Goal: Task Accomplishment & Management: Manage account settings

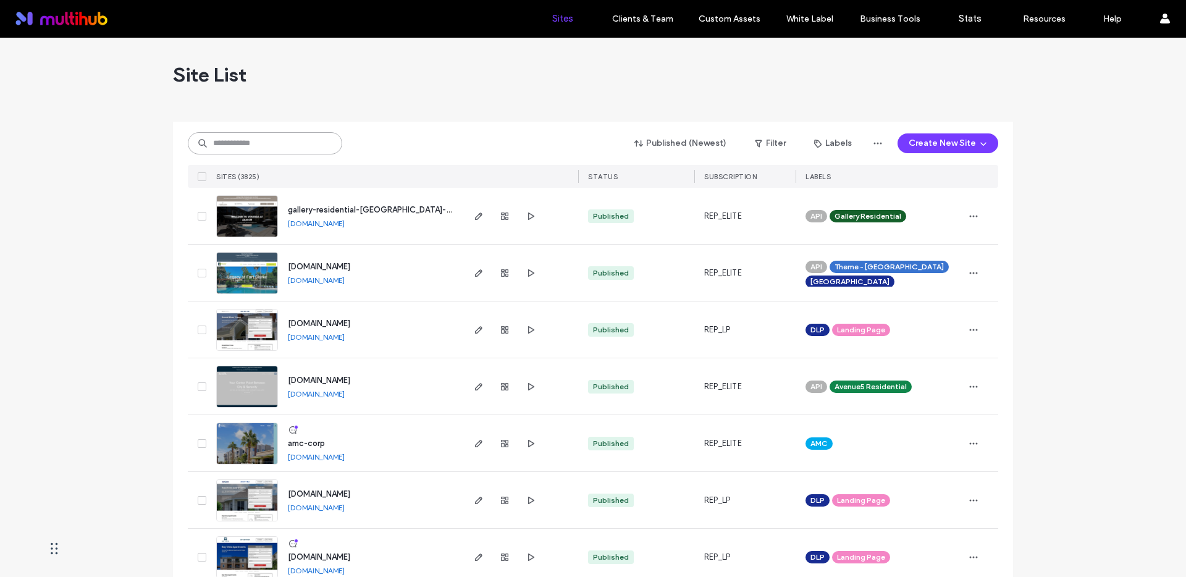
click at [301, 140] on input at bounding box center [265, 143] width 154 height 22
click at [474, 442] on icon "button" at bounding box center [479, 444] width 10 height 10
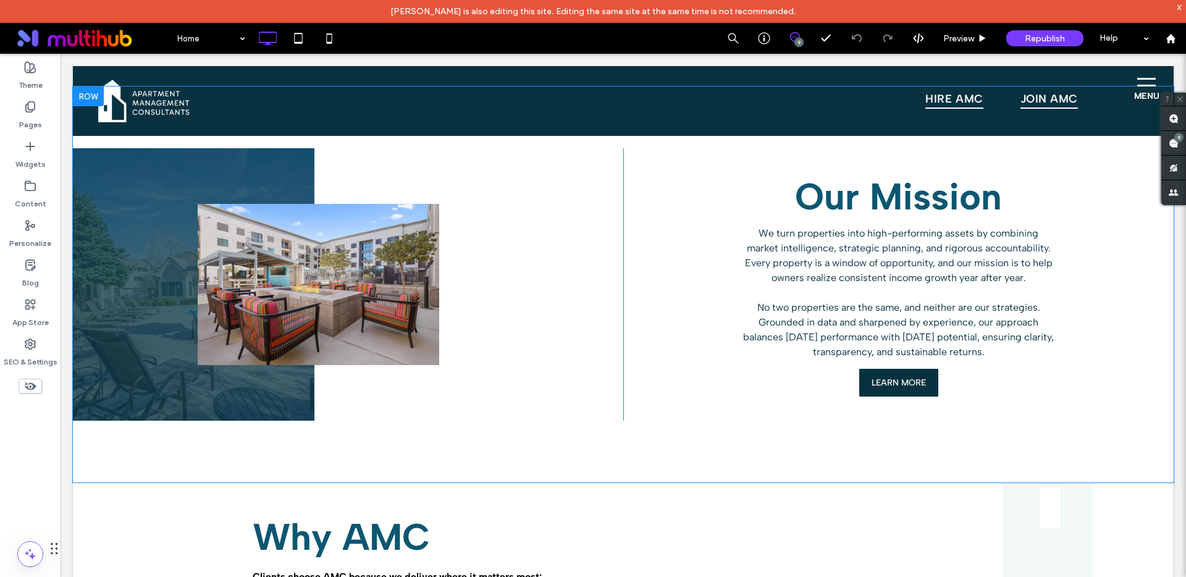
scroll to position [1052, 0]
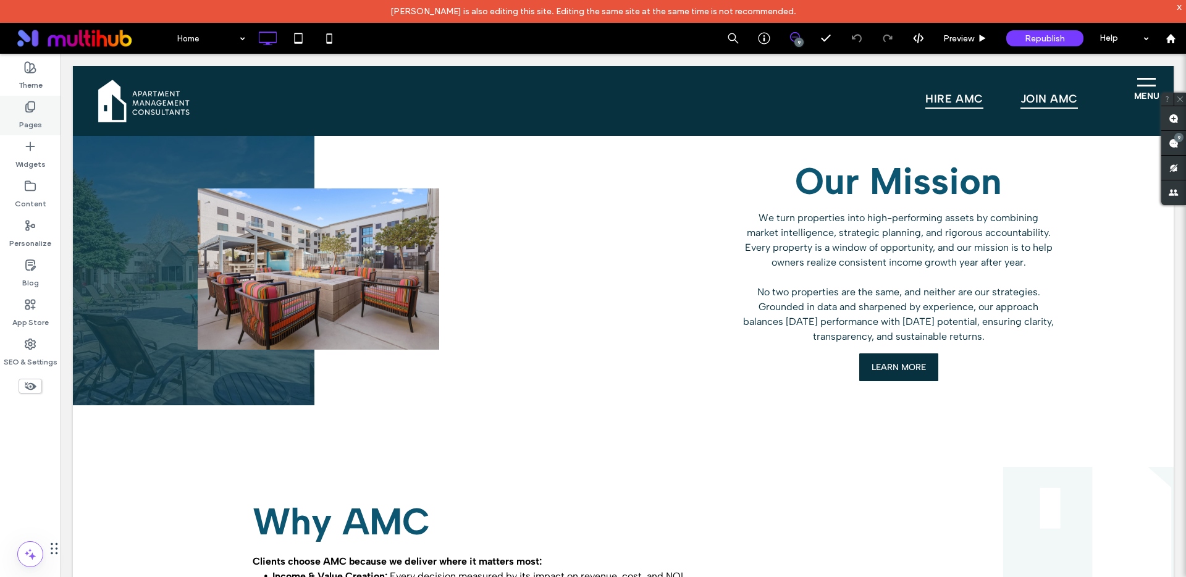
click at [28, 116] on label "Pages" at bounding box center [30, 121] width 23 height 17
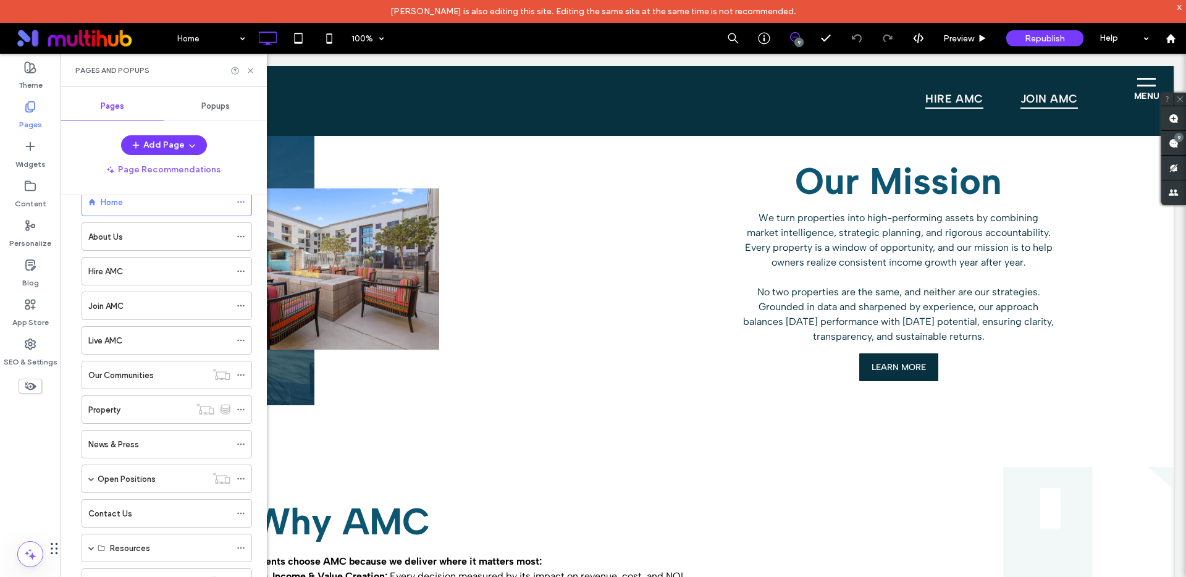
scroll to position [97, 0]
click at [30, 353] on label "SEO & Settings" at bounding box center [31, 358] width 54 height 17
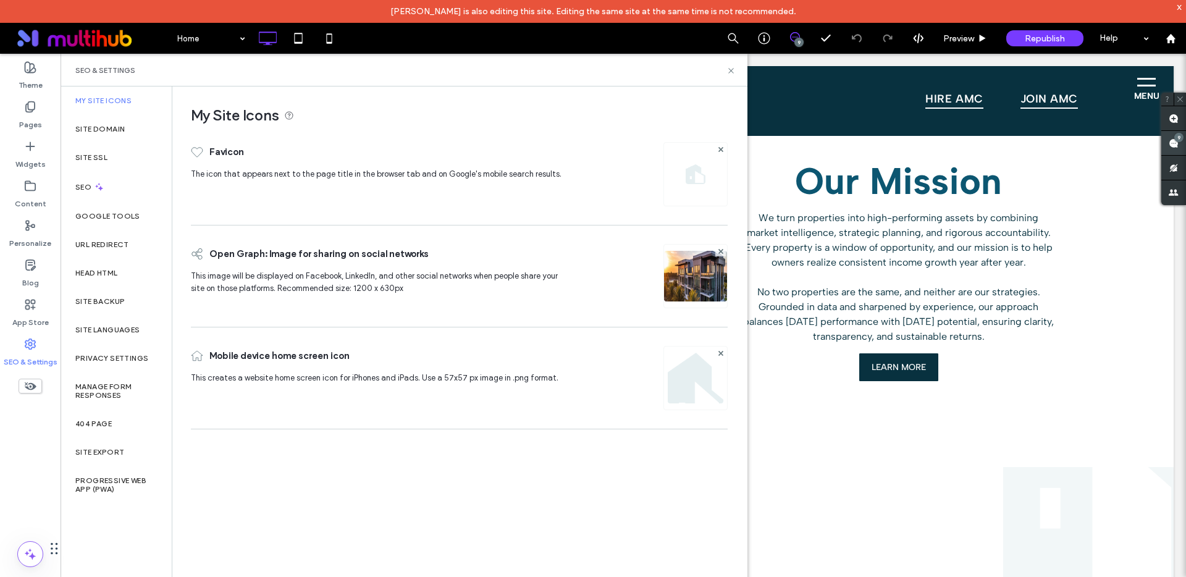
click at [1175, 145] on use at bounding box center [1174, 143] width 10 height 10
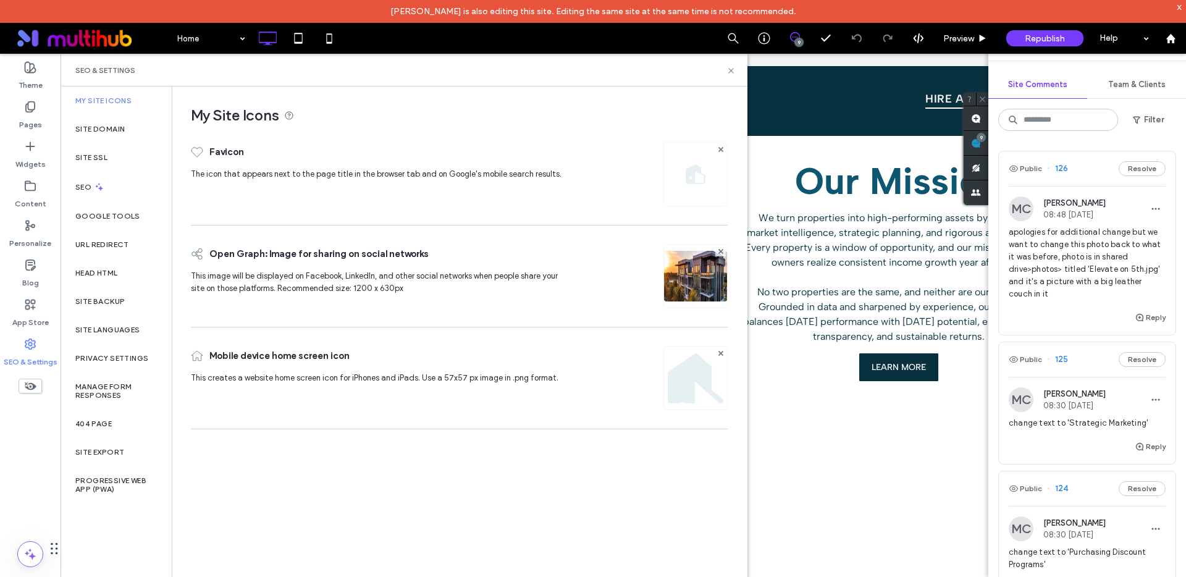
click at [1107, 259] on span "apologies for additional change but we want to change this photo back to what i…" at bounding box center [1087, 263] width 157 height 74
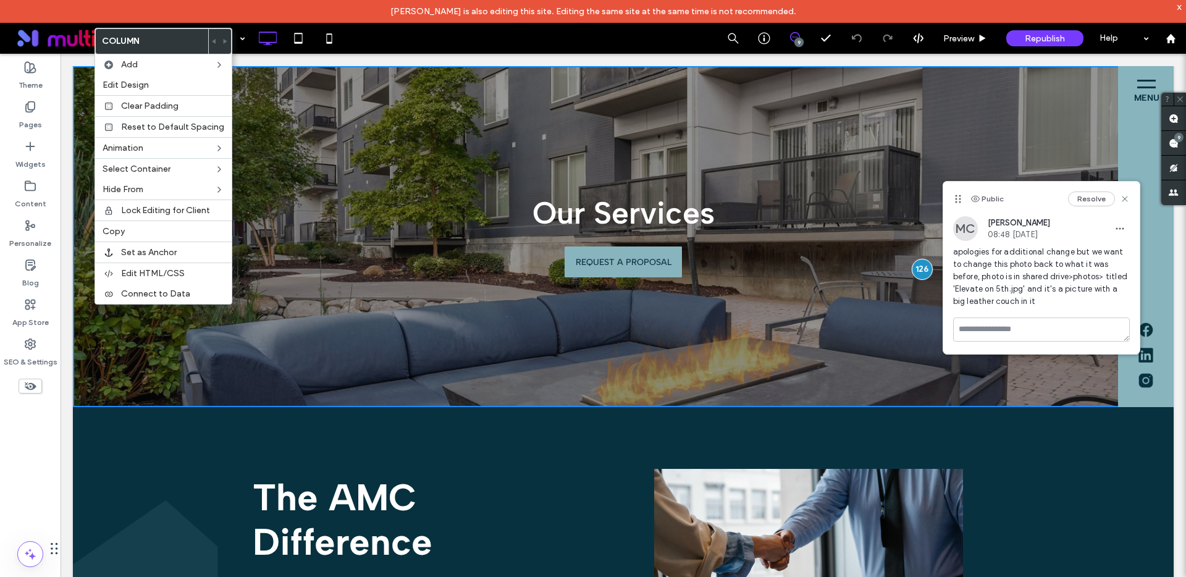
click at [102, 390] on div "Our Services REQUEST A PROPOSAL Click To Paste" at bounding box center [623, 236] width 1101 height 341
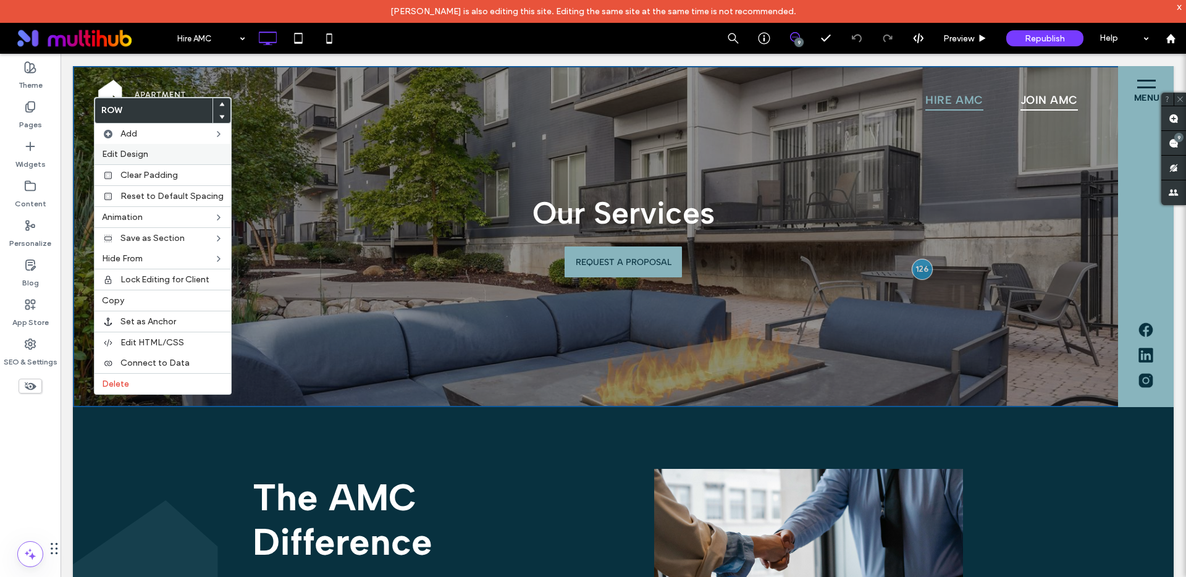
click at [142, 151] on span "Edit Design" at bounding box center [125, 154] width 46 height 11
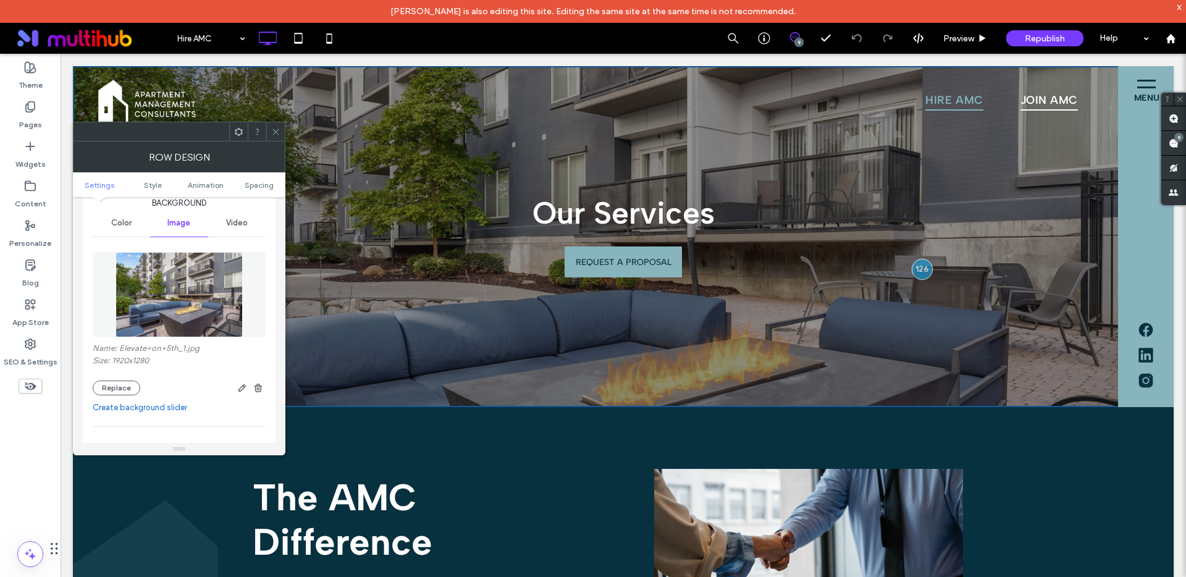
scroll to position [157, 0]
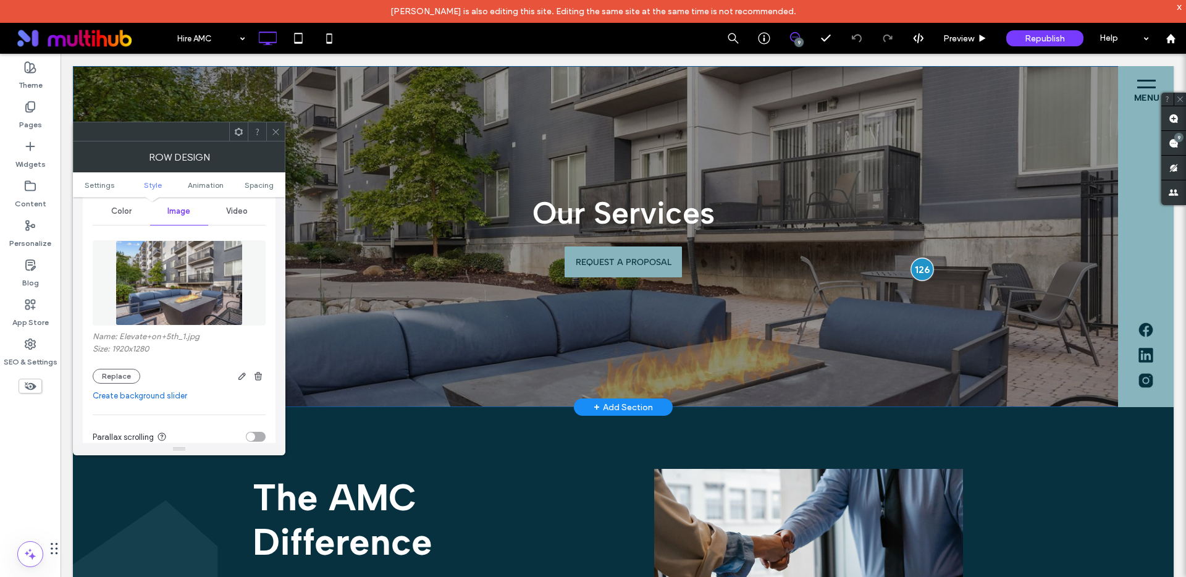
click at [916, 271] on div at bounding box center [922, 269] width 23 height 23
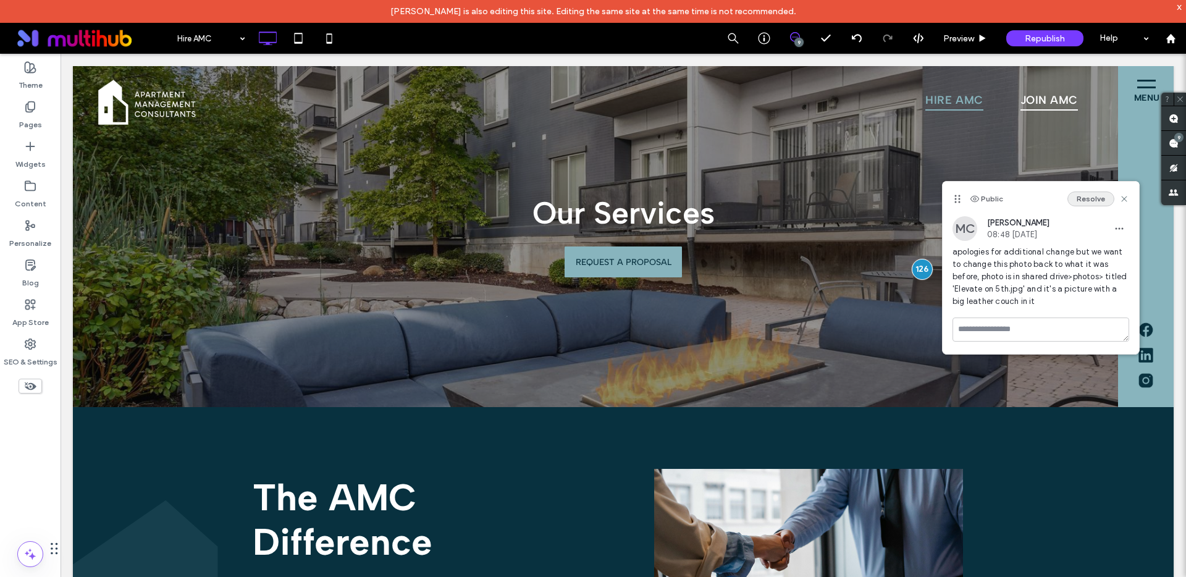
click at [1092, 200] on button "Resolve" at bounding box center [1091, 199] width 47 height 15
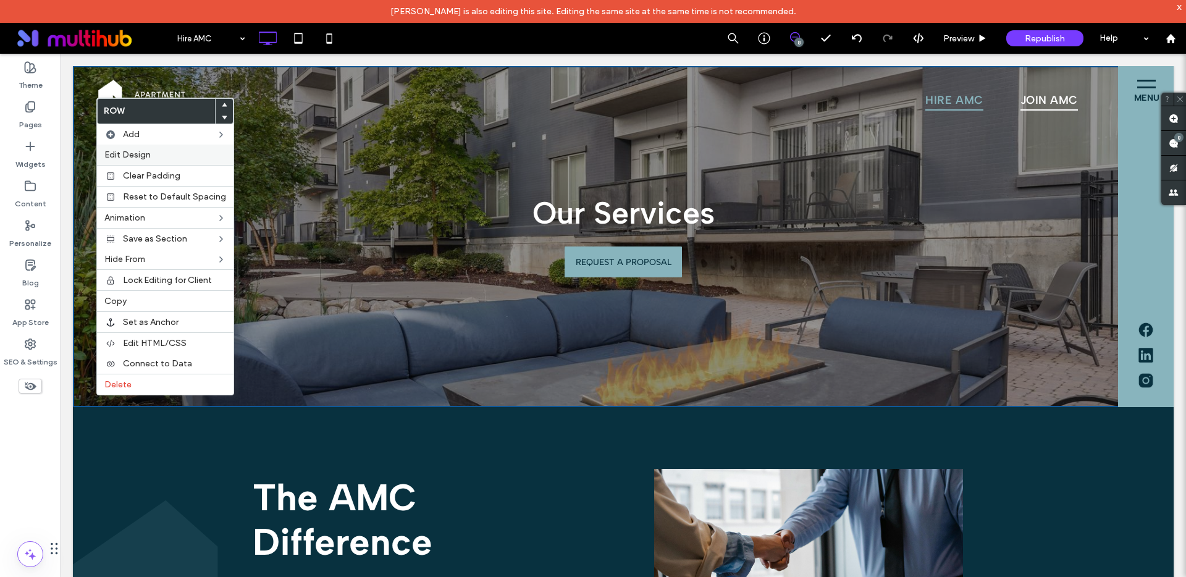
click at [140, 156] on span "Edit Design" at bounding box center [127, 155] width 46 height 11
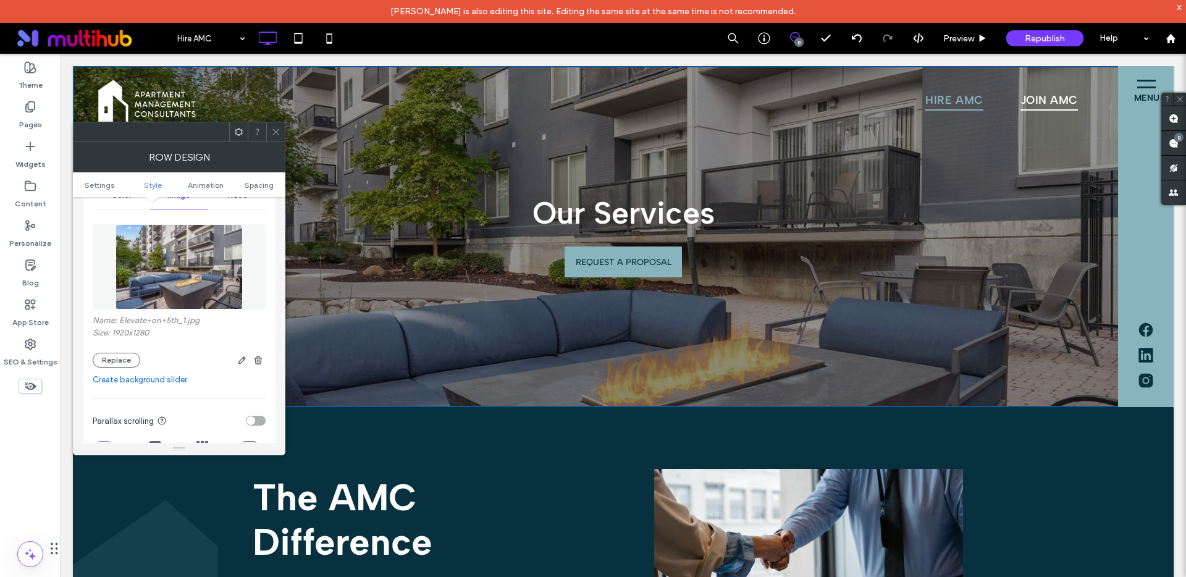
scroll to position [174, 0]
click at [113, 360] on button "Replace" at bounding box center [117, 359] width 48 height 15
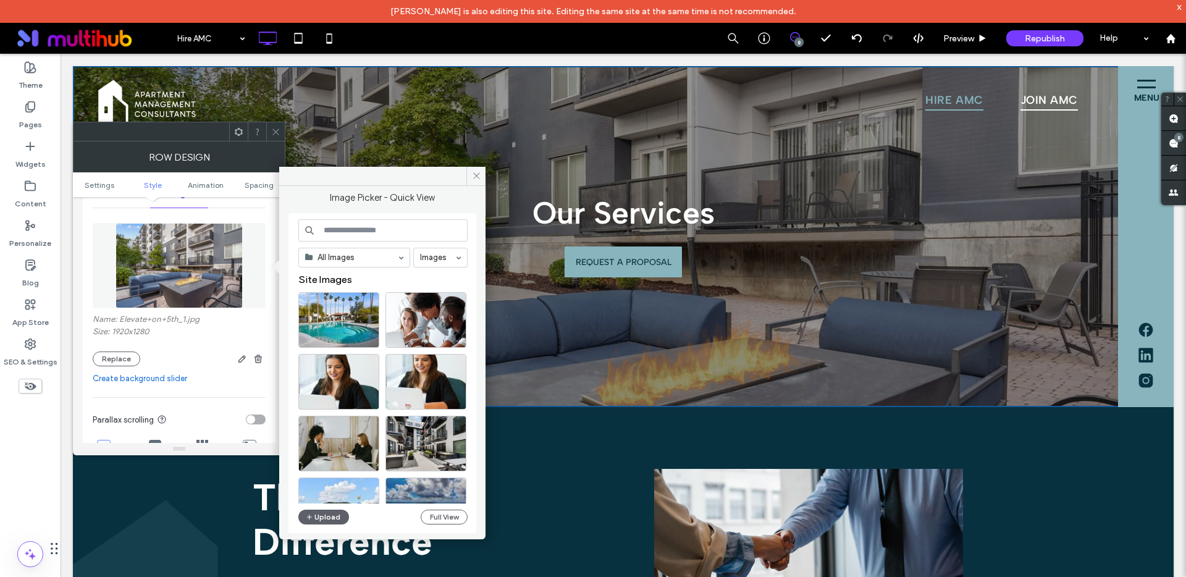
click at [354, 223] on input at bounding box center [382, 230] width 169 height 22
type input "*******"
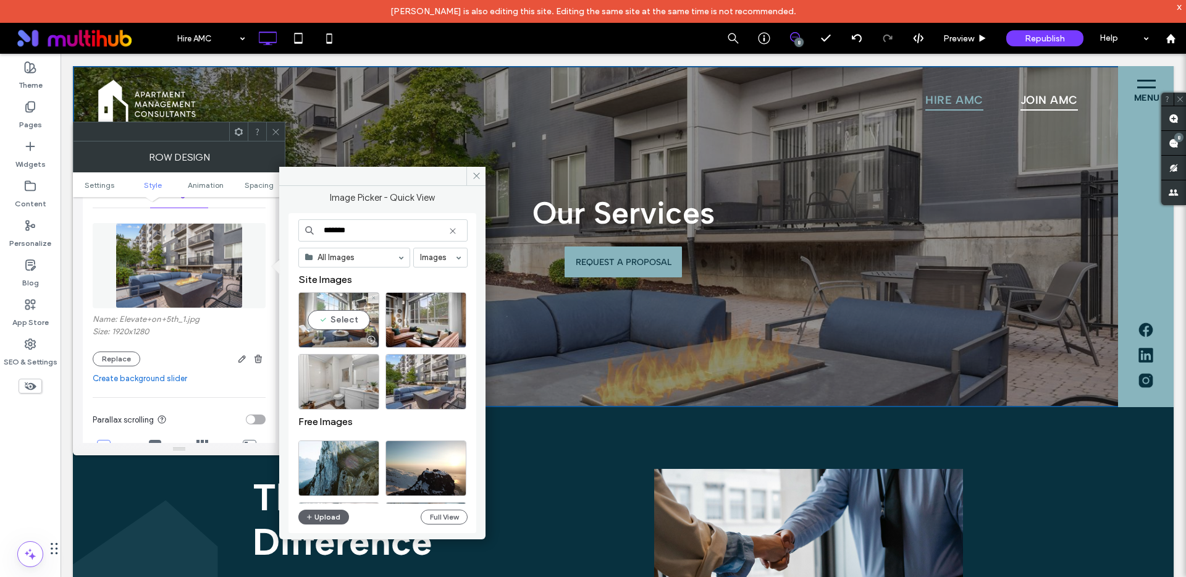
click at [348, 321] on div "Select" at bounding box center [338, 320] width 81 height 56
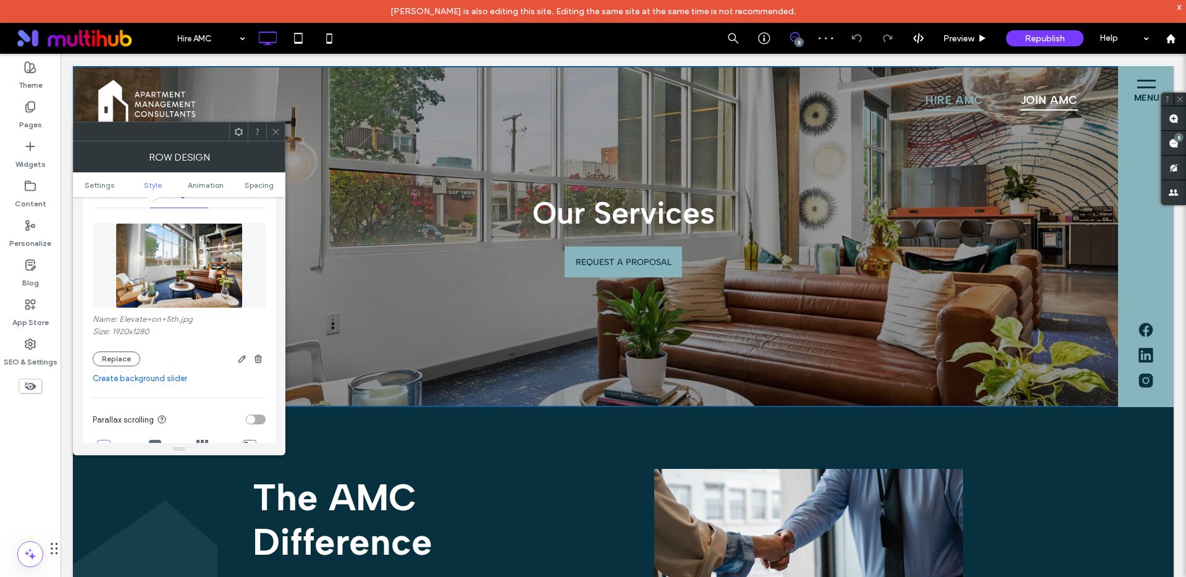
click at [272, 133] on icon at bounding box center [275, 131] width 9 height 9
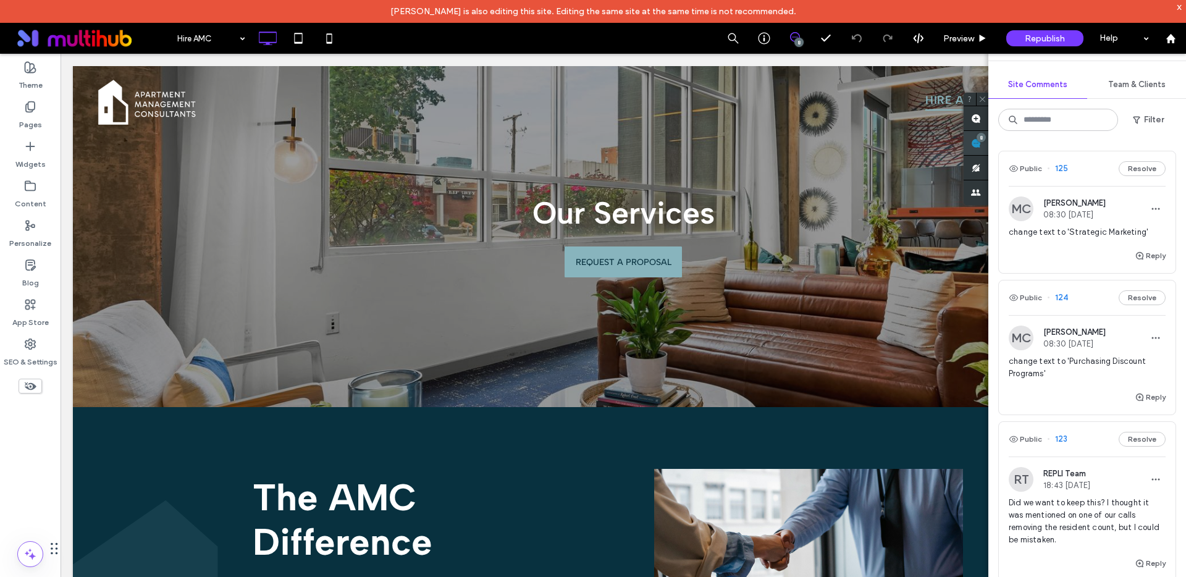
click at [981, 143] on icon at bounding box center [976, 143] width 10 height 10
click at [1092, 236] on span "change text to 'Strategic Marketing'" at bounding box center [1087, 232] width 157 height 12
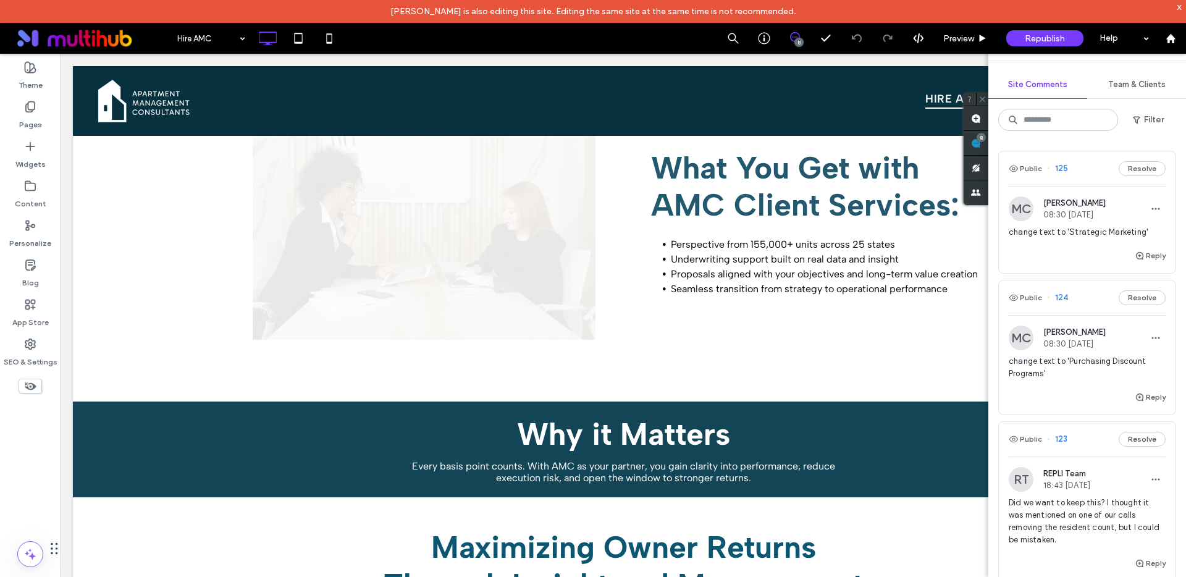
scroll to position [2785, 0]
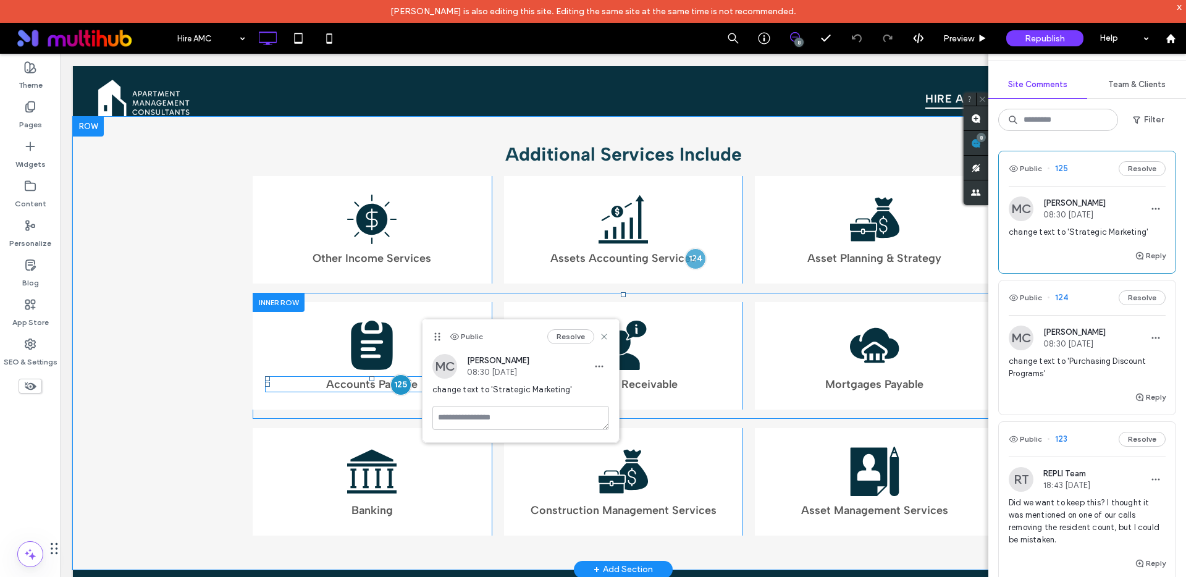
click at [353, 382] on span "Accounts Payable" at bounding box center [371, 384] width 91 height 14
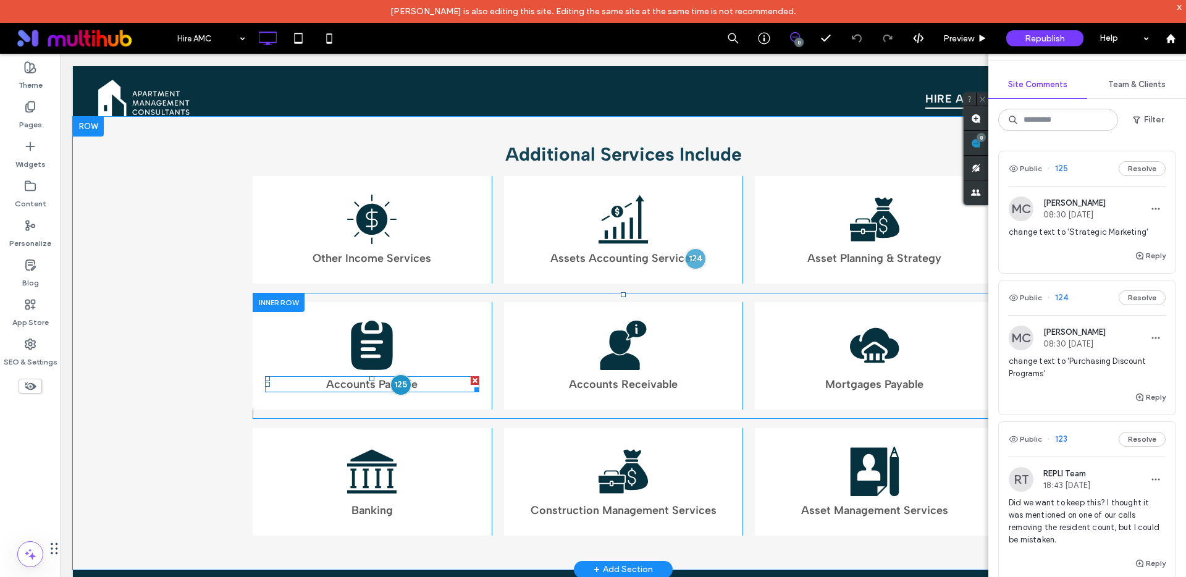
click at [353, 382] on span "Accounts Payable" at bounding box center [371, 384] width 91 height 14
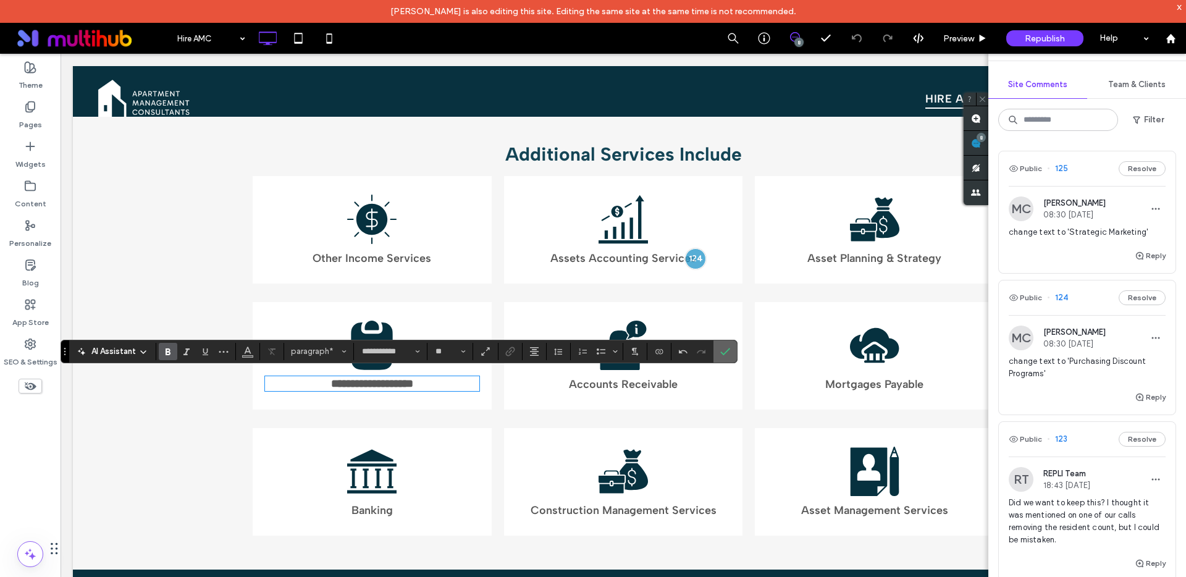
click at [725, 351] on icon "Confirm" at bounding box center [725, 352] width 10 height 10
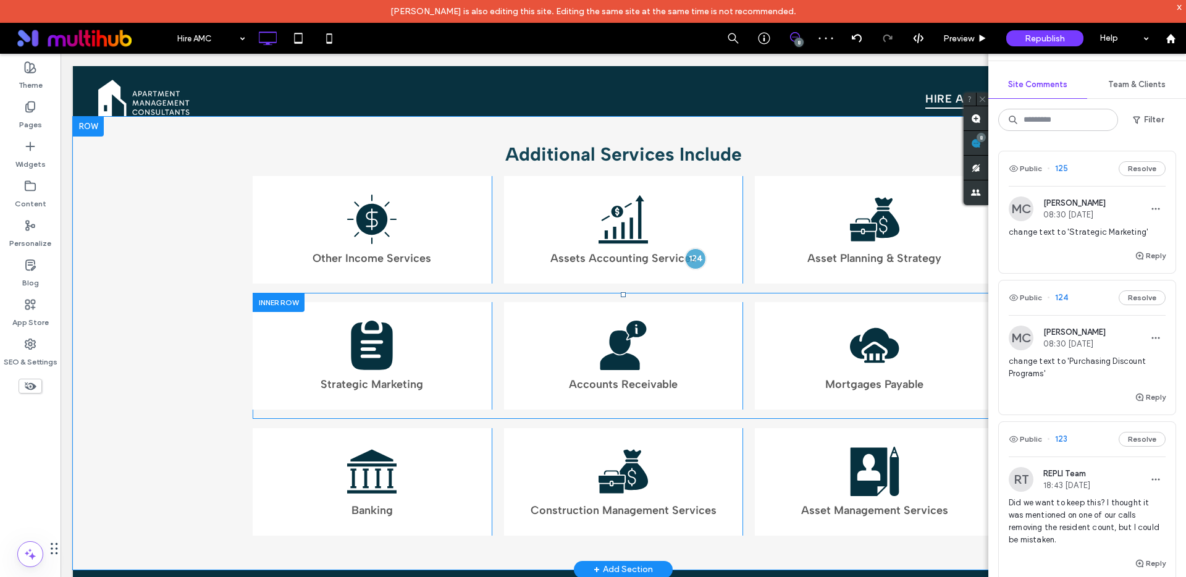
click at [1058, 231] on span "change text to 'Strategic Marketing'" at bounding box center [1087, 232] width 157 height 12
click at [1104, 236] on span "change text to 'Strategic Marketing'" at bounding box center [1087, 232] width 157 height 12
click at [1080, 368] on span "change text to 'Purchasing Discount Programs'" at bounding box center [1087, 367] width 157 height 25
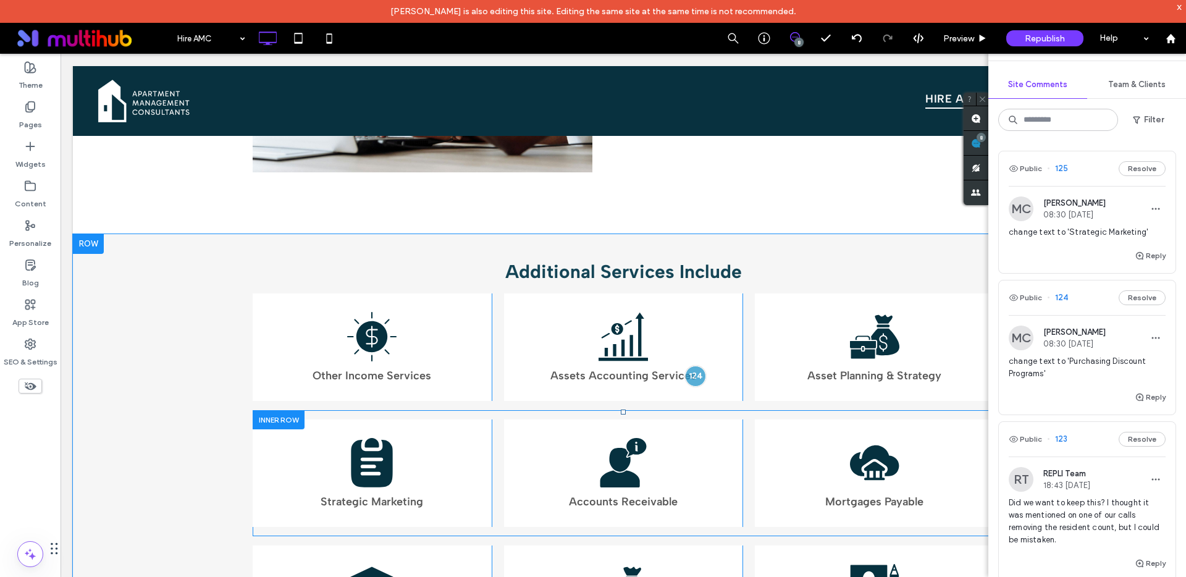
scroll to position [2659, 0]
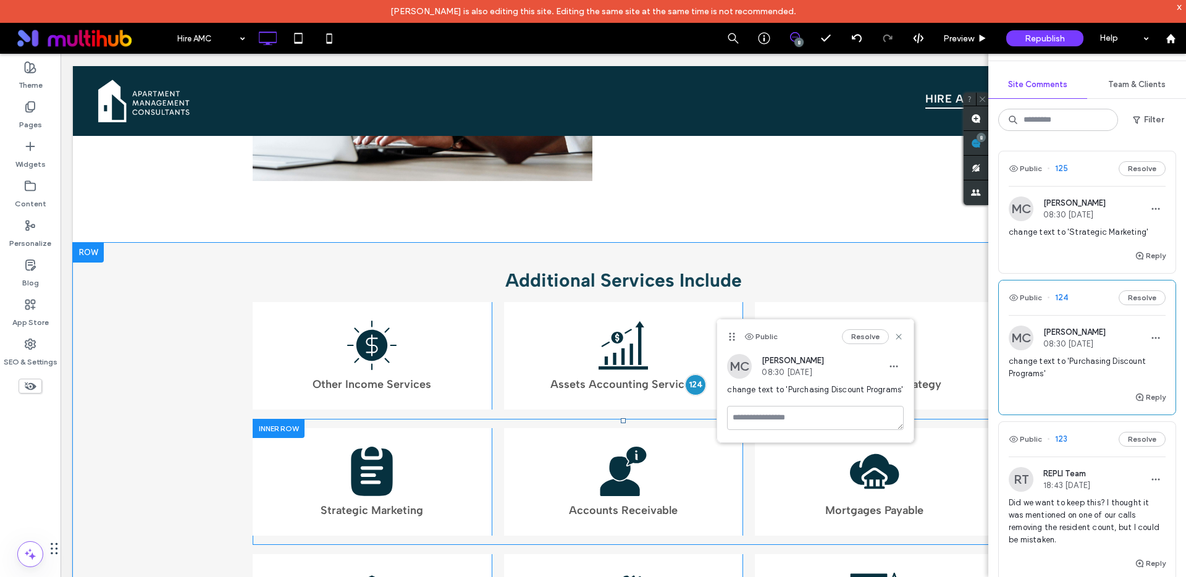
click at [1089, 224] on div "MC [PERSON_NAME] 08:30 [DATE] change text to 'Strategic Marketing'" at bounding box center [1087, 222] width 157 height 52
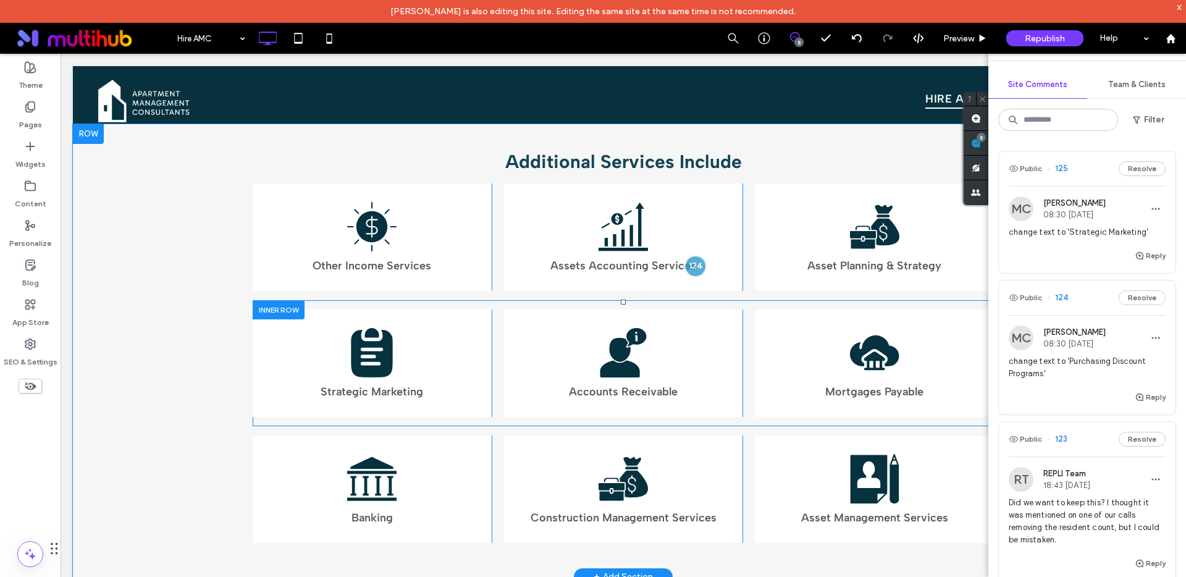
scroll to position [2785, 0]
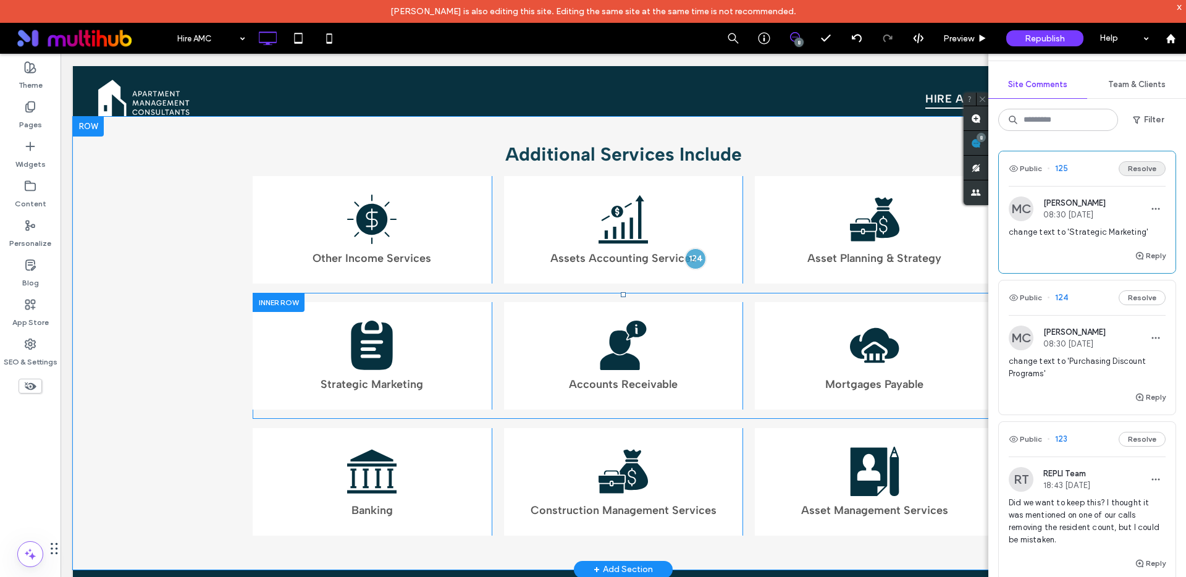
click at [1139, 169] on button "Resolve" at bounding box center [1142, 168] width 47 height 15
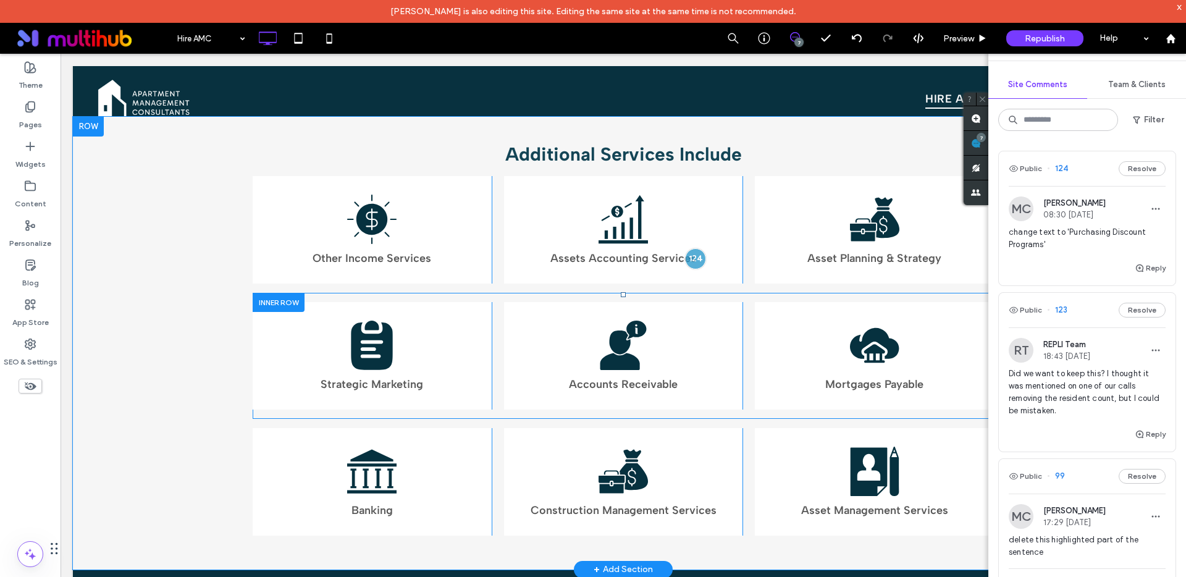
click at [1077, 245] on span "change text to 'Purchasing Discount Programs'" at bounding box center [1087, 238] width 157 height 25
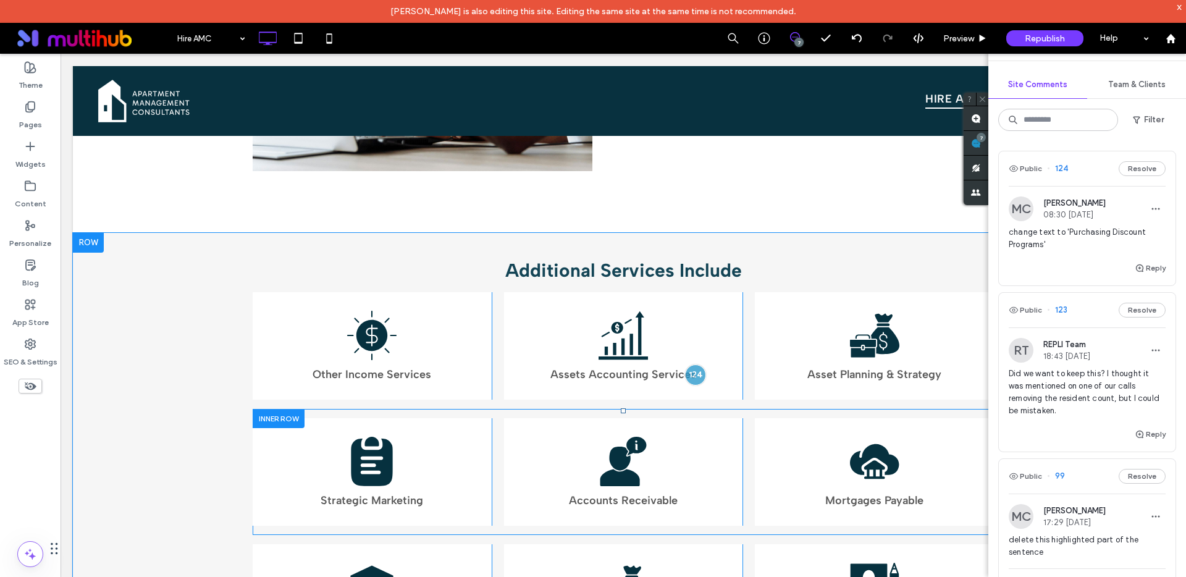
scroll to position [2659, 0]
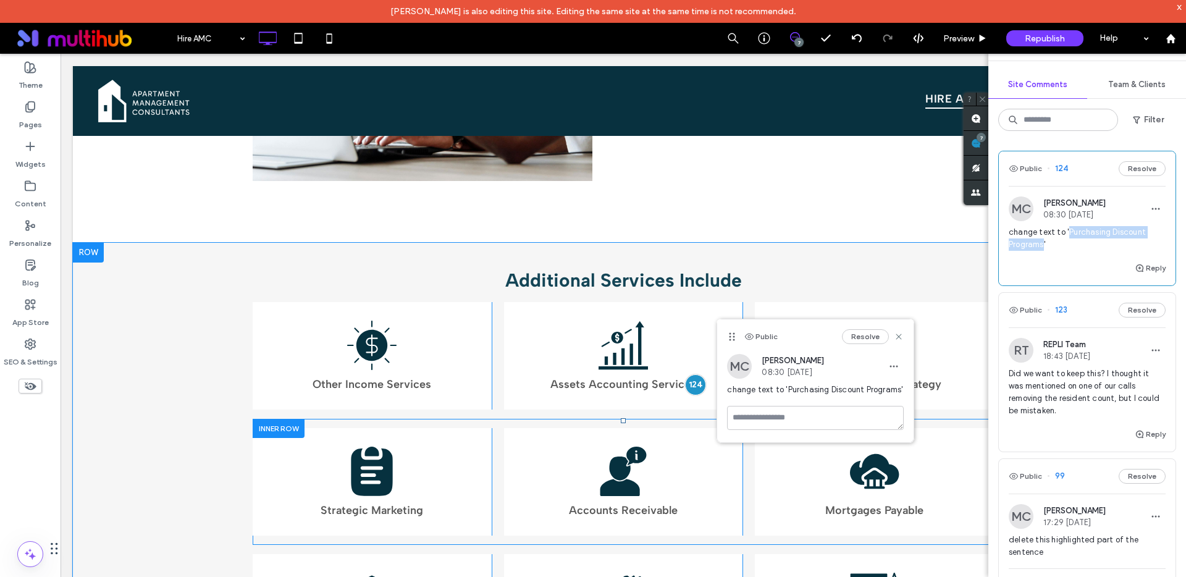
drag, startPoint x: 1044, startPoint y: 246, endPoint x: 1069, endPoint y: 230, distance: 30.0
click at [1069, 230] on span "change text to 'Purchasing Discount Programs'" at bounding box center [1087, 238] width 157 height 25
copy span "Purchasing Discount Programs"
click at [1134, 166] on button "Resolve" at bounding box center [1142, 168] width 47 height 15
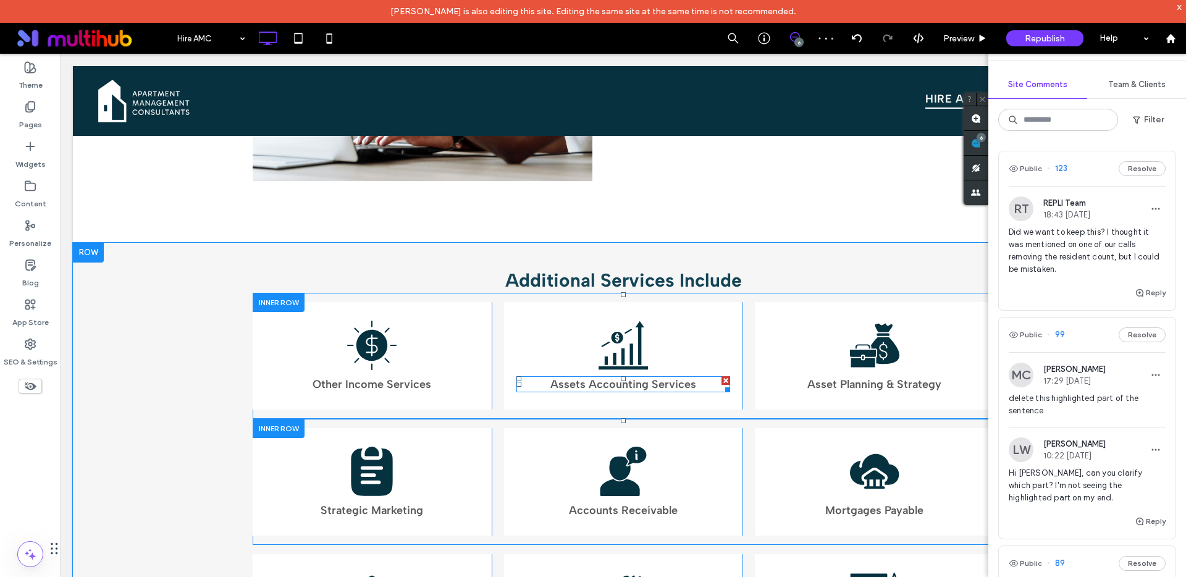
click at [604, 381] on span "Assets Accounting Services" at bounding box center [623, 384] width 146 height 14
type input "**********"
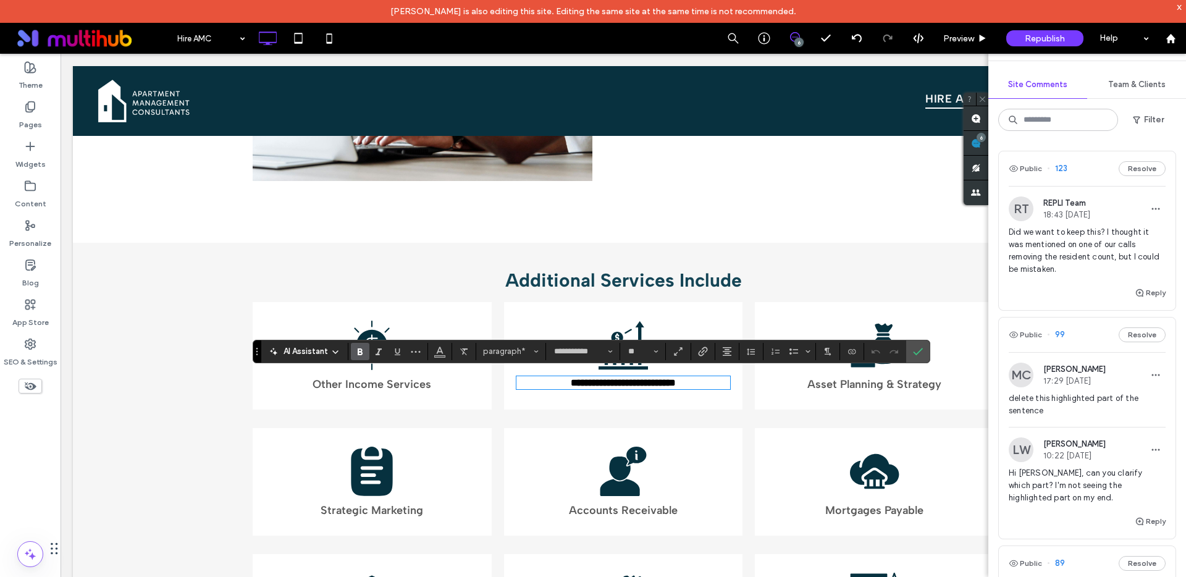
scroll to position [0, 0]
click at [604, 381] on span "**********" at bounding box center [623, 383] width 112 height 11
type input "**"
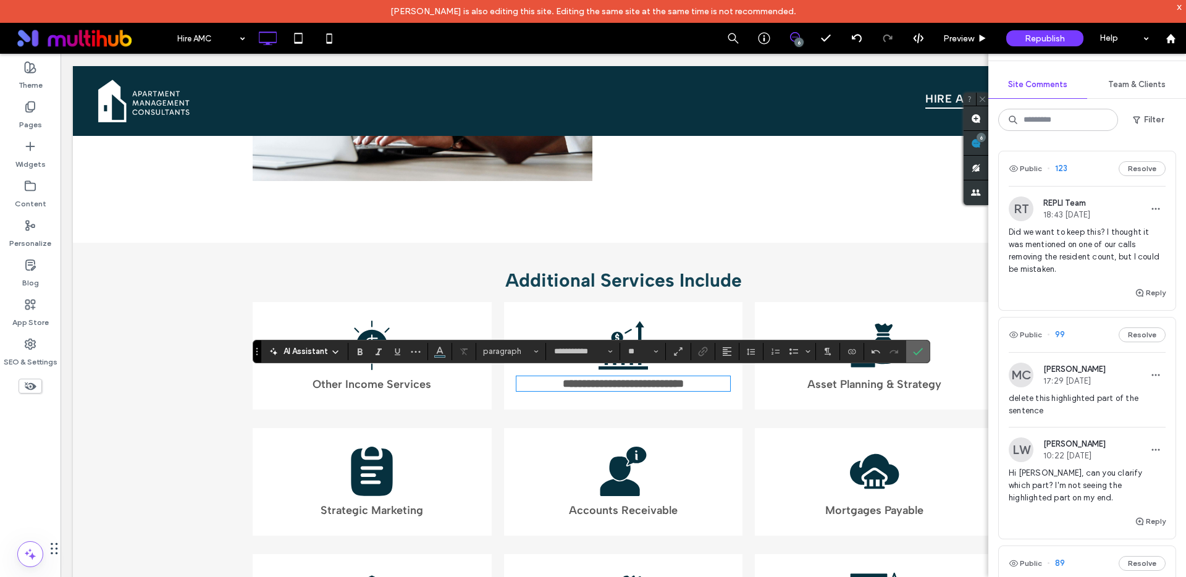
click at [916, 355] on icon "Confirm" at bounding box center [918, 352] width 10 height 10
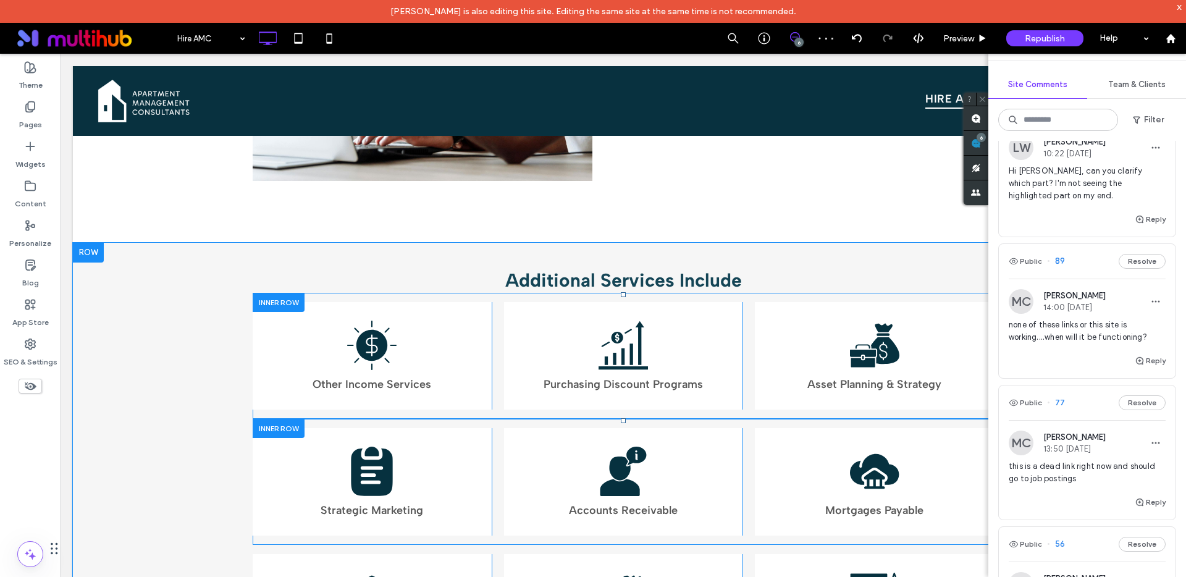
scroll to position [311, 0]
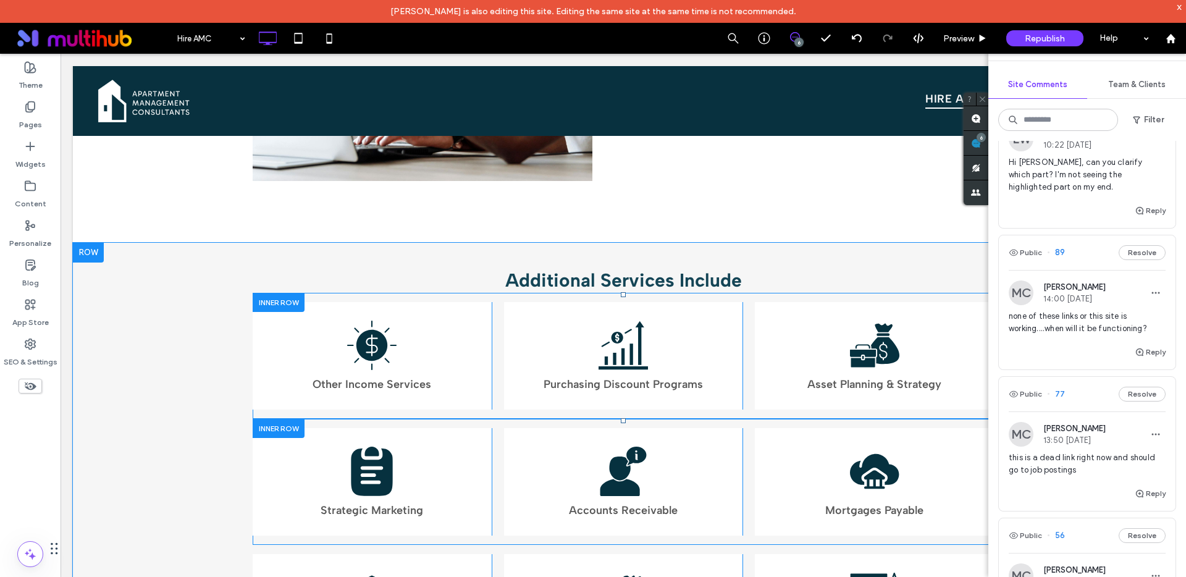
click at [1088, 332] on span "none of these links or this site is working....when will it be functioning?" at bounding box center [1087, 322] width 157 height 25
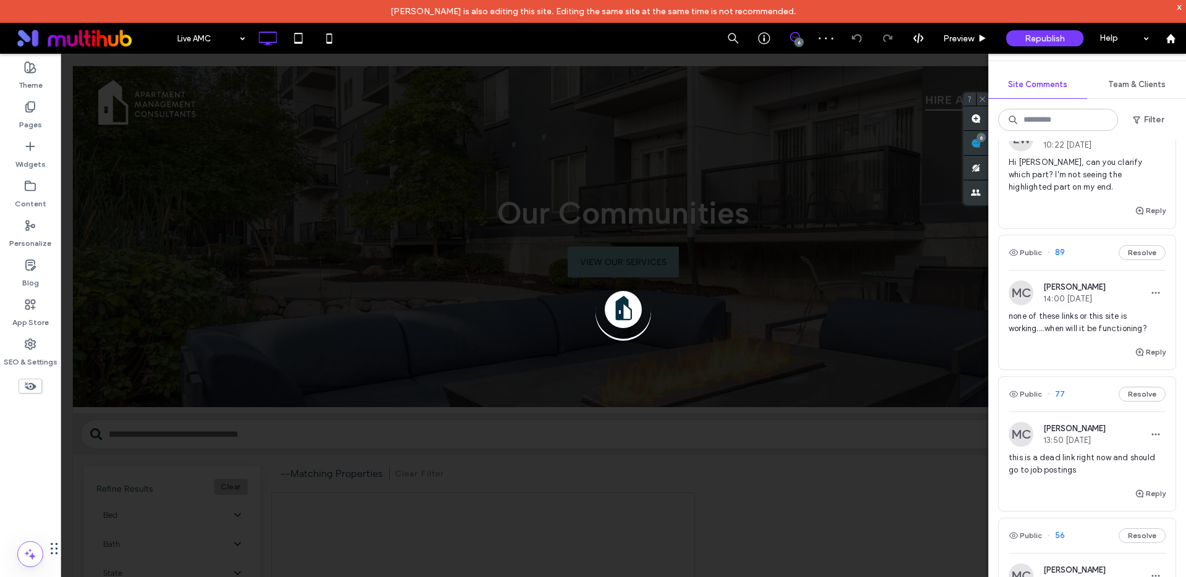
click at [1061, 473] on span "this is a dead link right now and should go to job postings" at bounding box center [1087, 464] width 157 height 25
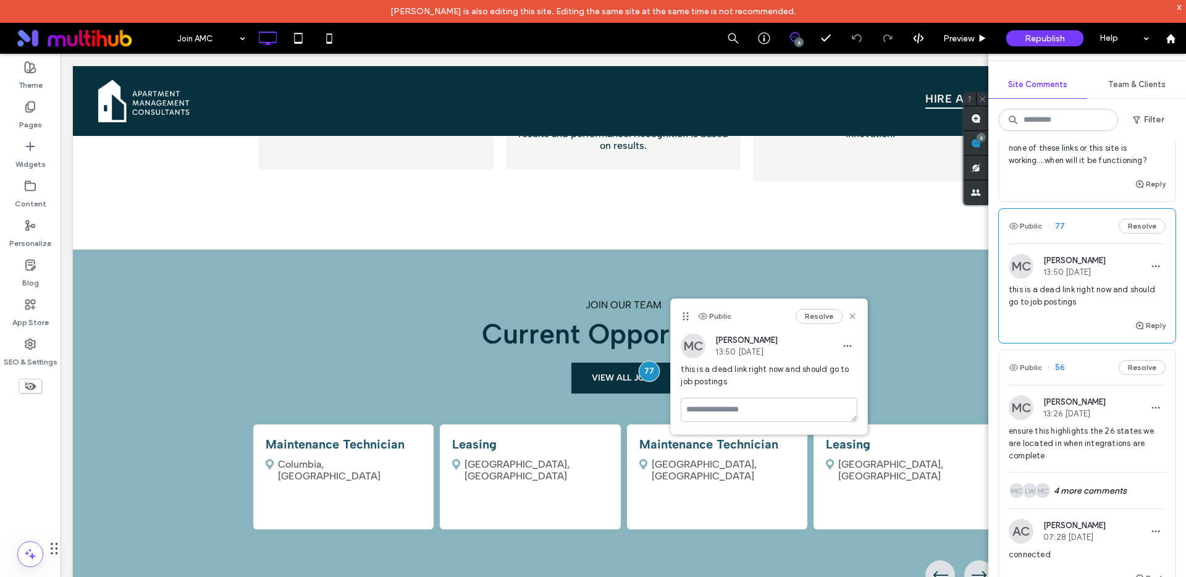
scroll to position [2210, 0]
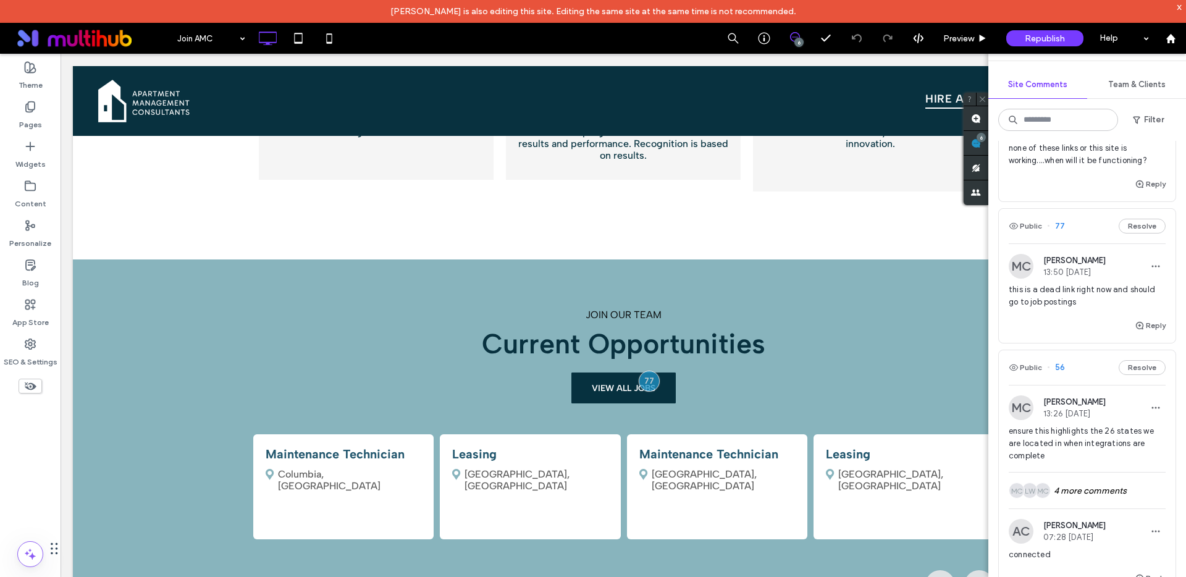
click at [1084, 440] on span "ensure this highlights the 26 states we are located in when integrations are co…" at bounding box center [1087, 443] width 157 height 37
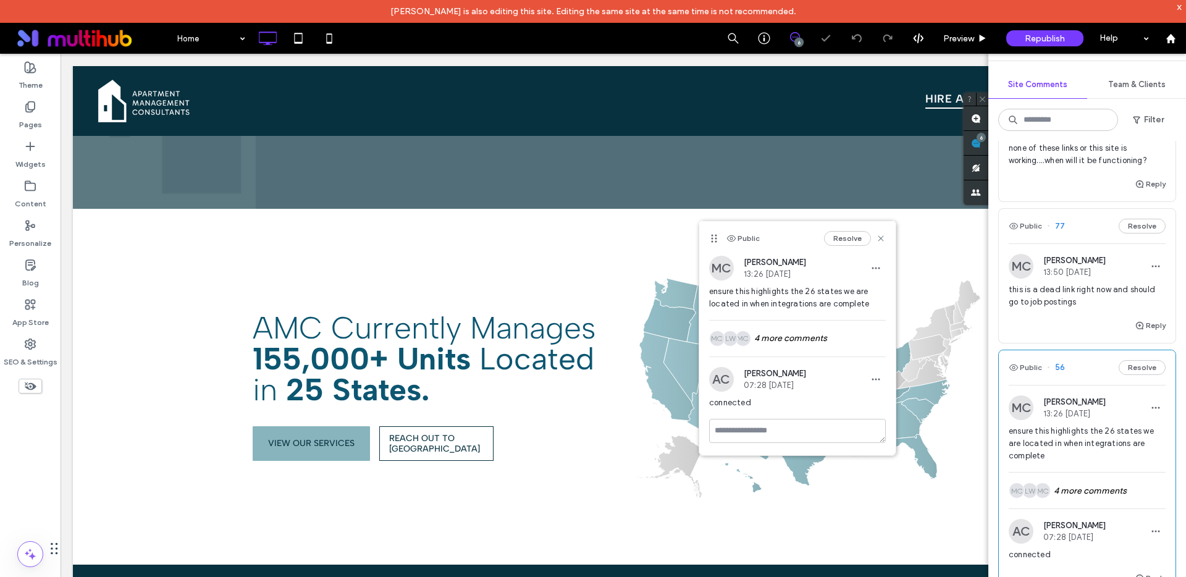
scroll to position [247, 371]
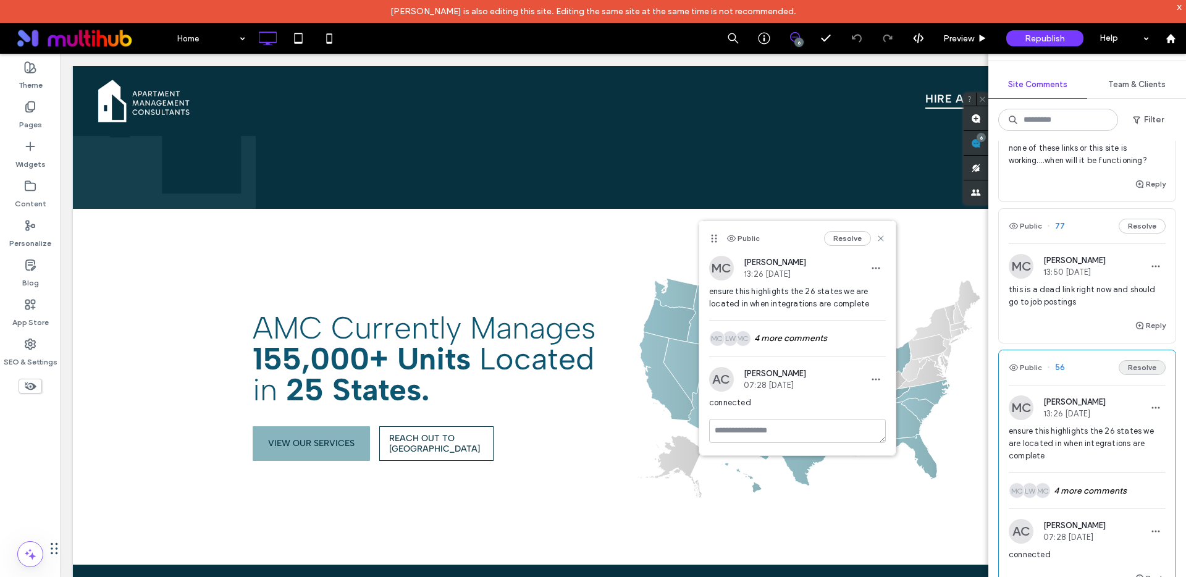
click at [1134, 370] on button "Resolve" at bounding box center [1142, 367] width 47 height 15
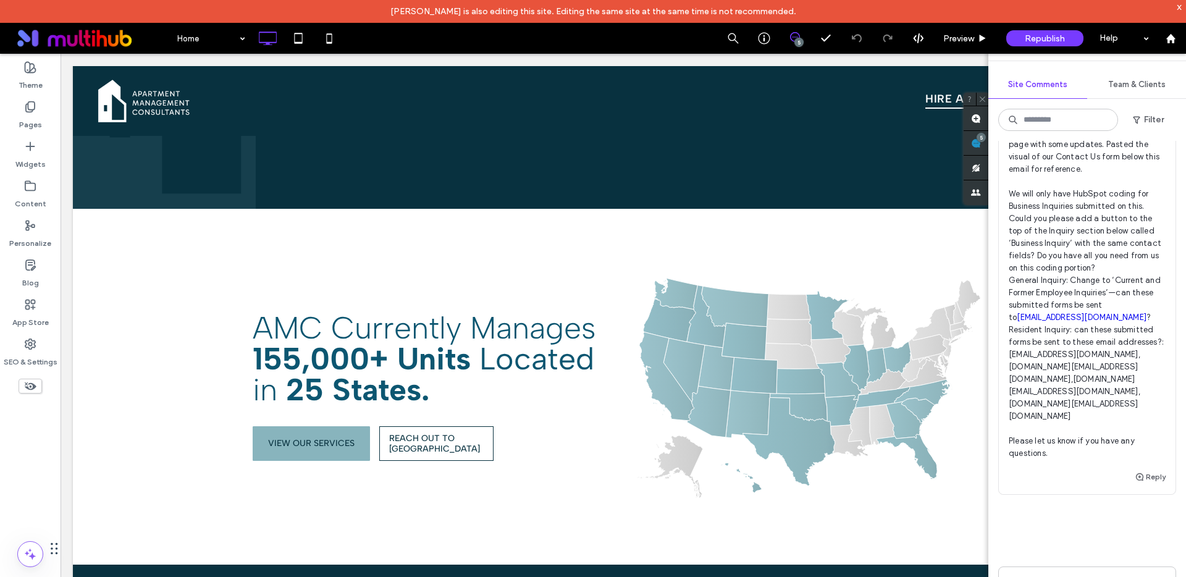
scroll to position [732, 0]
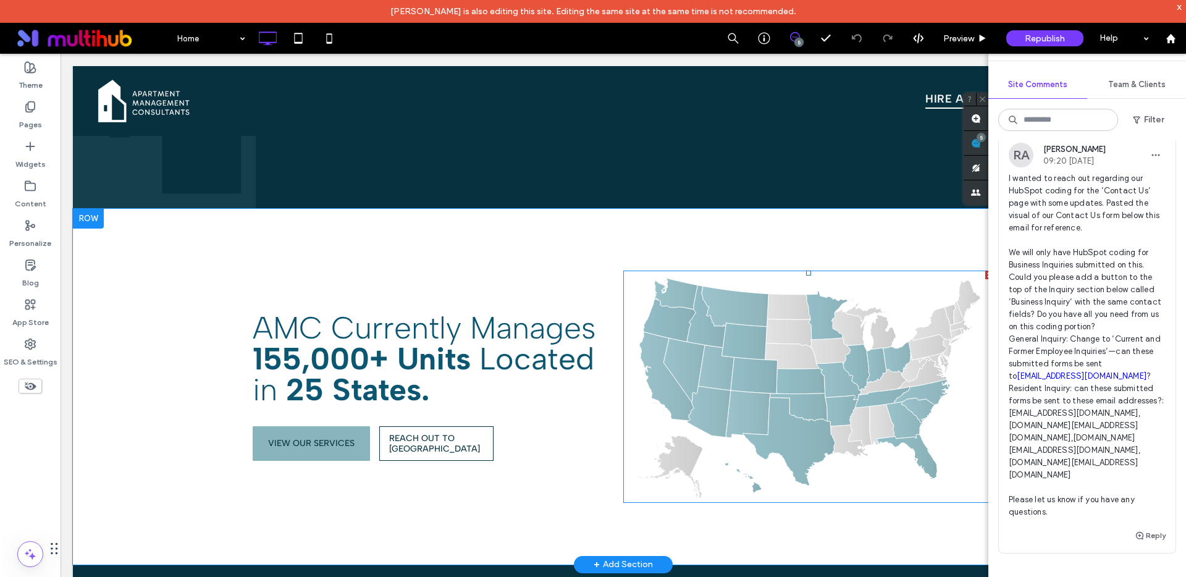
click at [903, 370] on span at bounding box center [808, 387] width 371 height 232
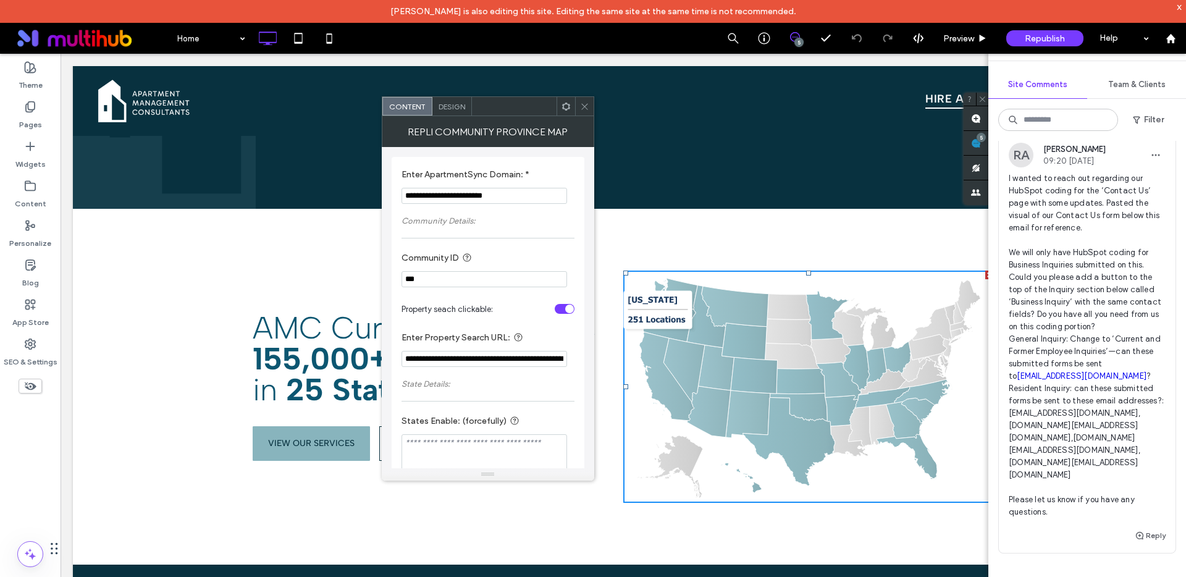
click at [505, 360] on input "**********" at bounding box center [485, 359] width 166 height 16
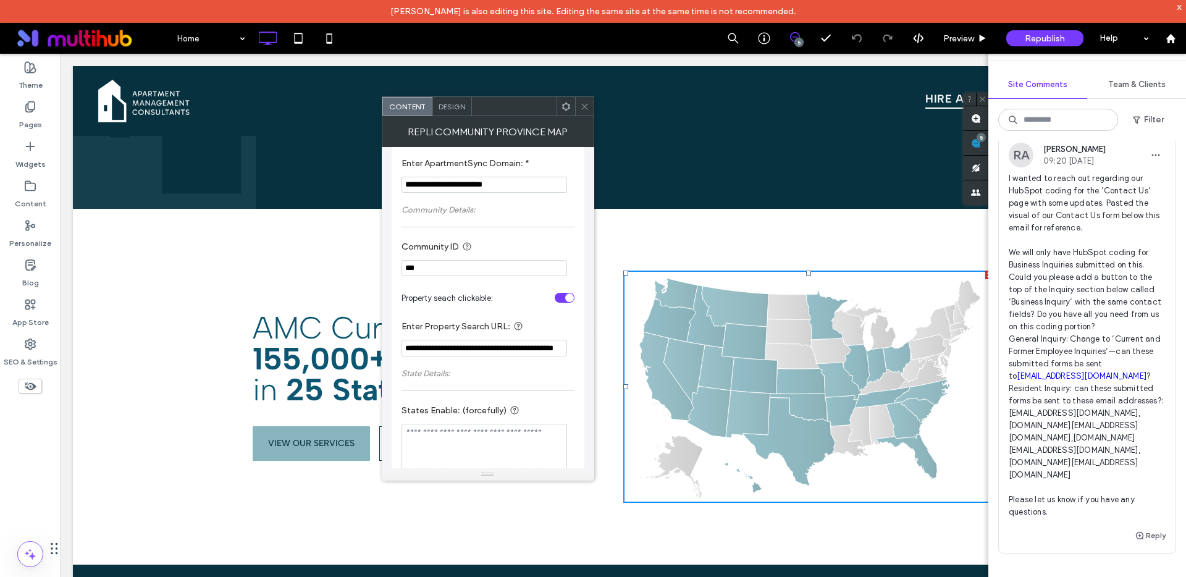
scroll to position [0, 0]
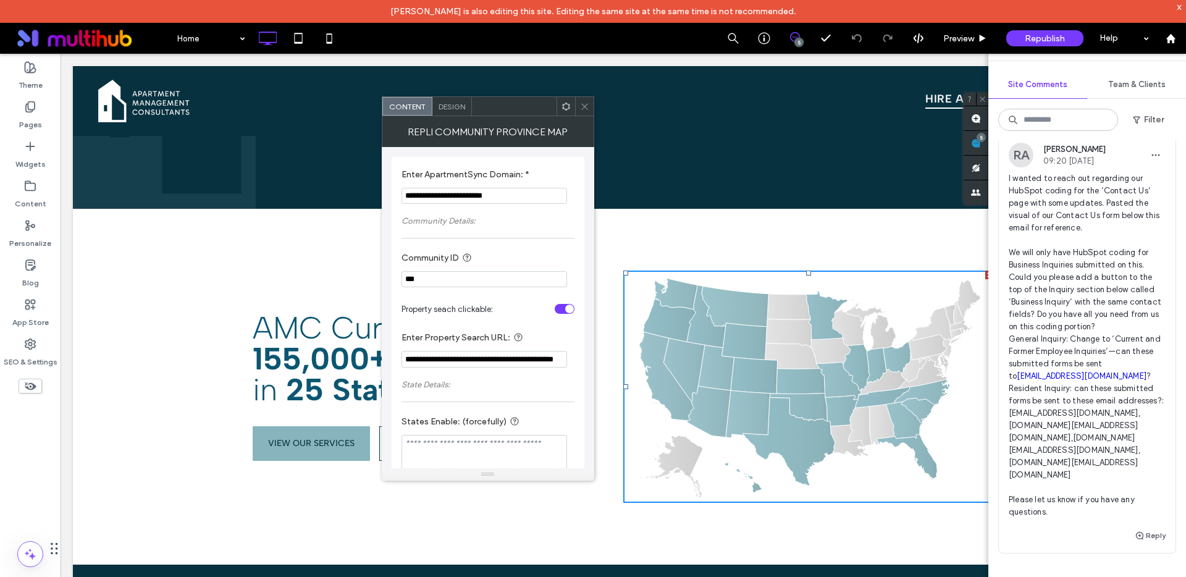
type input "**********"
click at [569, 168] on section "**********" at bounding box center [488, 186] width 173 height 47
click at [588, 105] on icon at bounding box center [584, 106] width 9 height 9
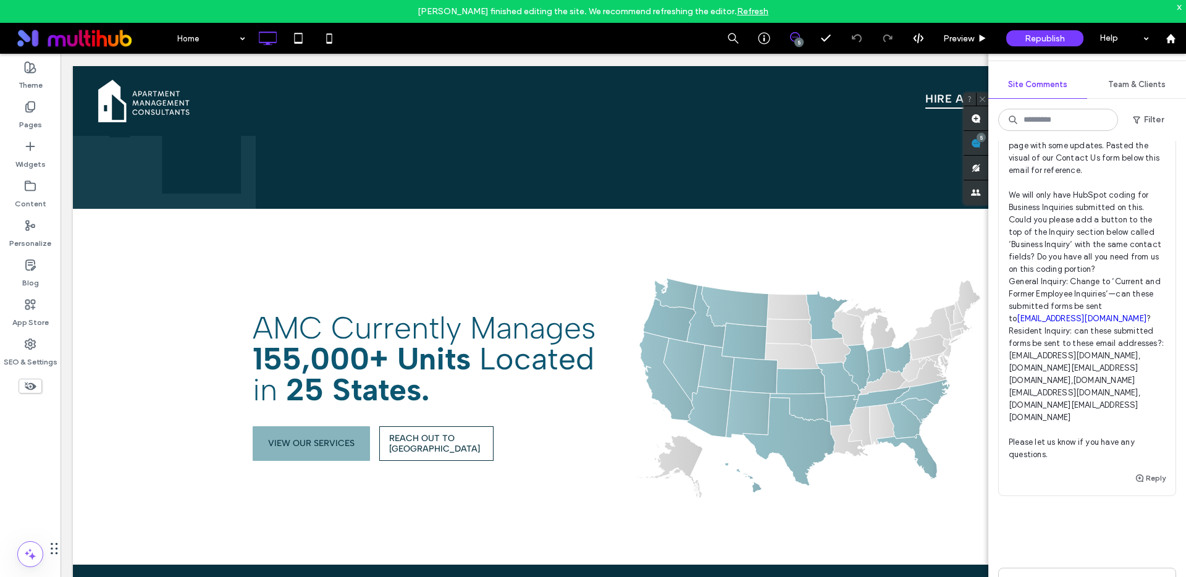
scroll to position [879, 0]
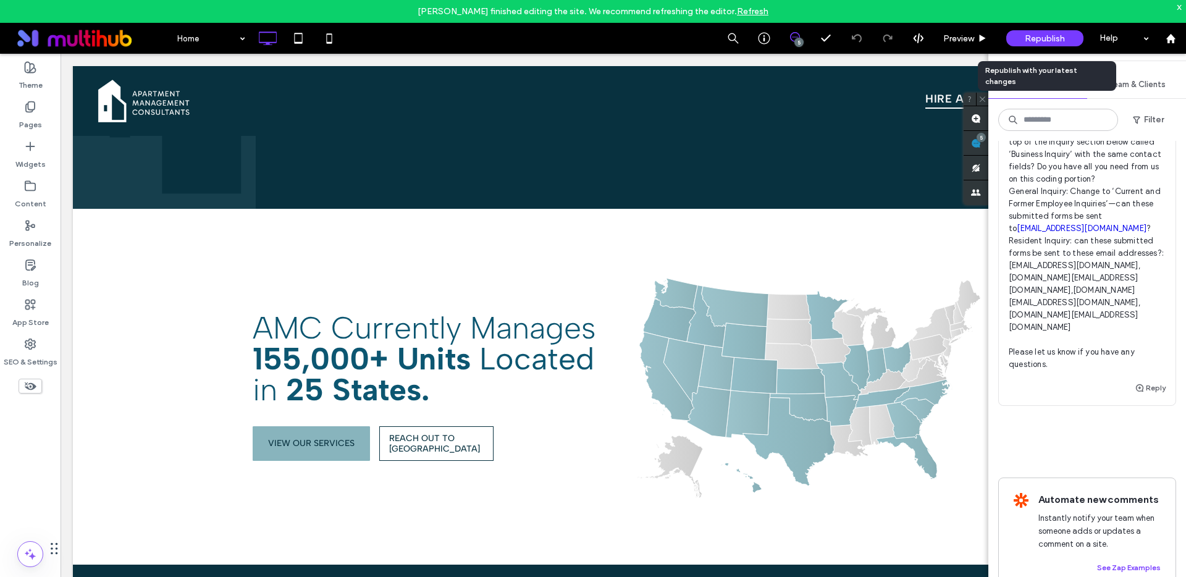
click at [1040, 42] on span "Republish" at bounding box center [1045, 38] width 40 height 11
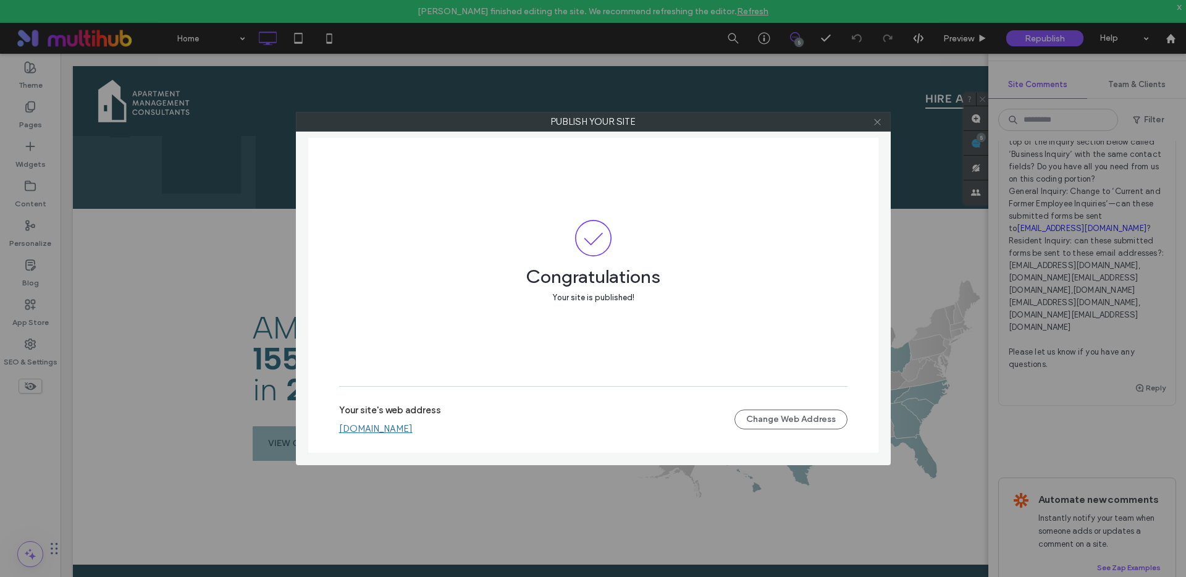
click at [877, 125] on icon at bounding box center [877, 121] width 9 height 9
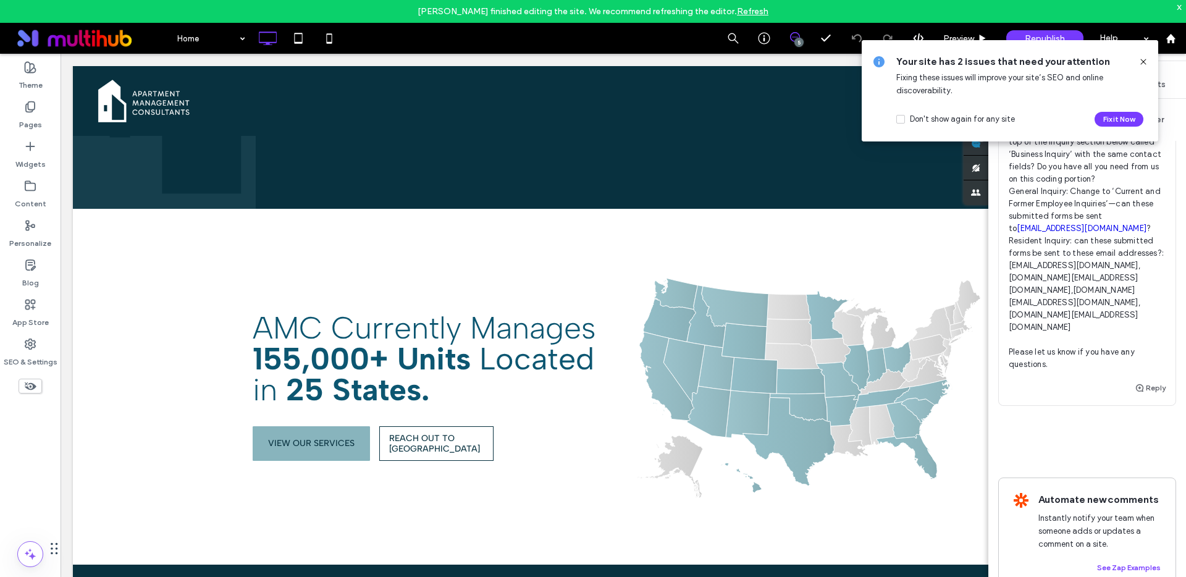
click at [1145, 61] on icon at bounding box center [1144, 62] width 10 height 10
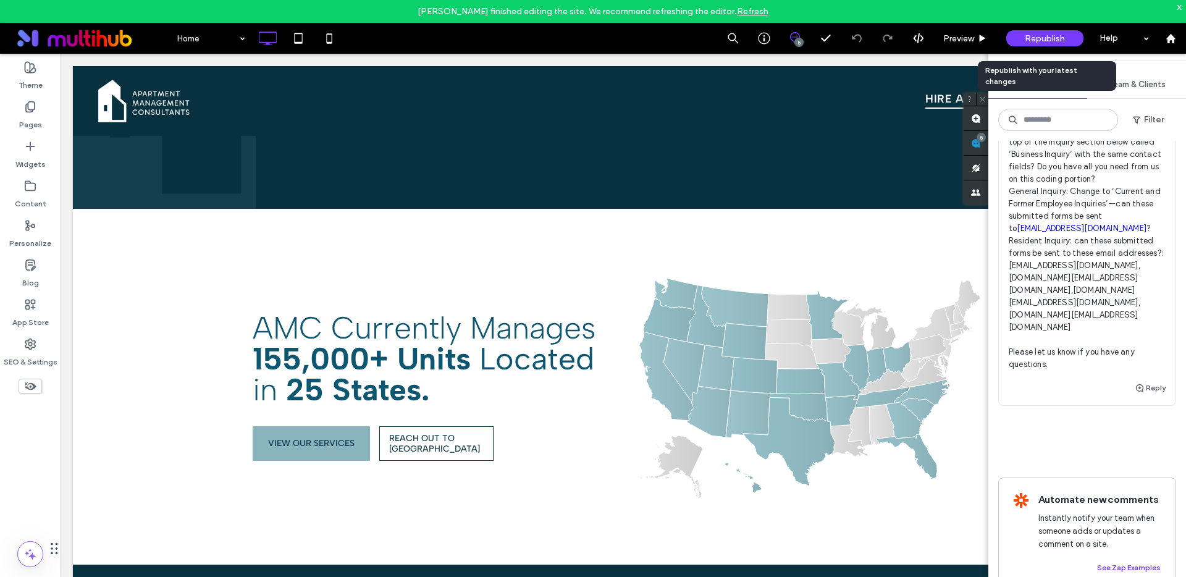
click at [1063, 38] on span "Republish" at bounding box center [1045, 38] width 40 height 11
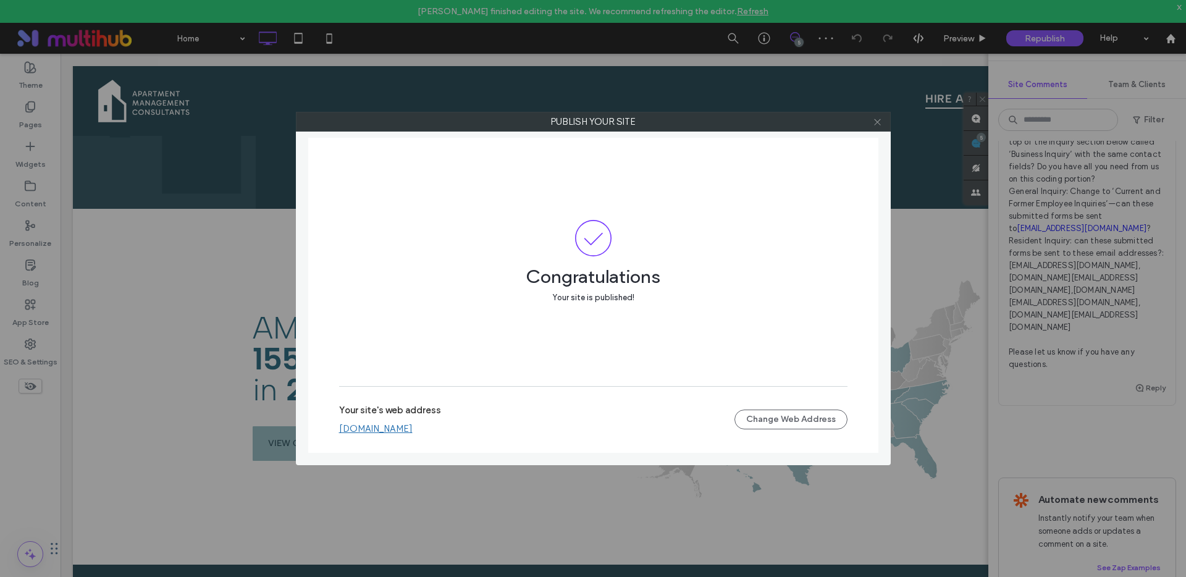
click at [875, 124] on use at bounding box center [877, 122] width 6 height 6
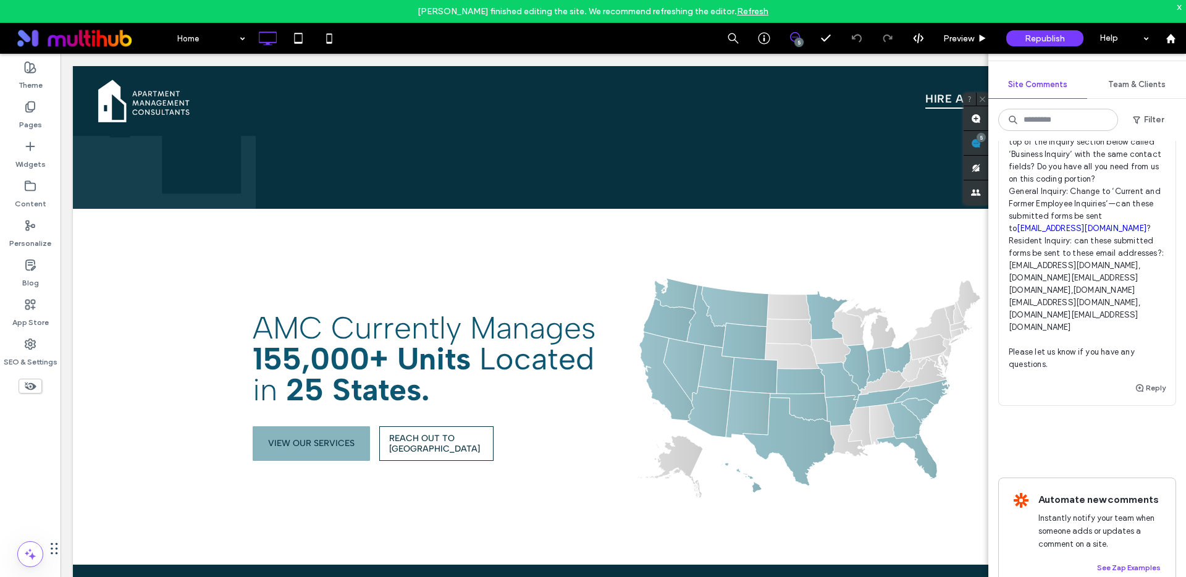
click at [737, 8] on link "Refresh" at bounding box center [753, 11] width 32 height 11
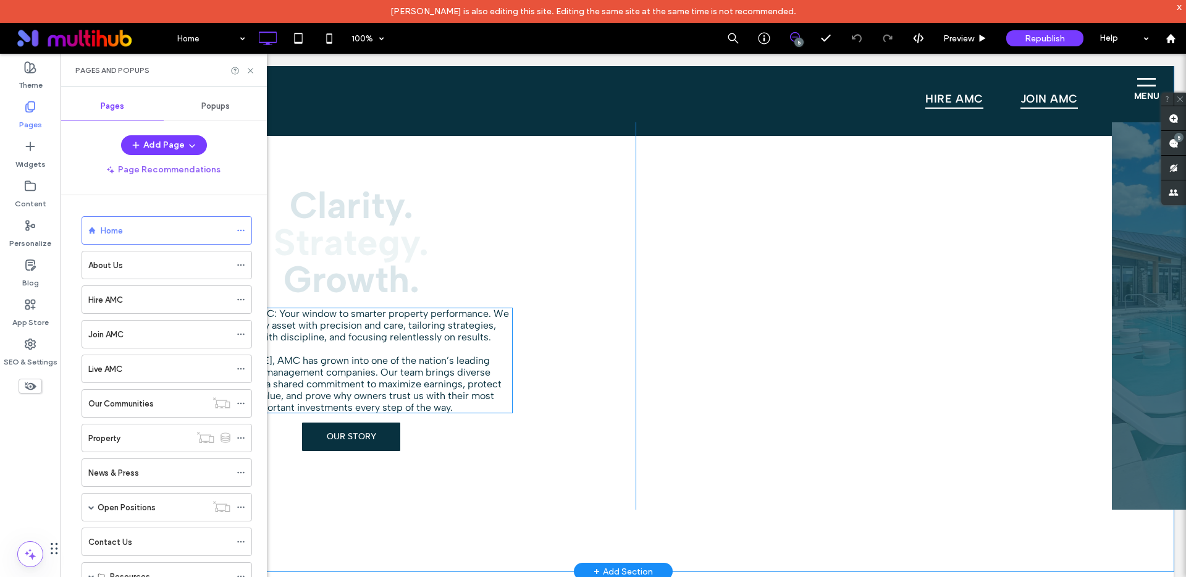
scroll to position [560, 0]
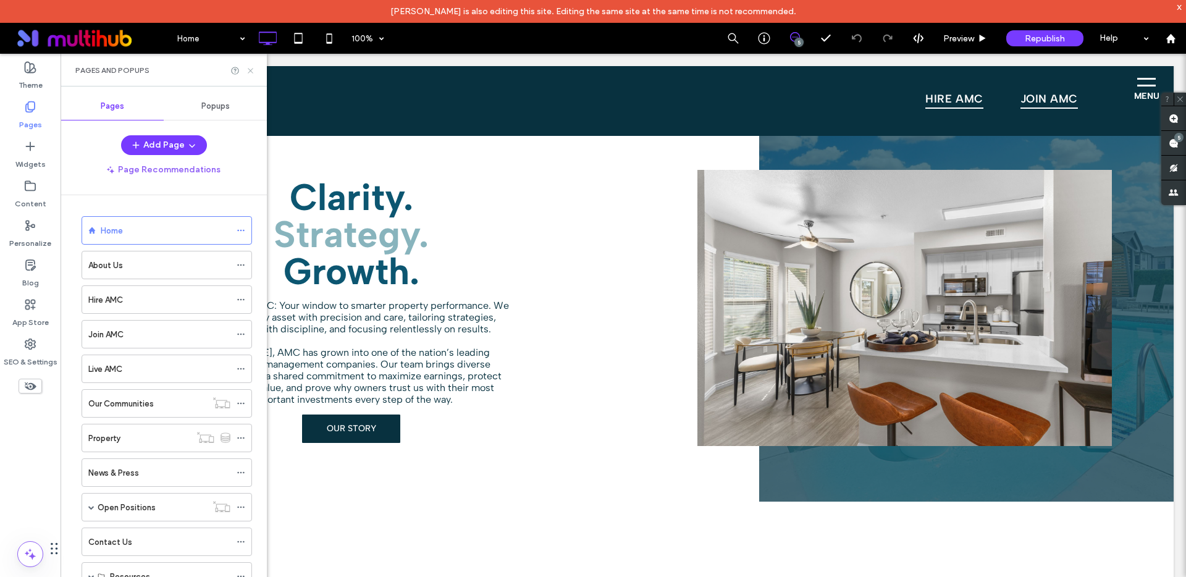
click at [250, 67] on icon at bounding box center [250, 70] width 9 height 9
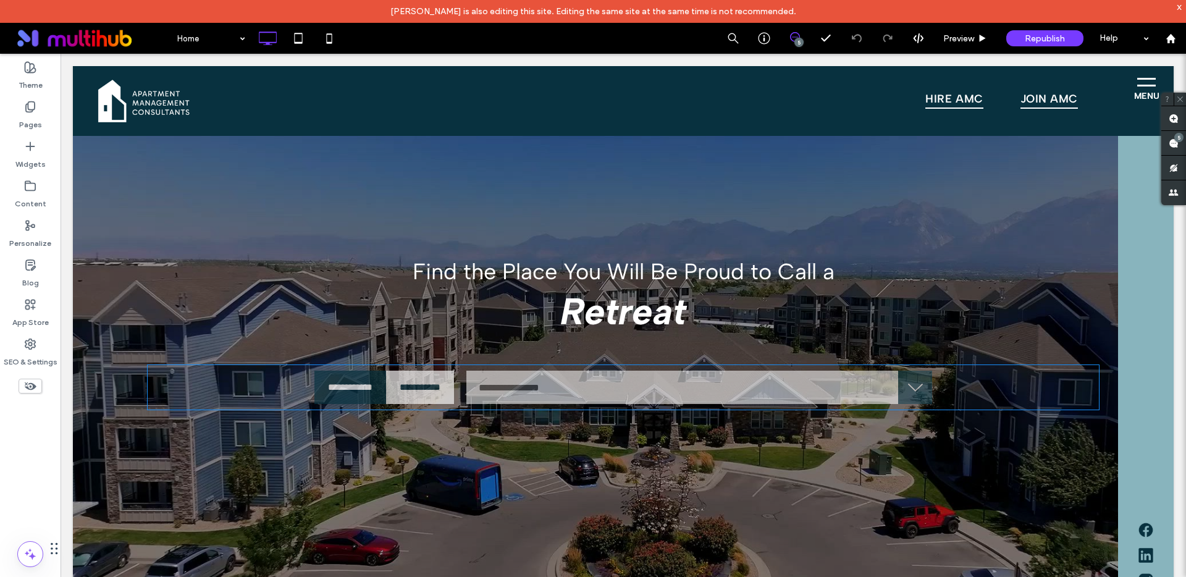
scroll to position [0, 0]
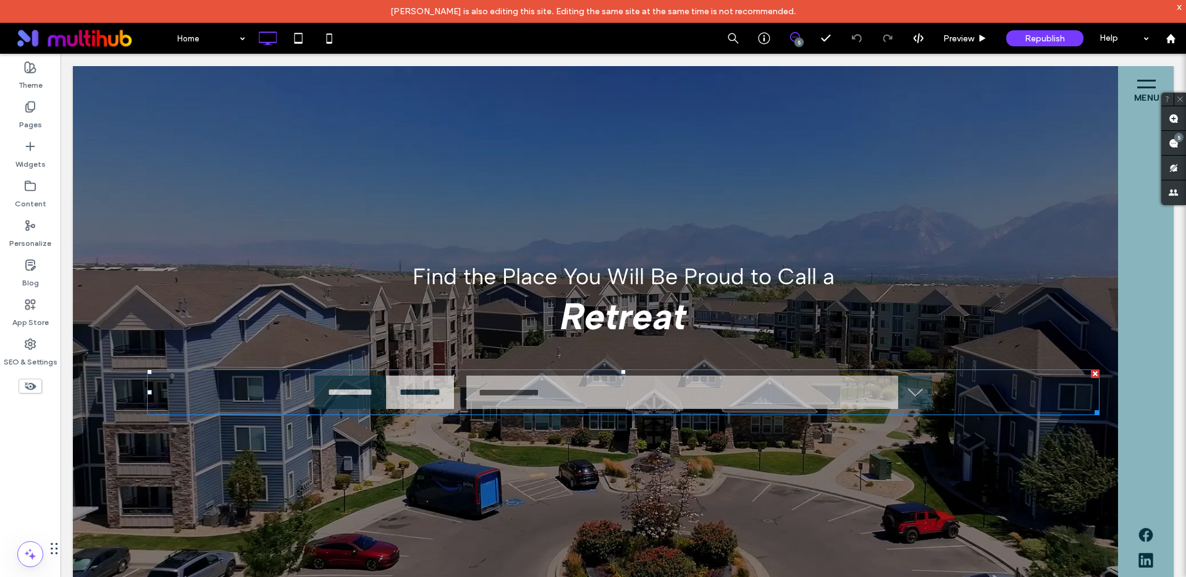
click at [581, 405] on span at bounding box center [623, 392] width 953 height 46
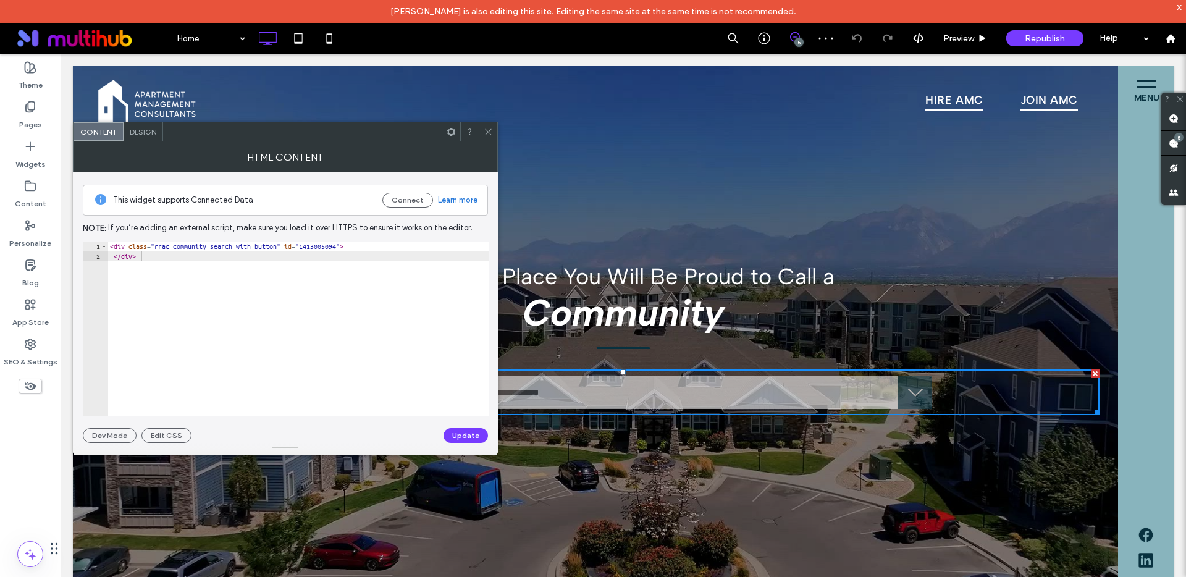
click at [486, 134] on use at bounding box center [488, 132] width 6 height 6
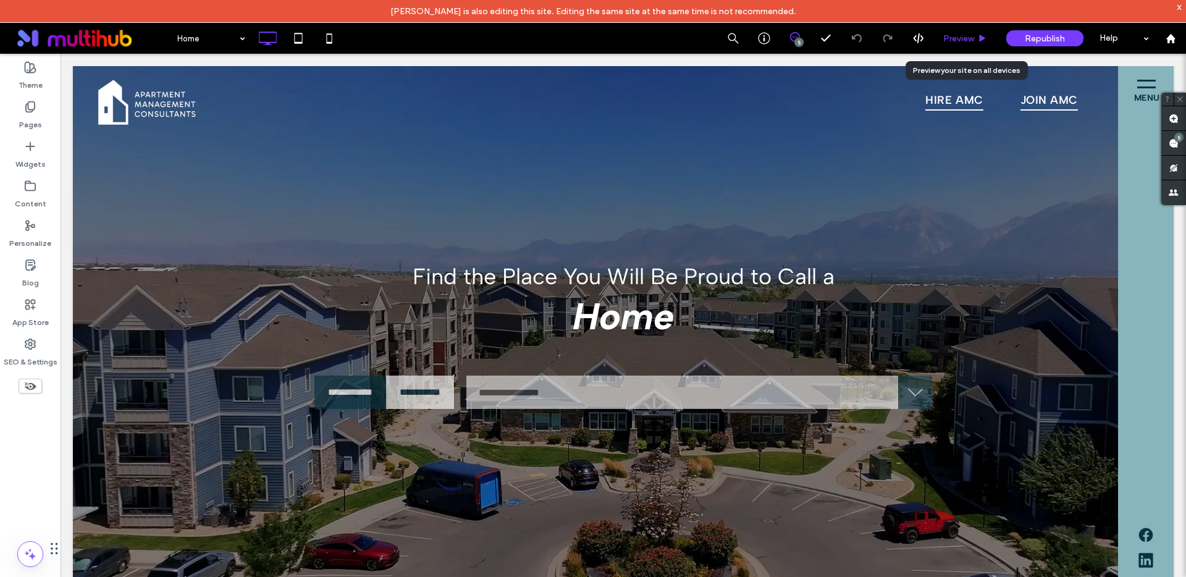
click at [963, 33] on span "Preview" at bounding box center [958, 38] width 31 height 11
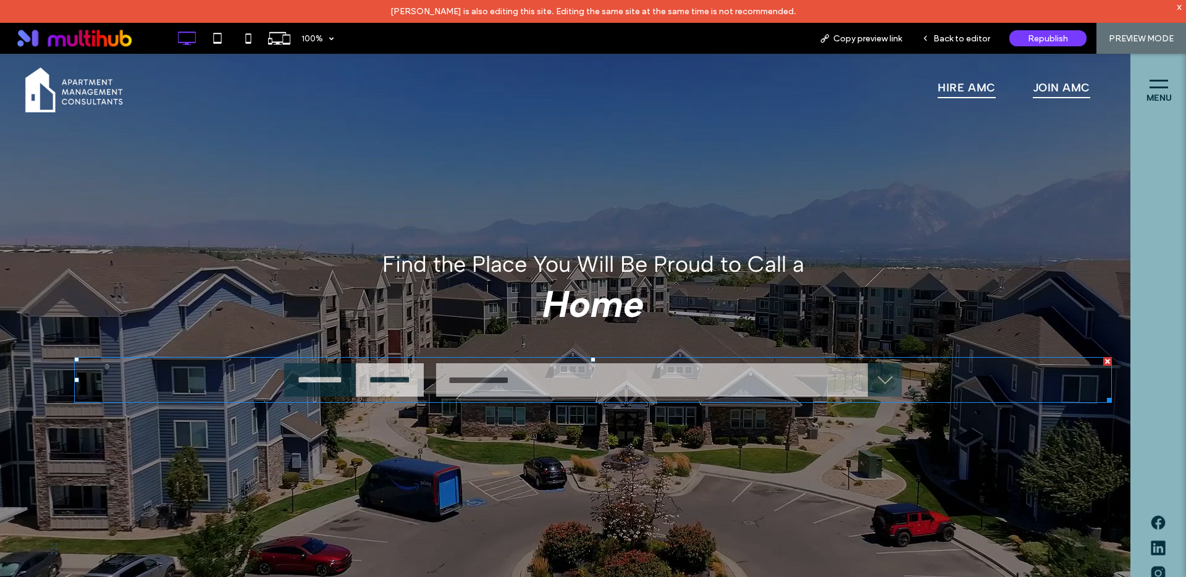
click at [757, 372] on span at bounding box center [593, 380] width 1038 height 46
click at [957, 44] on div "Back to editor" at bounding box center [956, 38] width 88 height 31
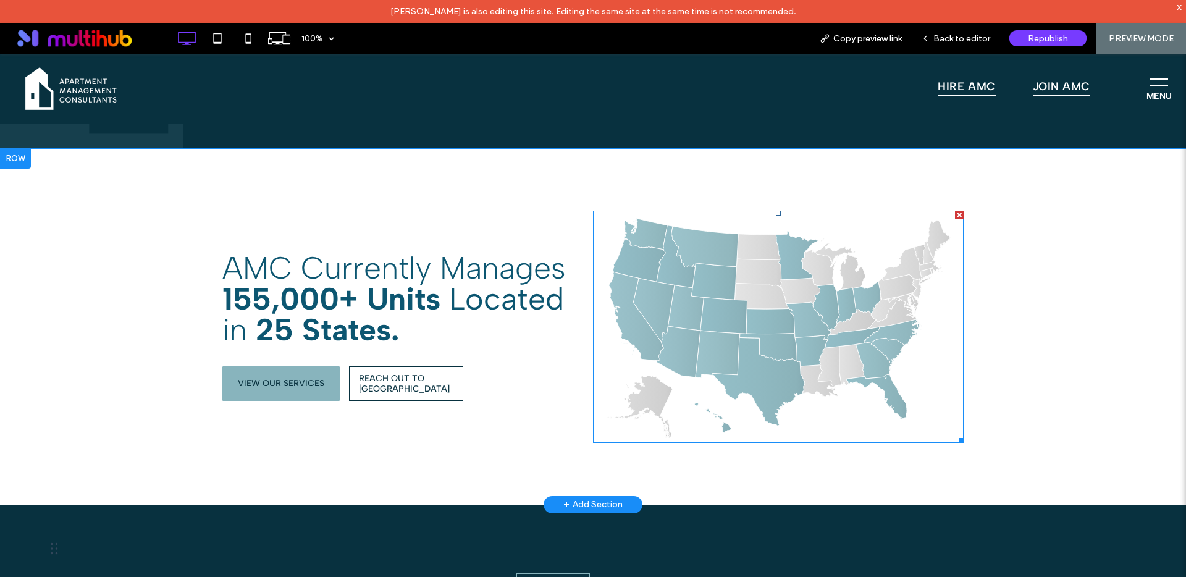
scroll to position [2229, 0]
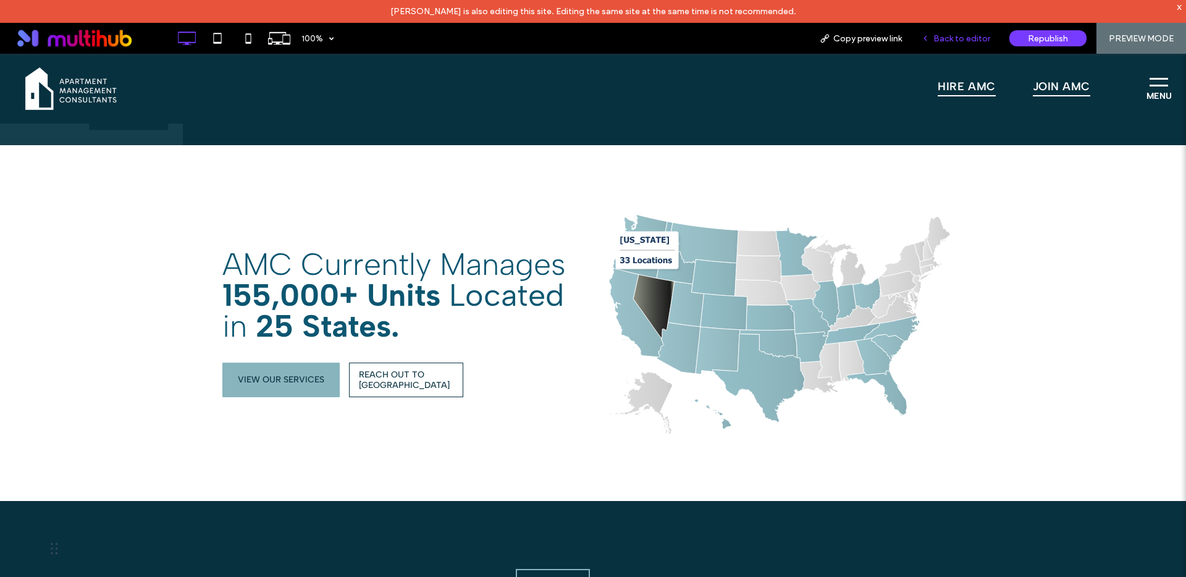
click at [971, 33] on span "Back to editor" at bounding box center [962, 38] width 57 height 11
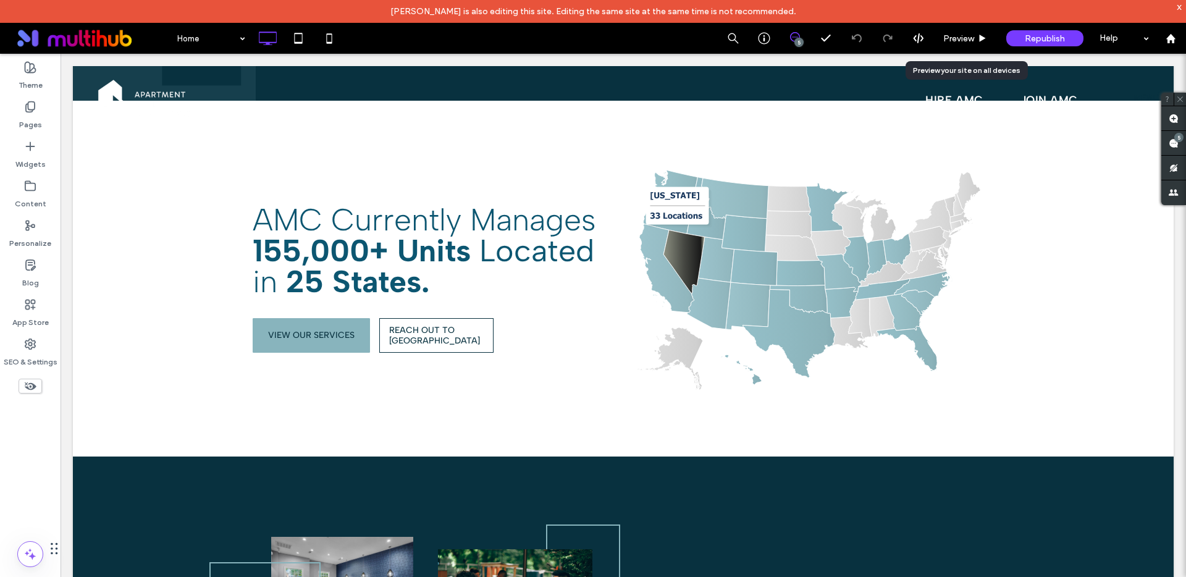
click at [971, 33] on span "Preview" at bounding box center [958, 38] width 31 height 11
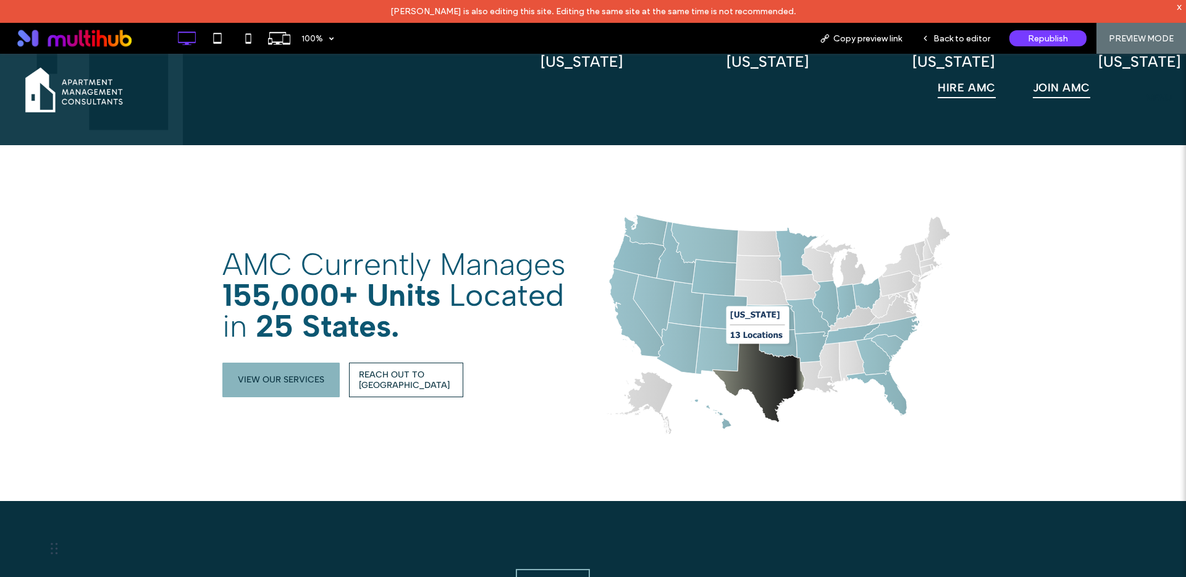
click at [753, 350] on icon at bounding box center [759, 378] width 92 height 88
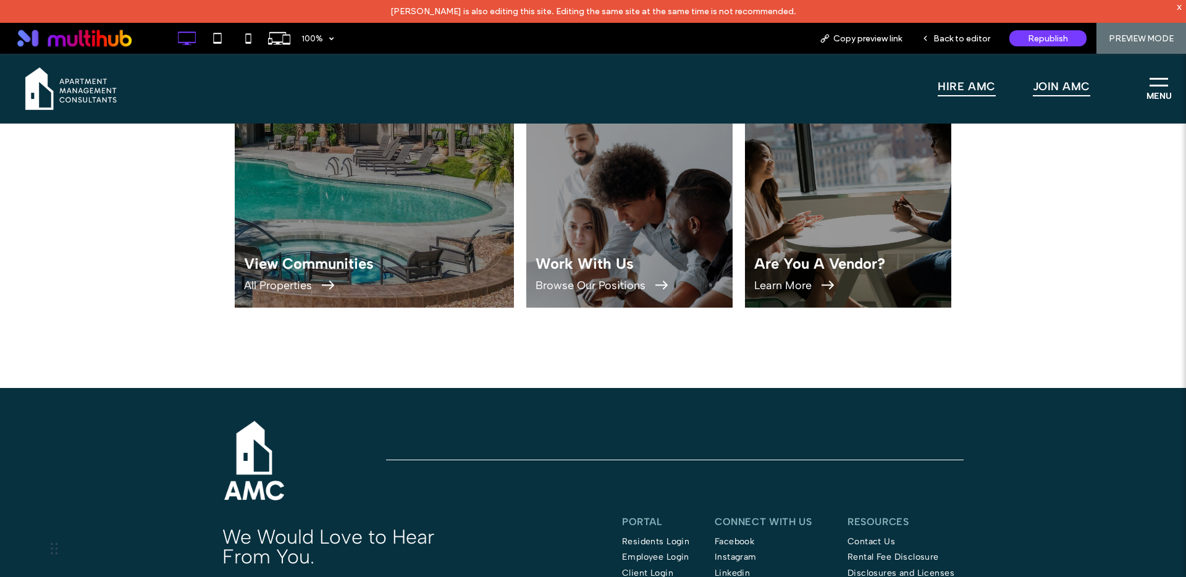
scroll to position [3449, 0]
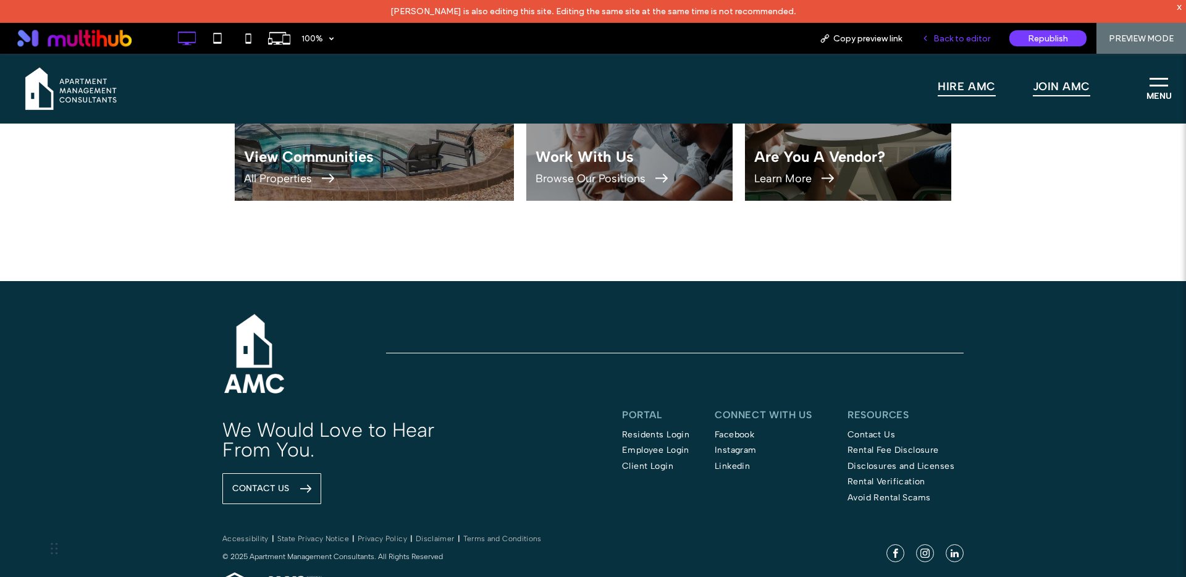
click at [964, 40] on span "Back to editor" at bounding box center [962, 38] width 57 height 11
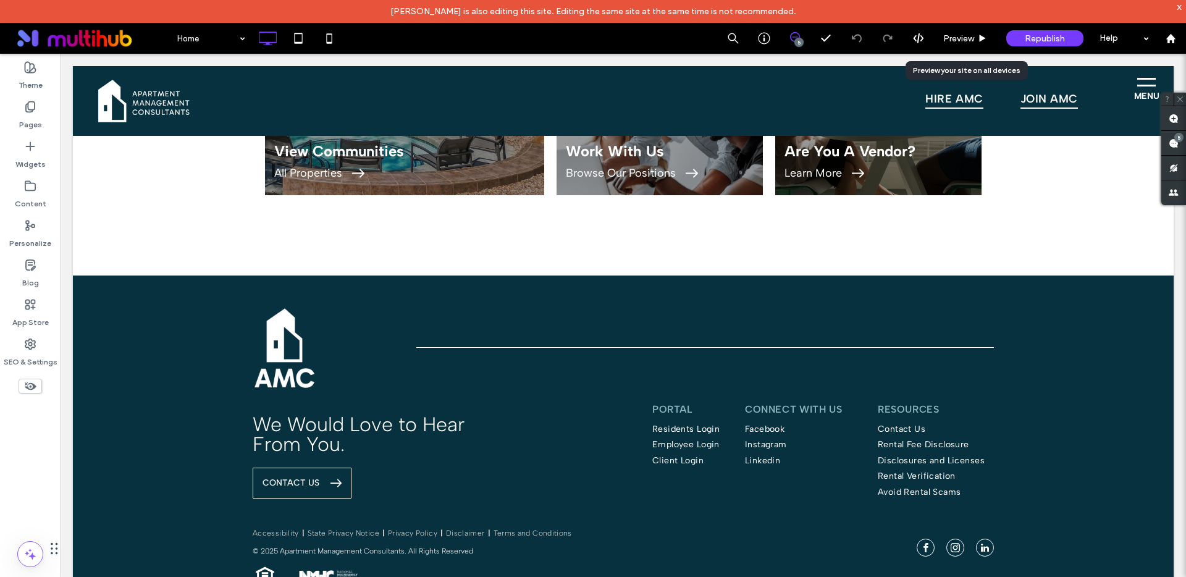
scroll to position [3409, 0]
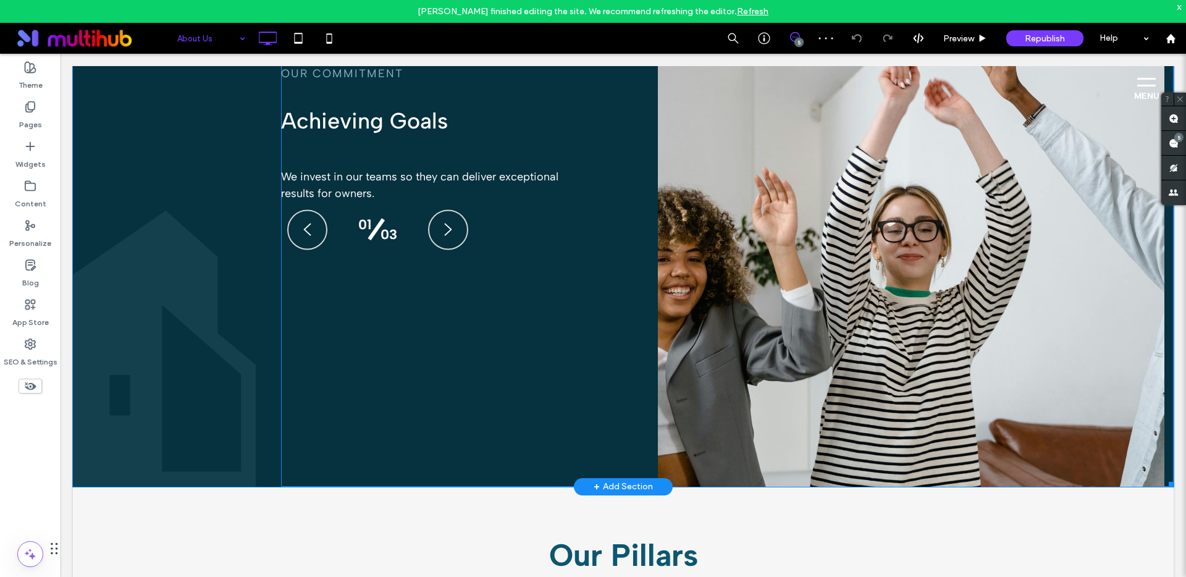
scroll to position [1208, 0]
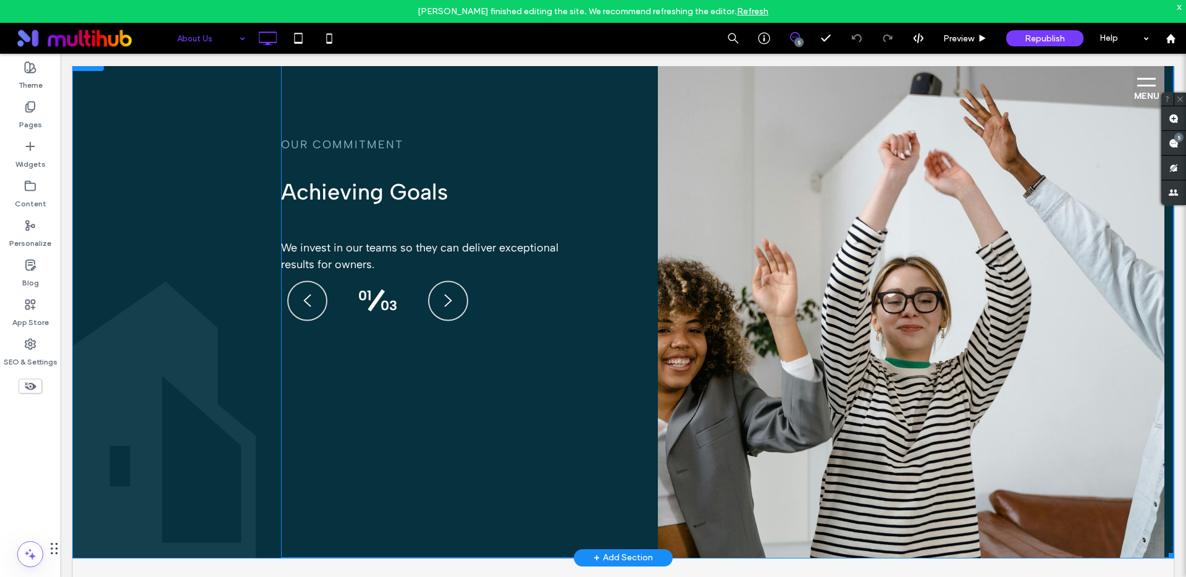
click at [392, 202] on span at bounding box center [727, 304] width 893 height 507
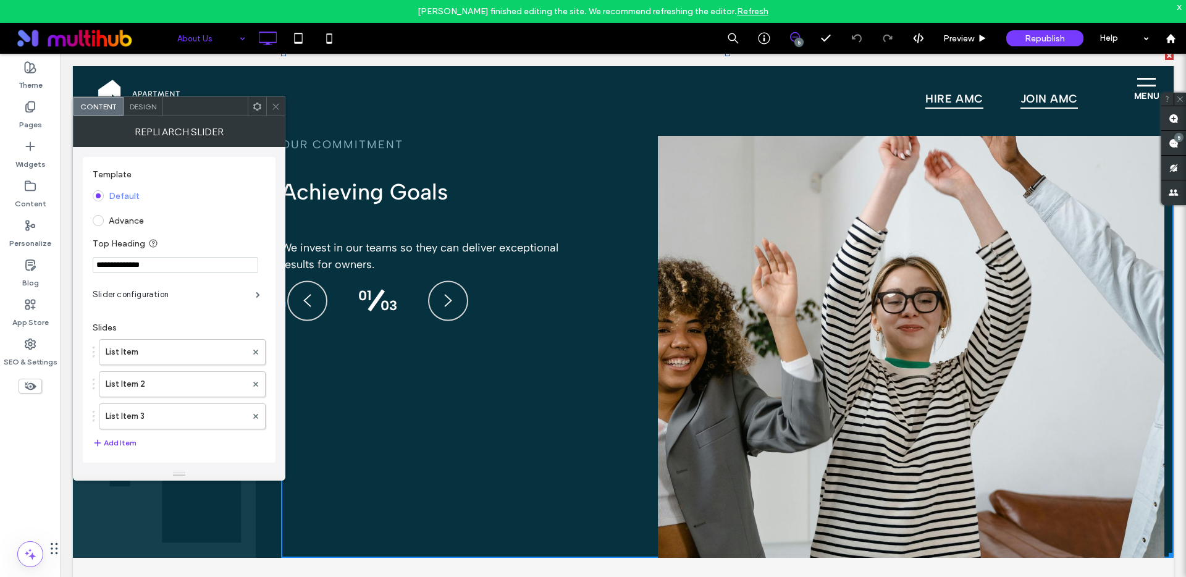
click at [276, 108] on icon at bounding box center [275, 106] width 9 height 9
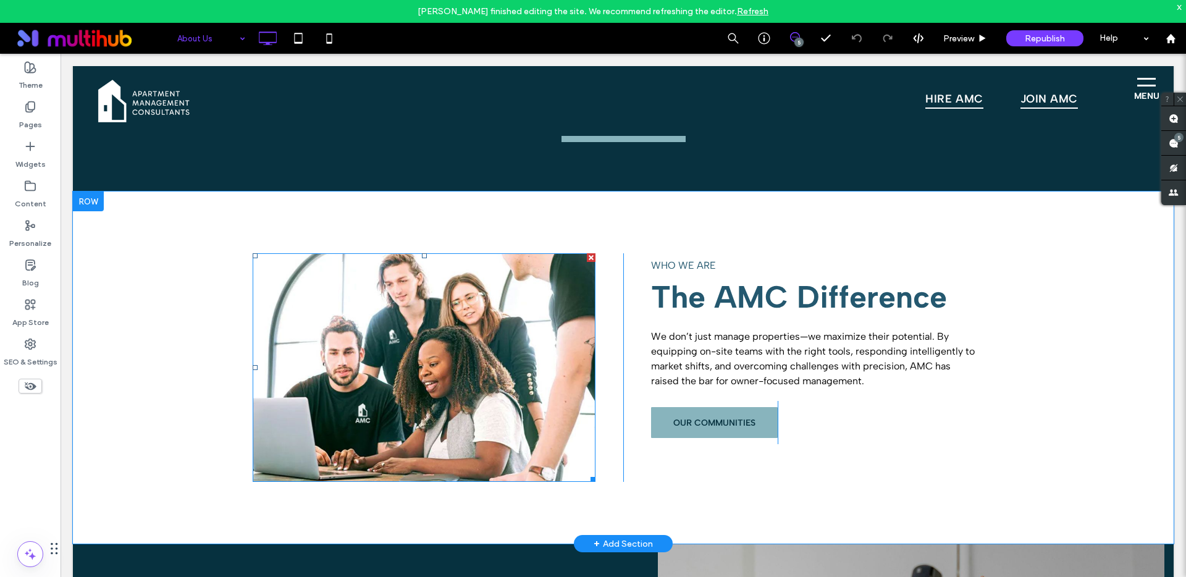
scroll to position [707, 0]
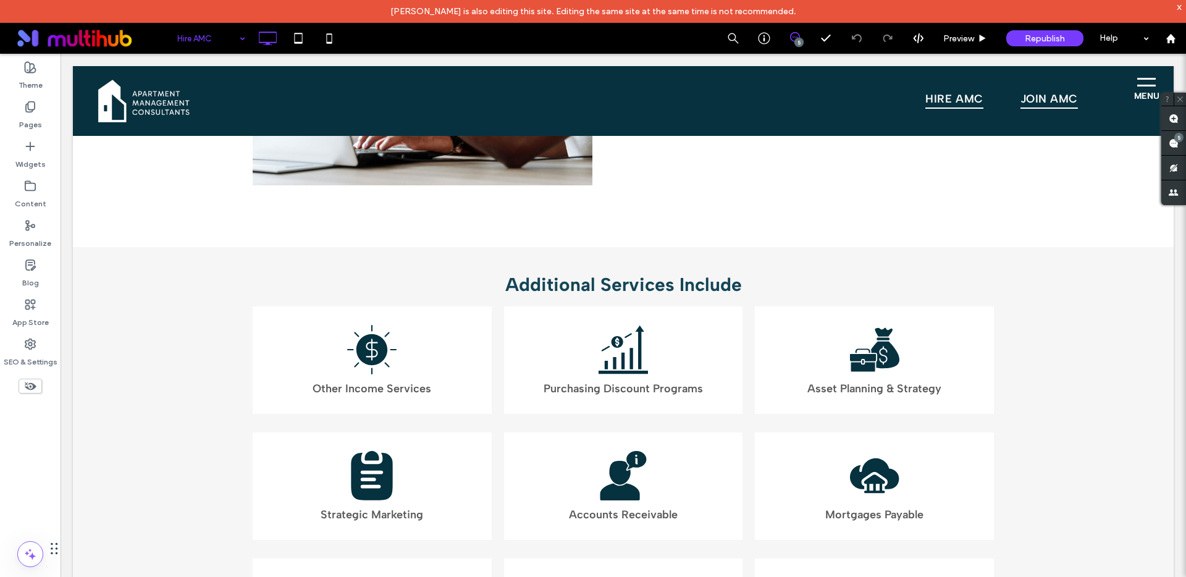
scroll to position [3088, 0]
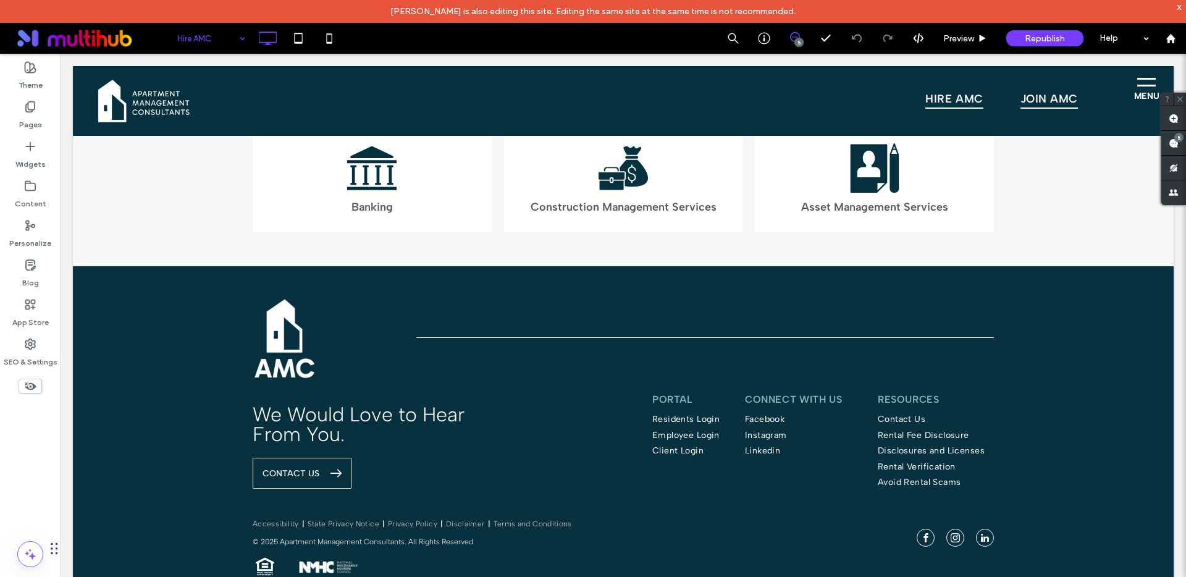
click at [1137, 85] on span "menu" at bounding box center [1146, 86] width 19 height 2
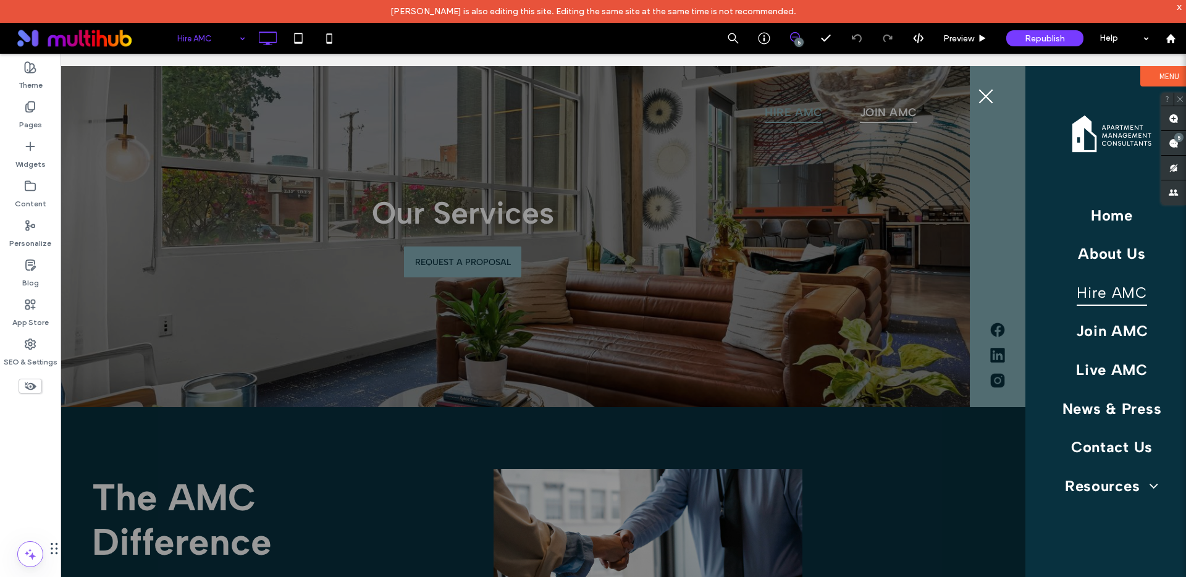
scroll to position [0, 0]
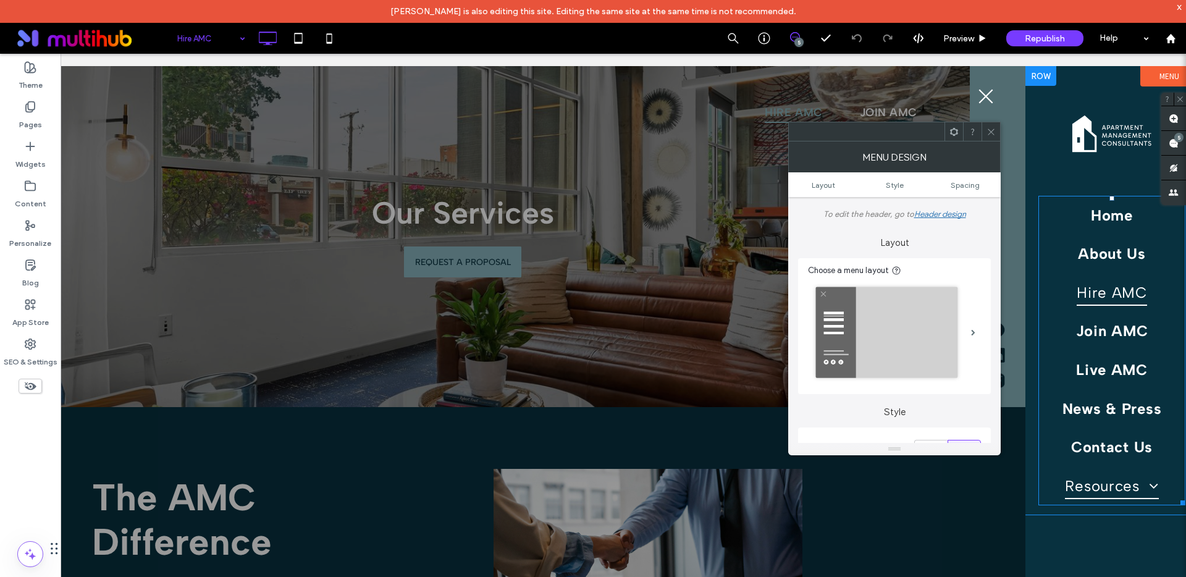
click at [1142, 486] on span at bounding box center [1149, 485] width 19 height 15
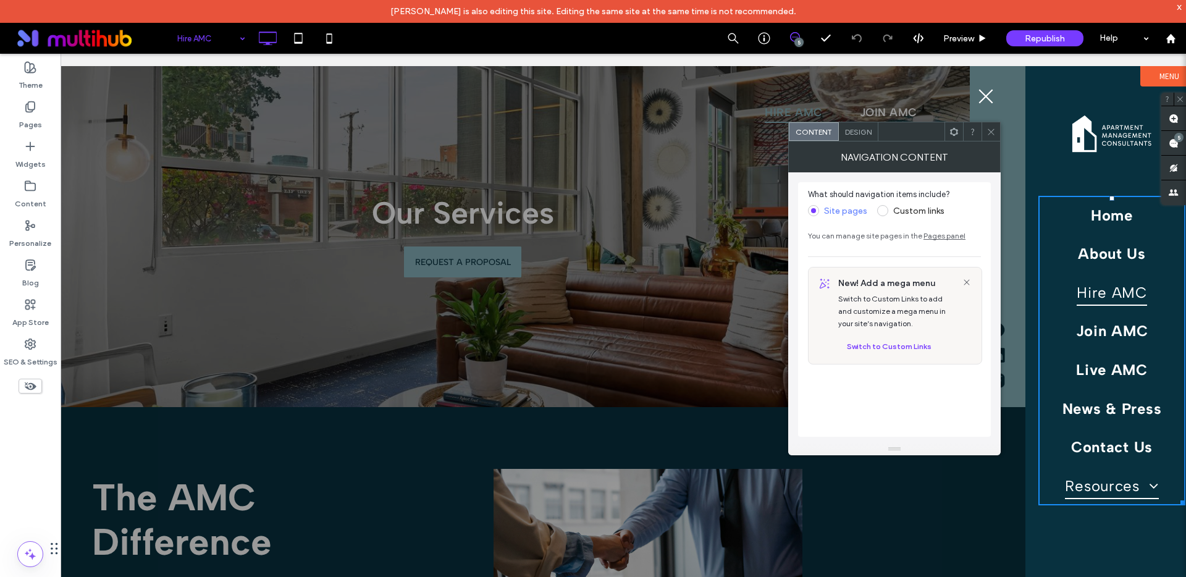
click at [1143, 484] on span at bounding box center [1149, 485] width 19 height 15
click at [1149, 483] on span at bounding box center [1149, 485] width 19 height 15
click at [26, 110] on use at bounding box center [30, 107] width 9 height 11
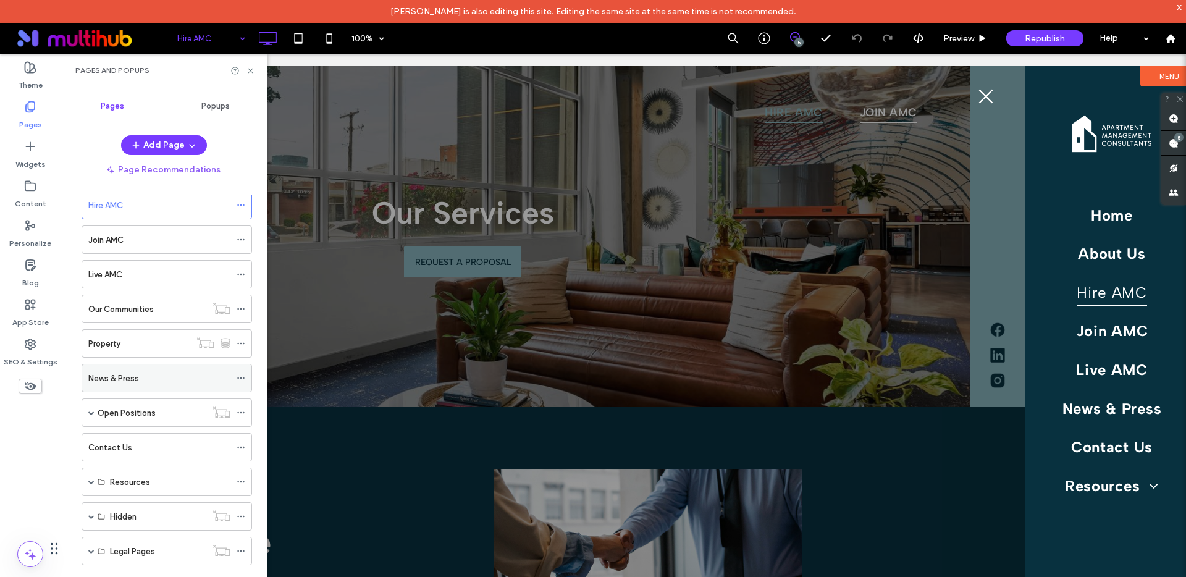
scroll to position [97, 0]
click at [88, 480] on span at bounding box center [91, 479] width 6 height 6
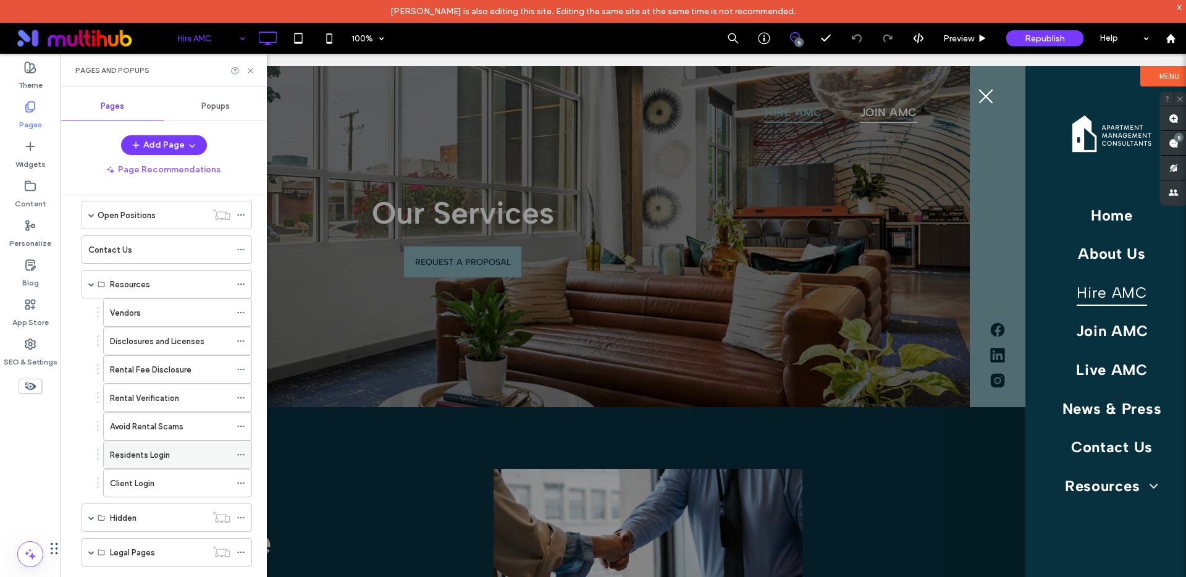
scroll to position [293, 0]
click at [302, 473] on div at bounding box center [463, 339] width 1126 height 546
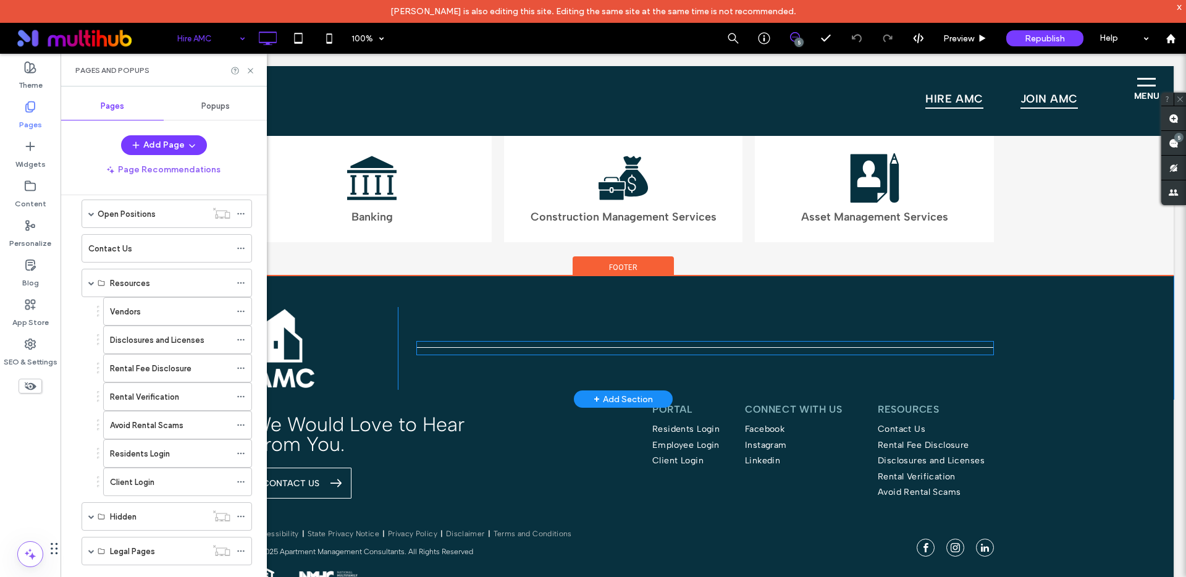
scroll to position [3088, 0]
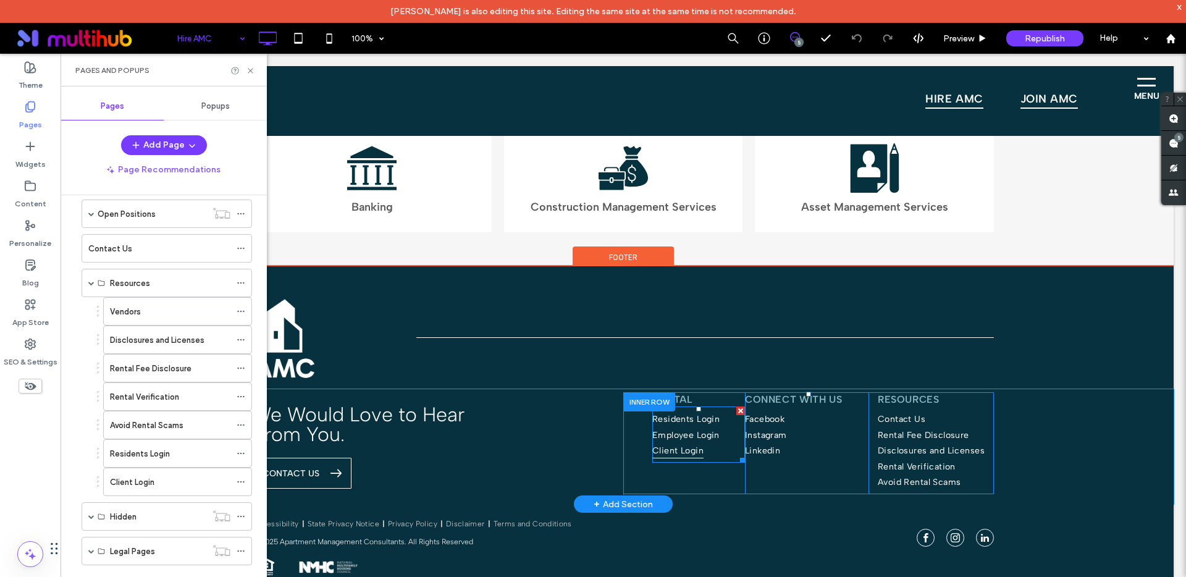
click at [677, 449] on span "Client Login" at bounding box center [677, 450] width 51 height 16
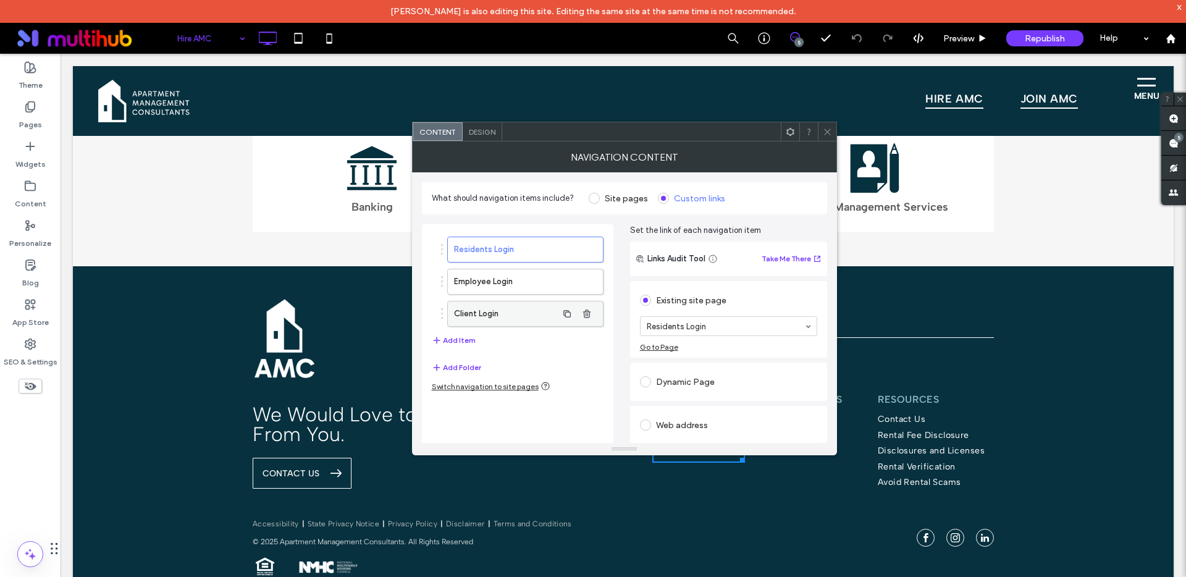
click at [470, 310] on label "Client Login" at bounding box center [505, 314] width 103 height 25
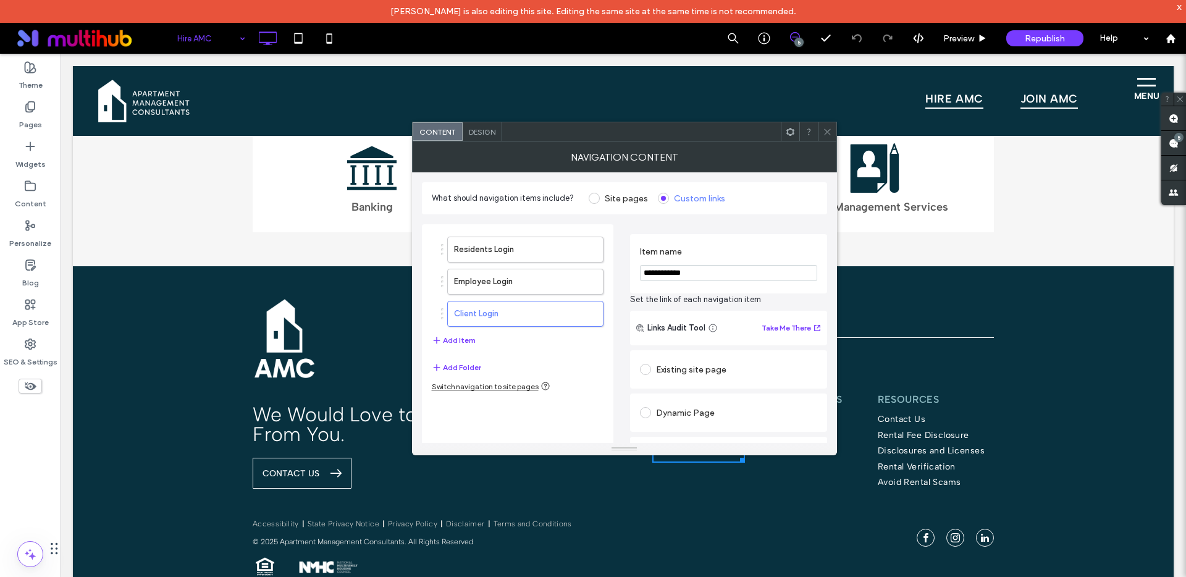
scroll to position [215, 0]
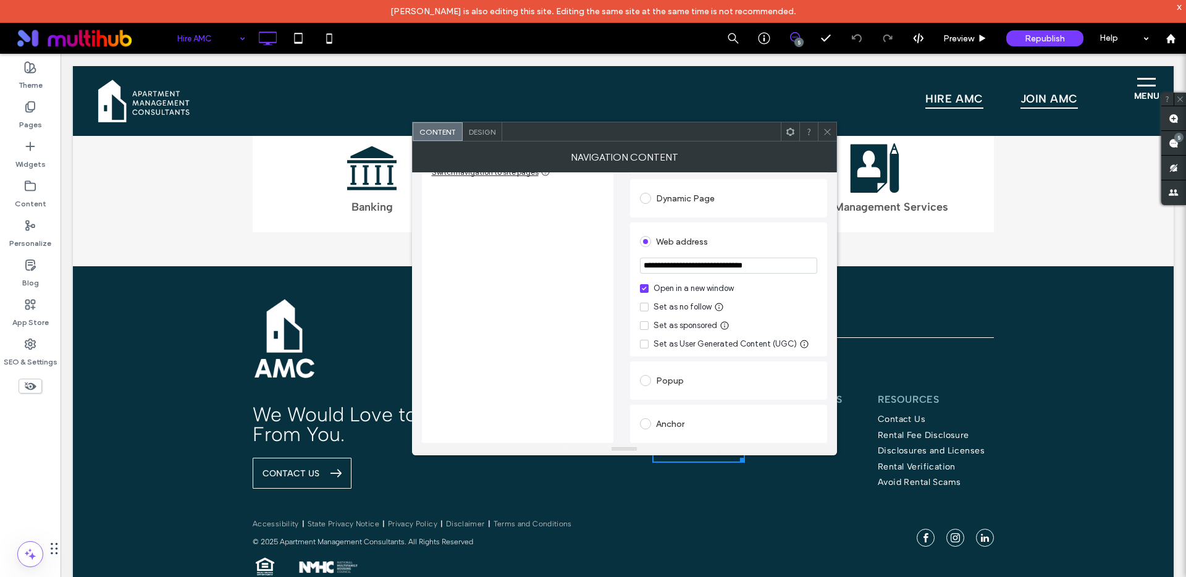
click at [708, 264] on input "**********" at bounding box center [728, 266] width 177 height 16
click at [23, 103] on div "Pages" at bounding box center [30, 116] width 61 height 40
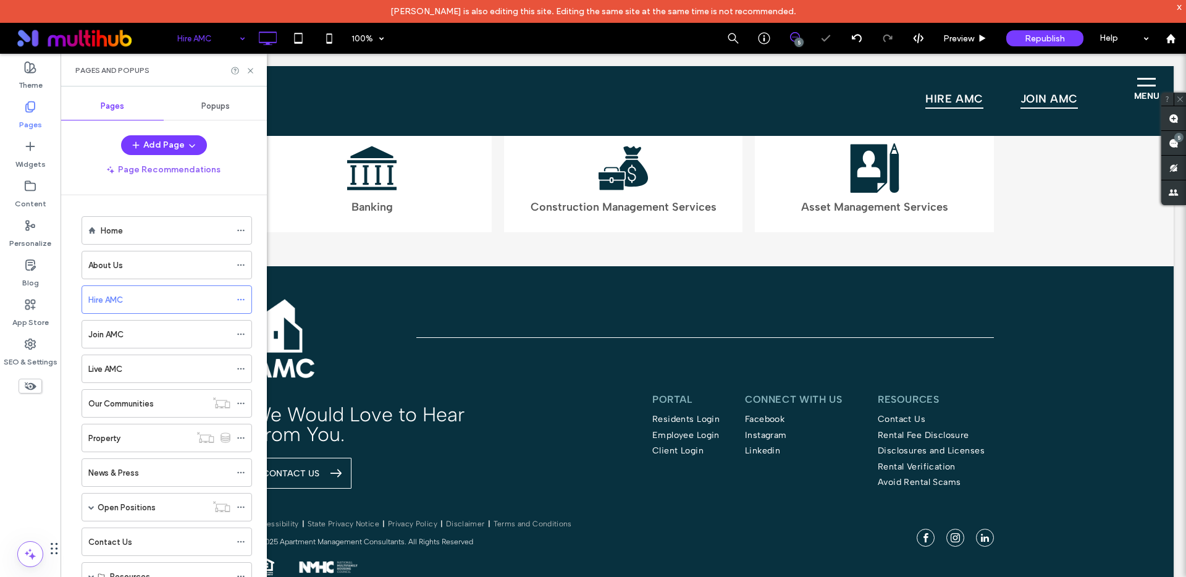
scroll to position [296, 0]
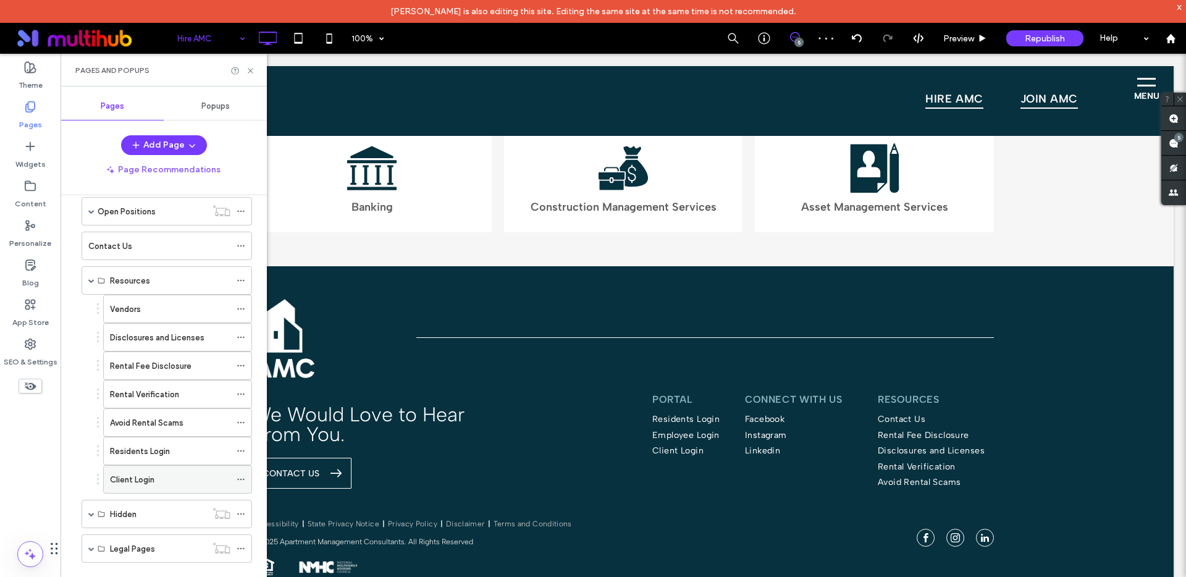
click at [242, 480] on icon at bounding box center [241, 479] width 9 height 9
click at [208, 474] on div "Client Login" at bounding box center [170, 479] width 120 height 13
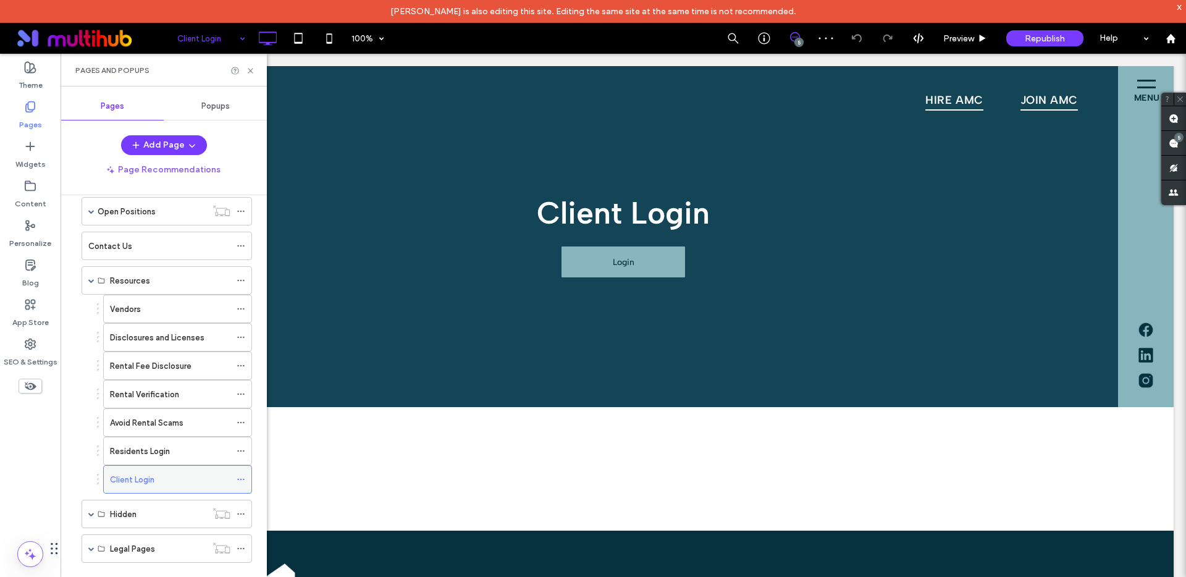
click at [238, 476] on icon at bounding box center [241, 479] width 9 height 9
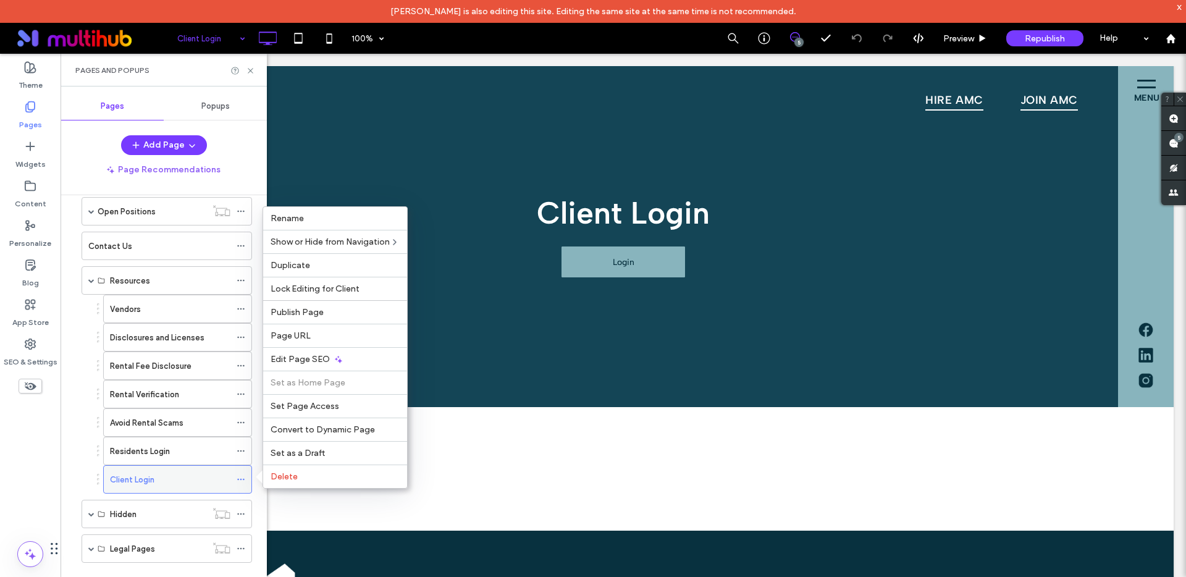
click at [240, 478] on icon at bounding box center [241, 479] width 9 height 9
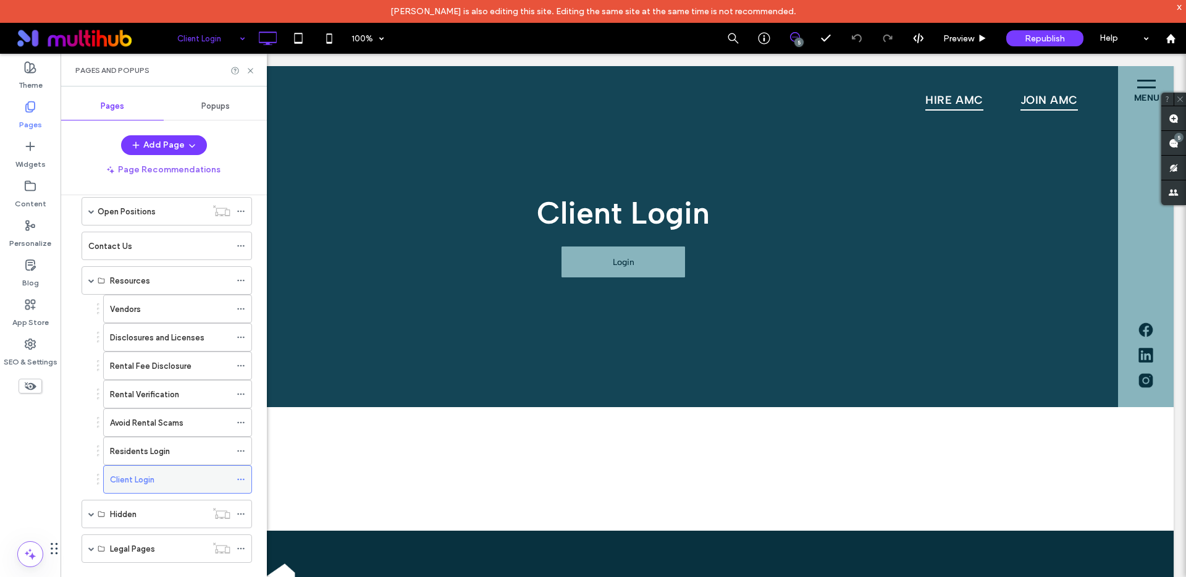
click at [240, 478] on icon at bounding box center [241, 479] width 9 height 9
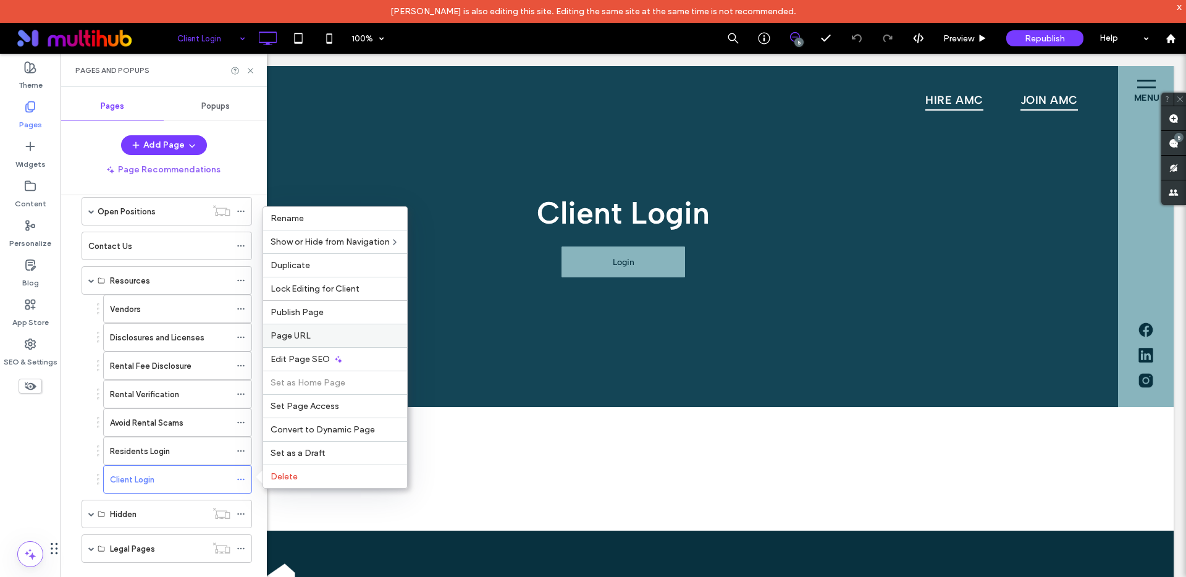
click at [301, 334] on span "Page URL" at bounding box center [291, 336] width 40 height 11
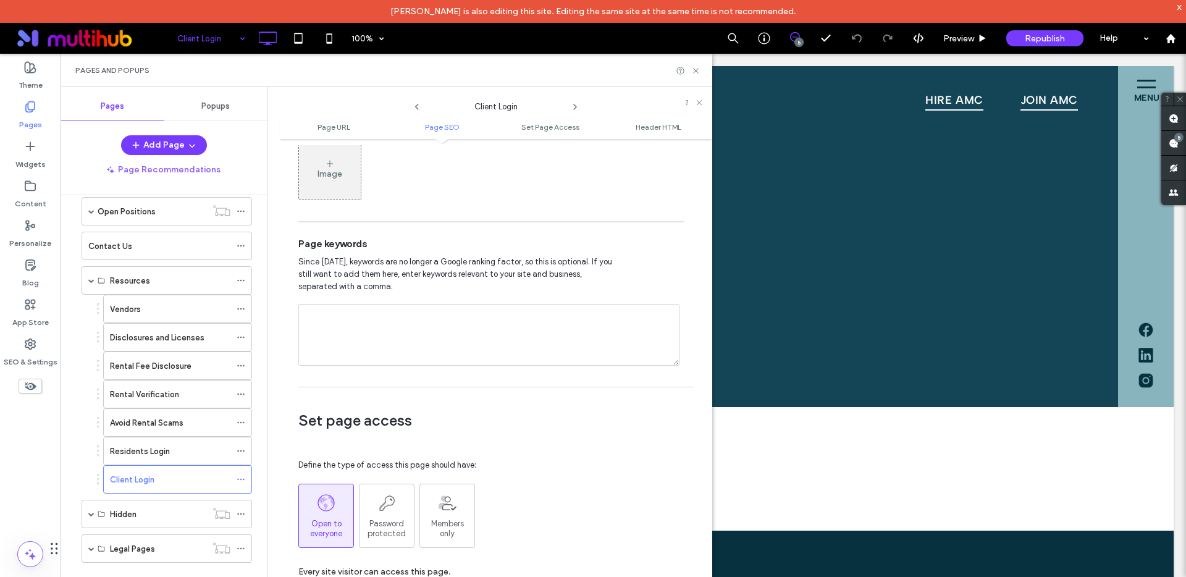
scroll to position [574, 0]
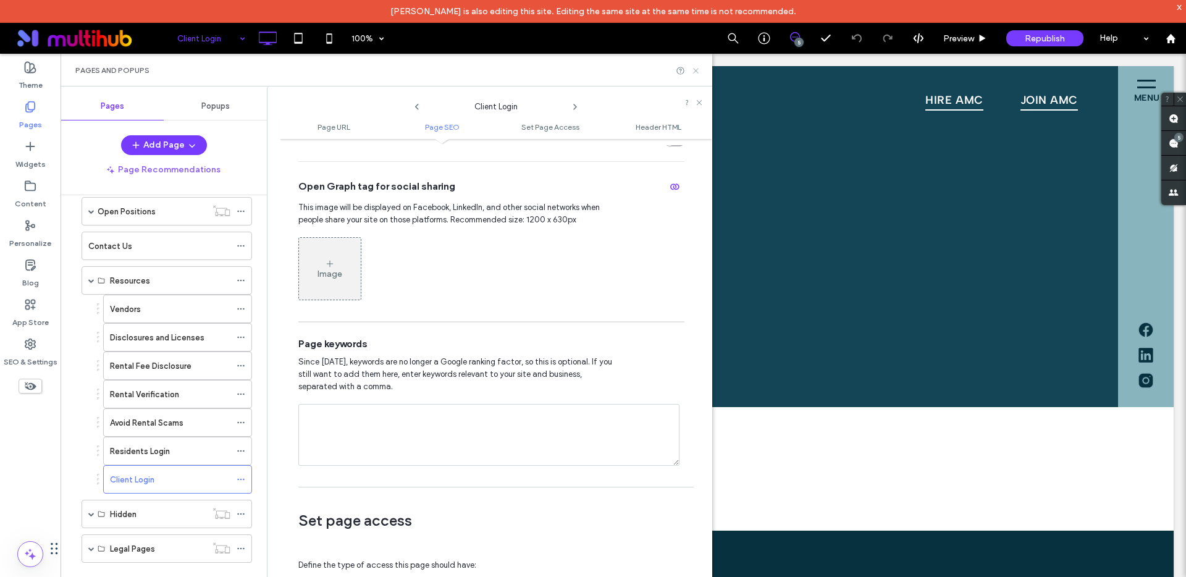
click at [699, 70] on icon at bounding box center [695, 70] width 9 height 9
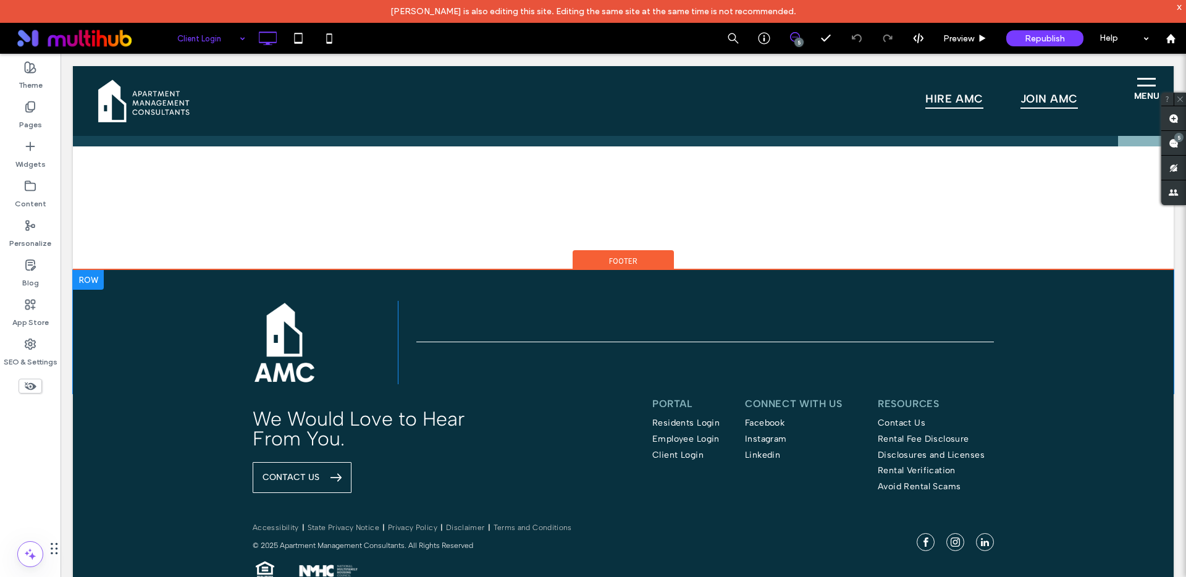
scroll to position [268, 0]
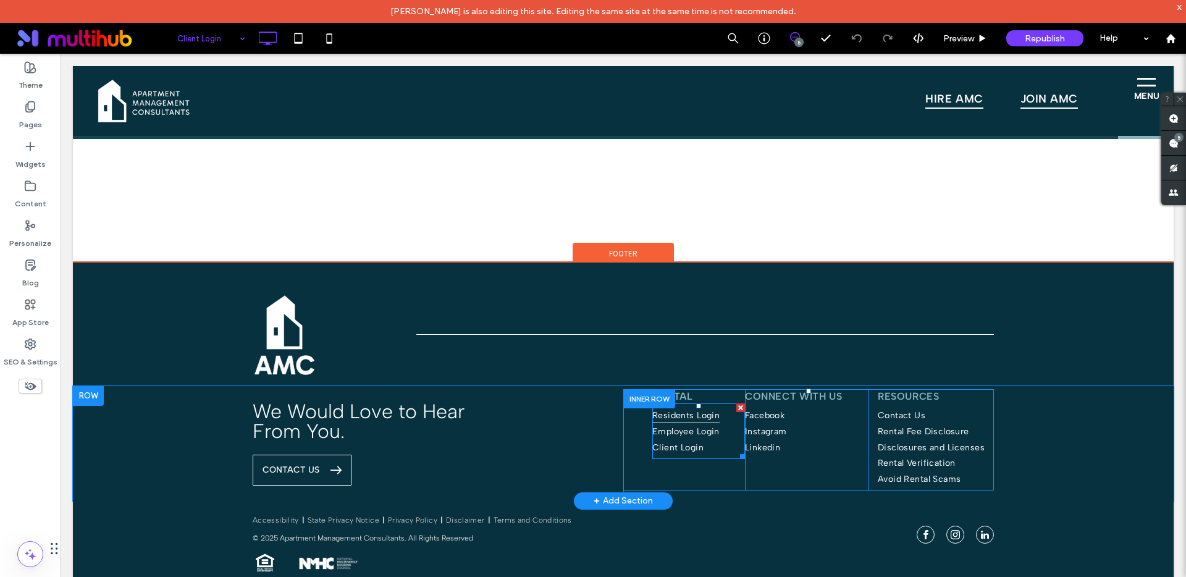
click at [687, 414] on span "Residents Login" at bounding box center [685, 416] width 67 height 16
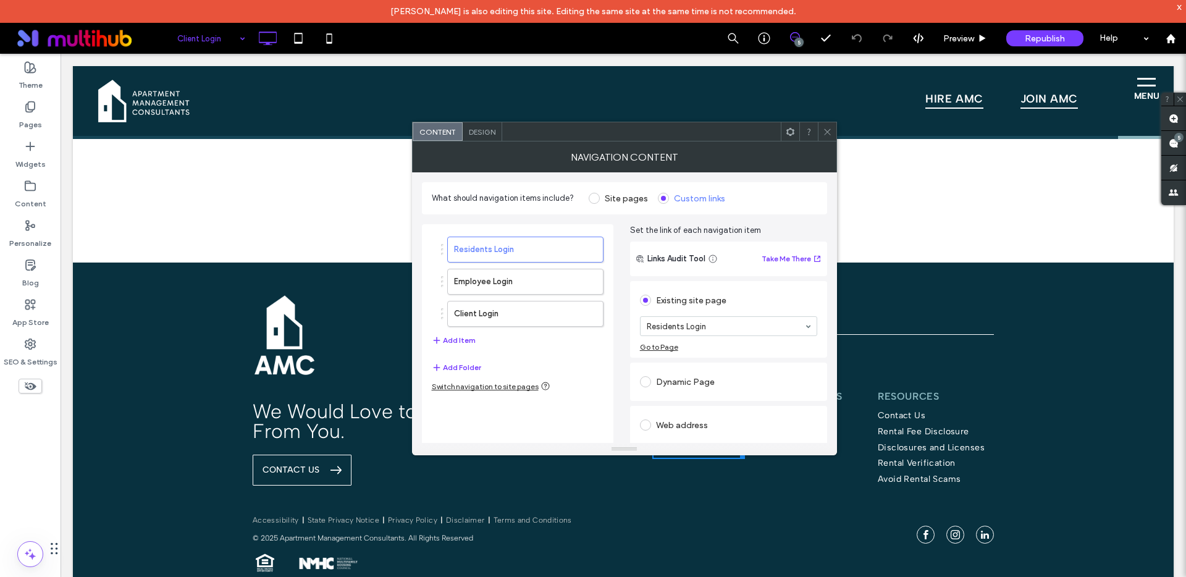
click at [660, 344] on div "Go to Page" at bounding box center [659, 346] width 38 height 9
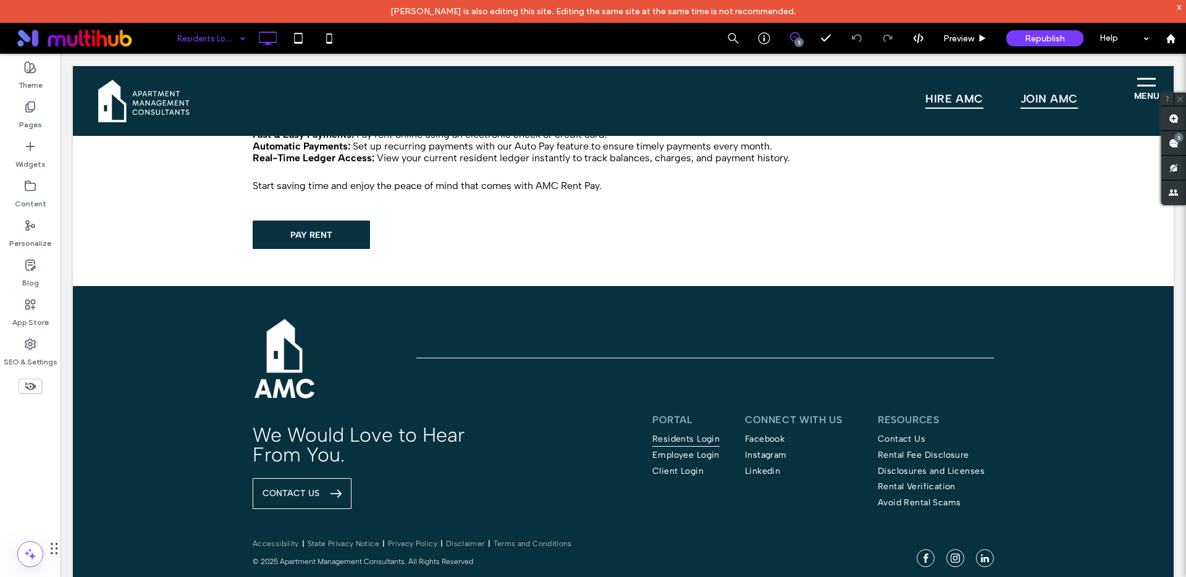
scroll to position [552, 0]
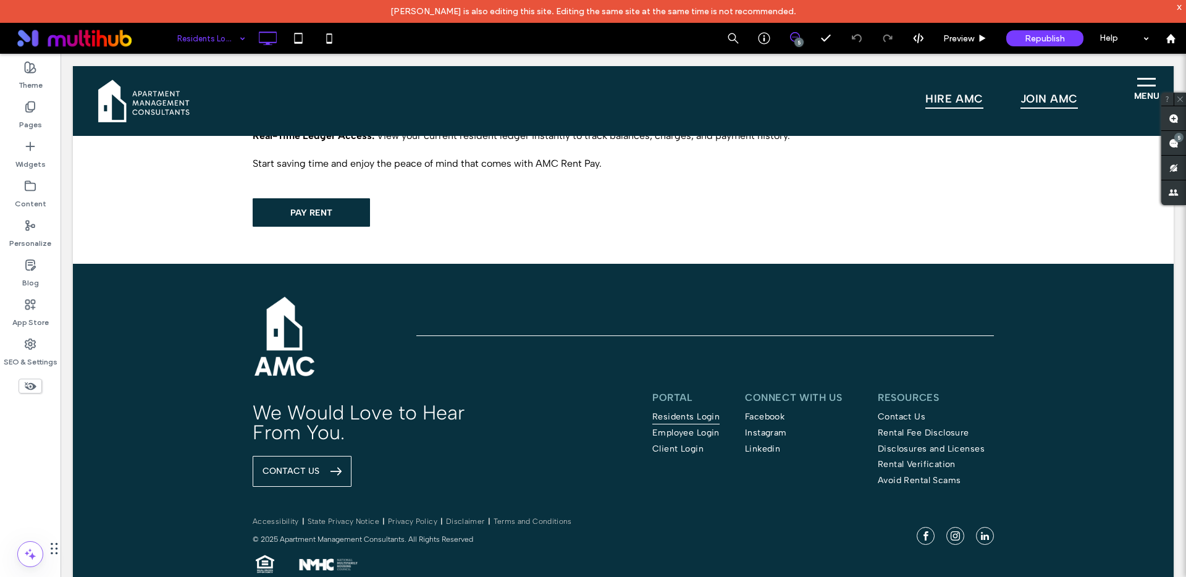
click at [1137, 85] on span "menu" at bounding box center [1146, 86] width 19 height 2
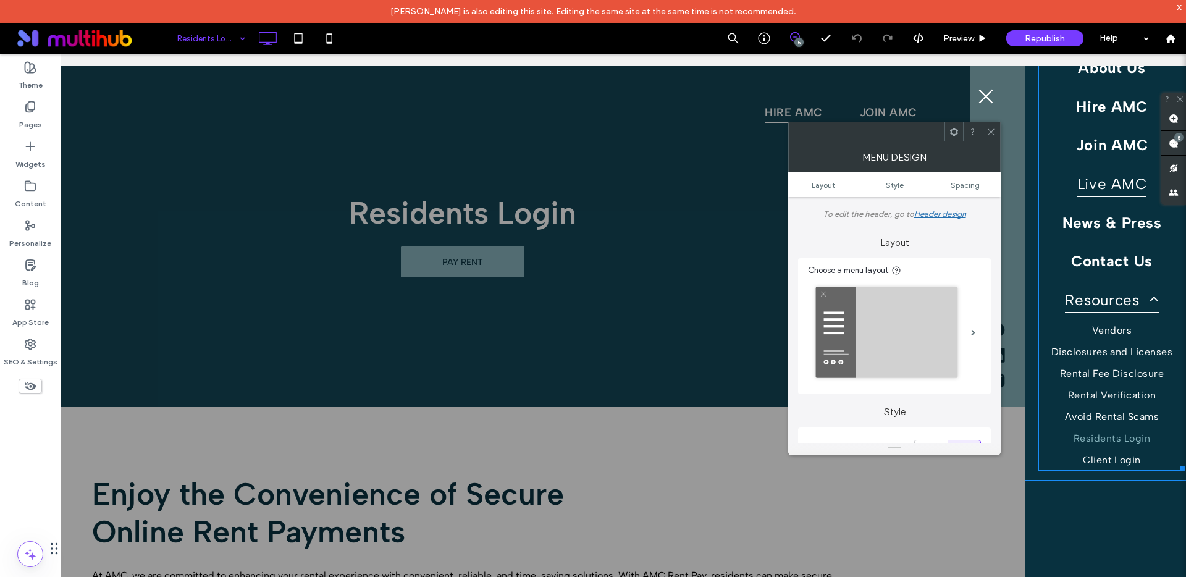
scroll to position [190, 0]
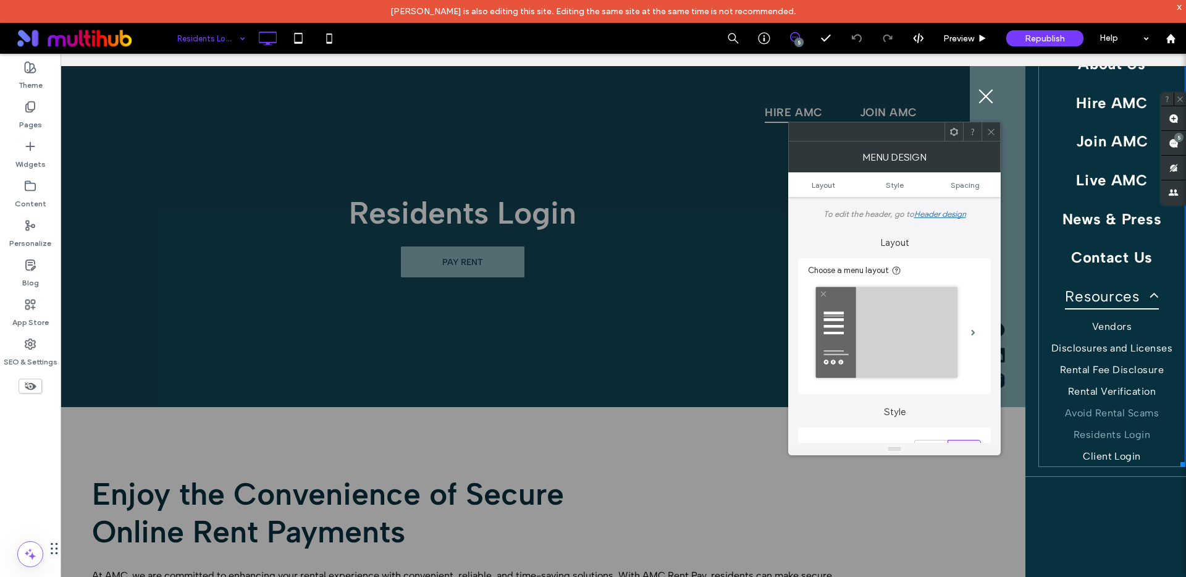
click at [1116, 413] on span "Avoid Rental Scams" at bounding box center [1112, 413] width 95 height 12
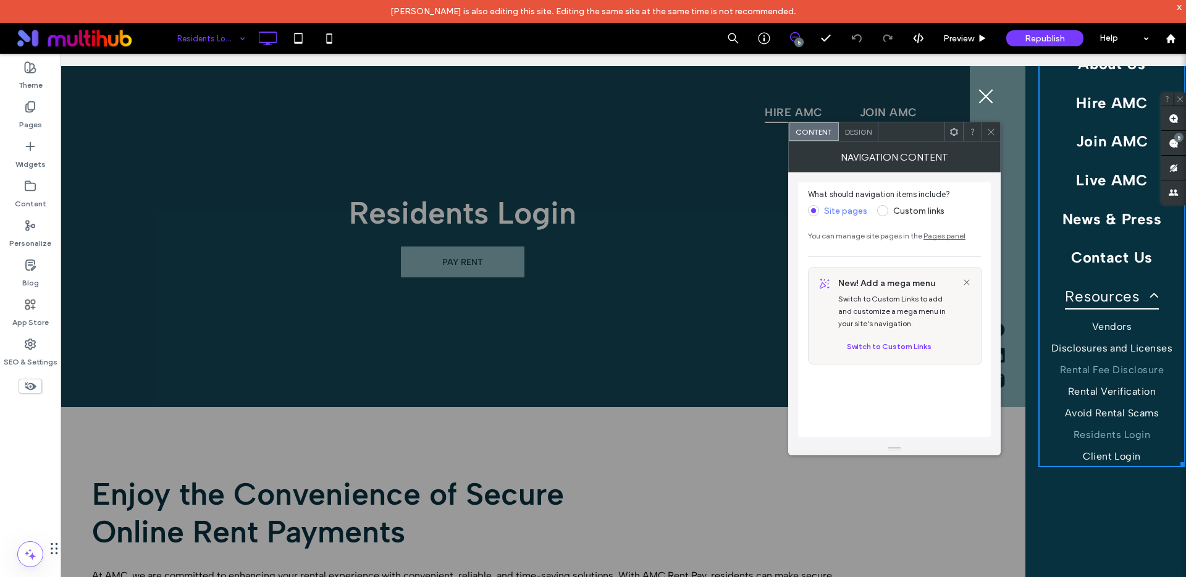
click at [1120, 369] on span "Rental Fee Disclosure" at bounding box center [1112, 370] width 104 height 12
click at [1122, 350] on span "Disclosures and Licenses" at bounding box center [1113, 348] width 122 height 12
click at [1131, 294] on span "Resources" at bounding box center [1111, 296] width 93 height 27
click at [997, 134] on div at bounding box center [991, 131] width 19 height 19
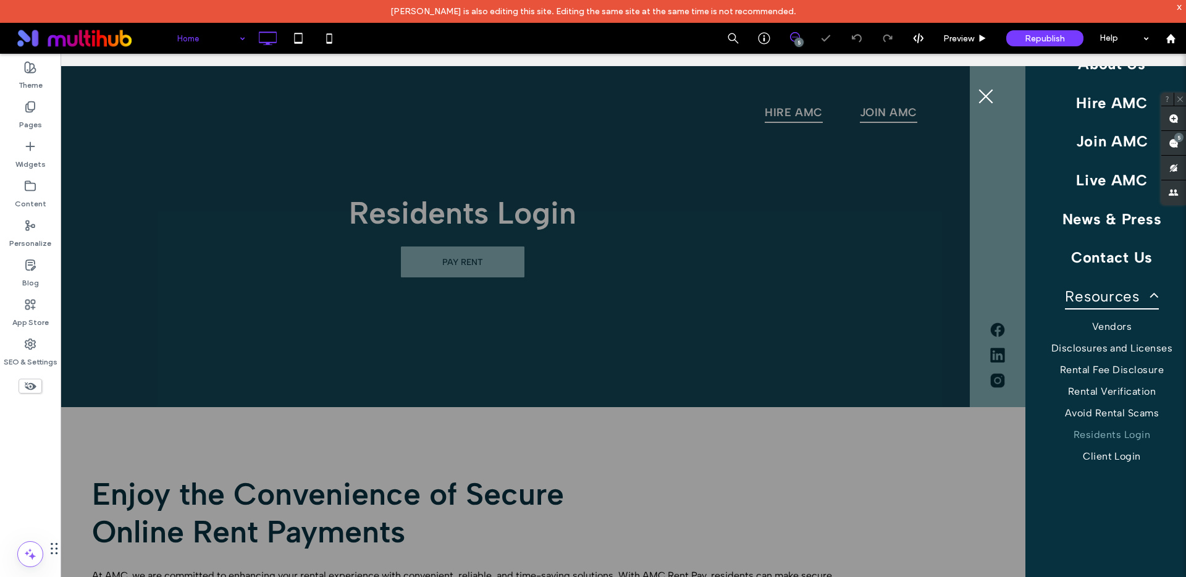
click at [211, 31] on input at bounding box center [208, 38] width 62 height 31
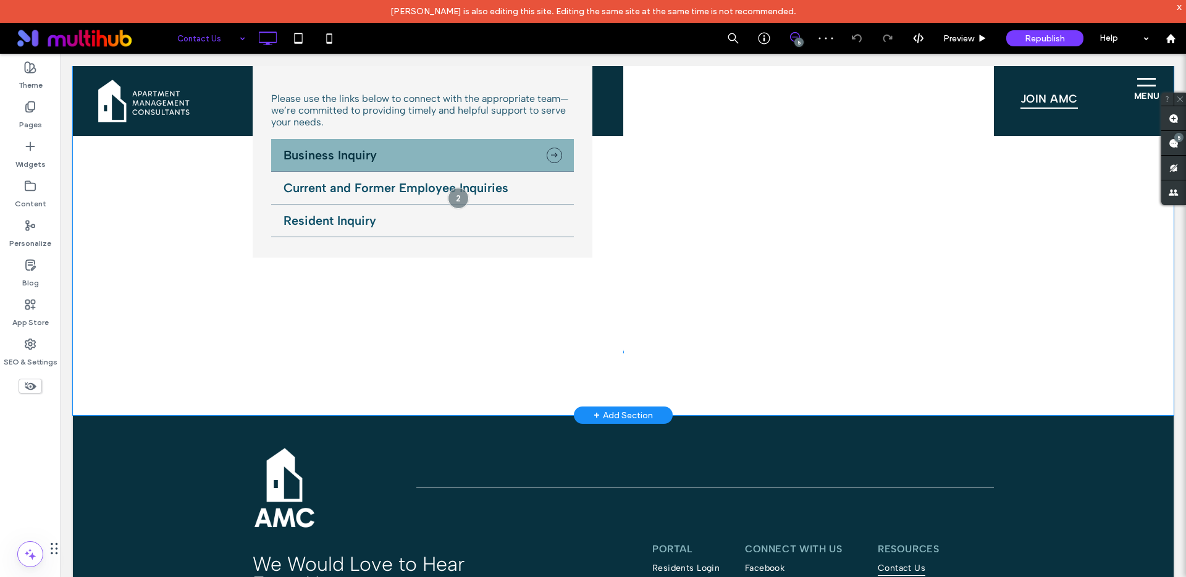
scroll to position [305, 0]
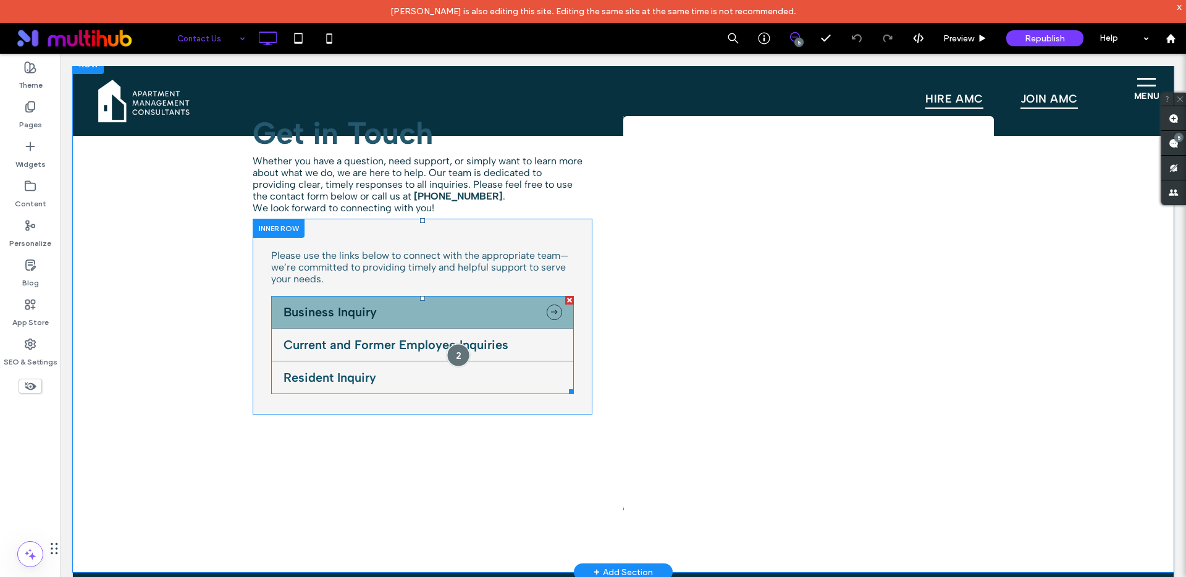
click at [449, 361] on div at bounding box center [458, 355] width 23 height 23
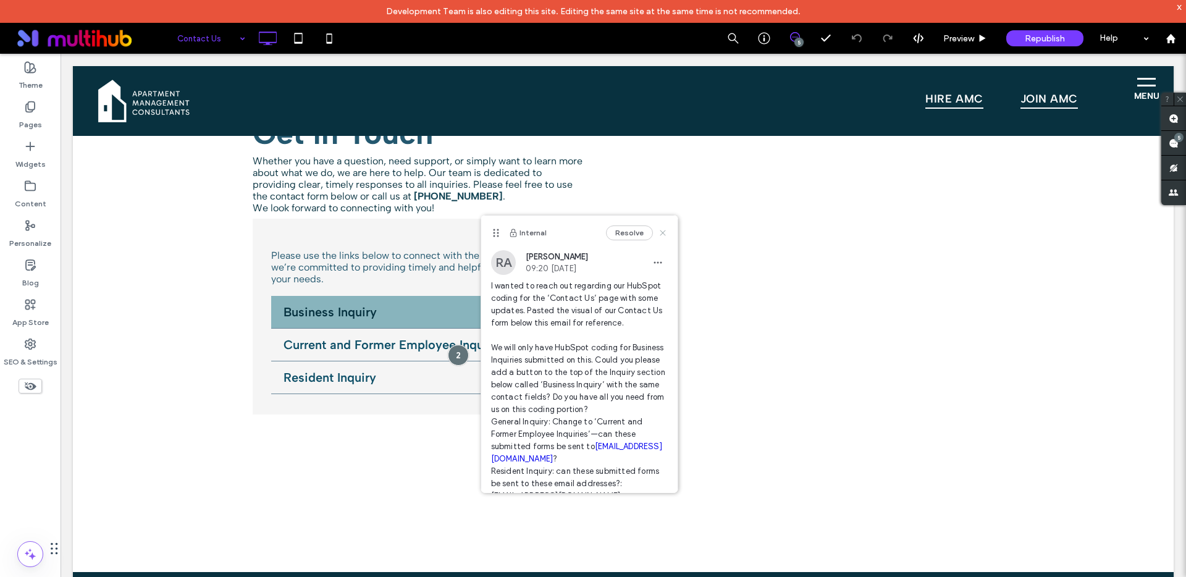
click at [658, 235] on icon at bounding box center [663, 233] width 10 height 10
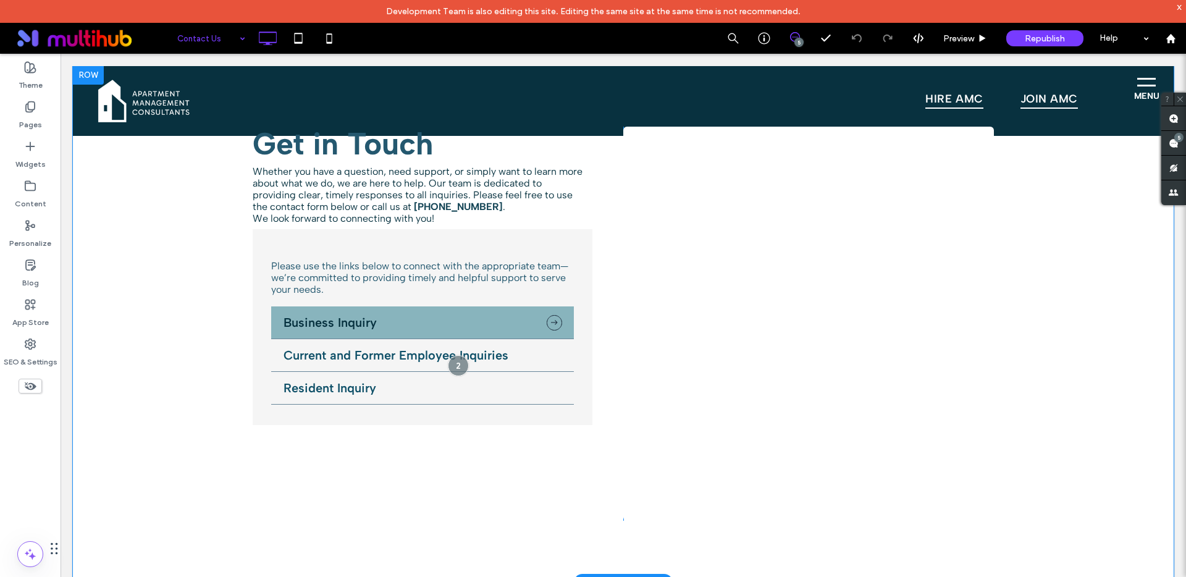
scroll to position [319, 0]
